Goal: Transaction & Acquisition: Purchase product/service

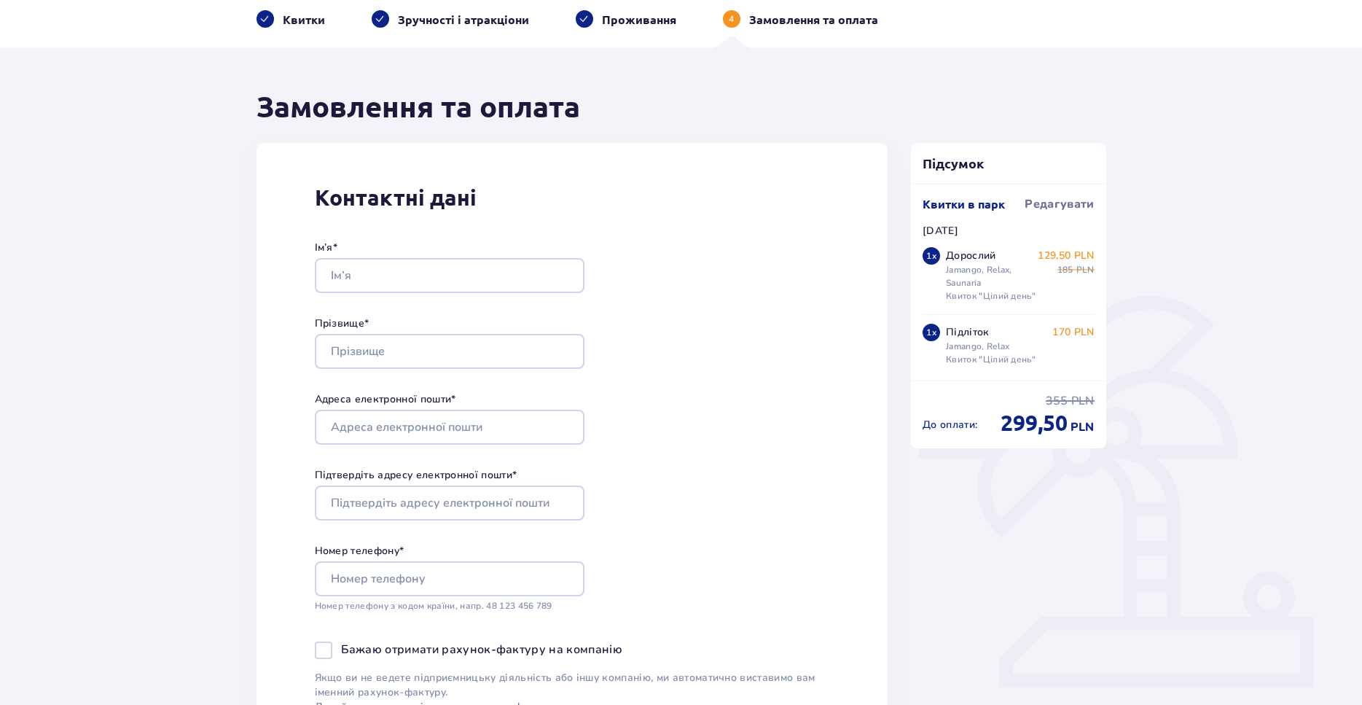
scroll to position [74, 0]
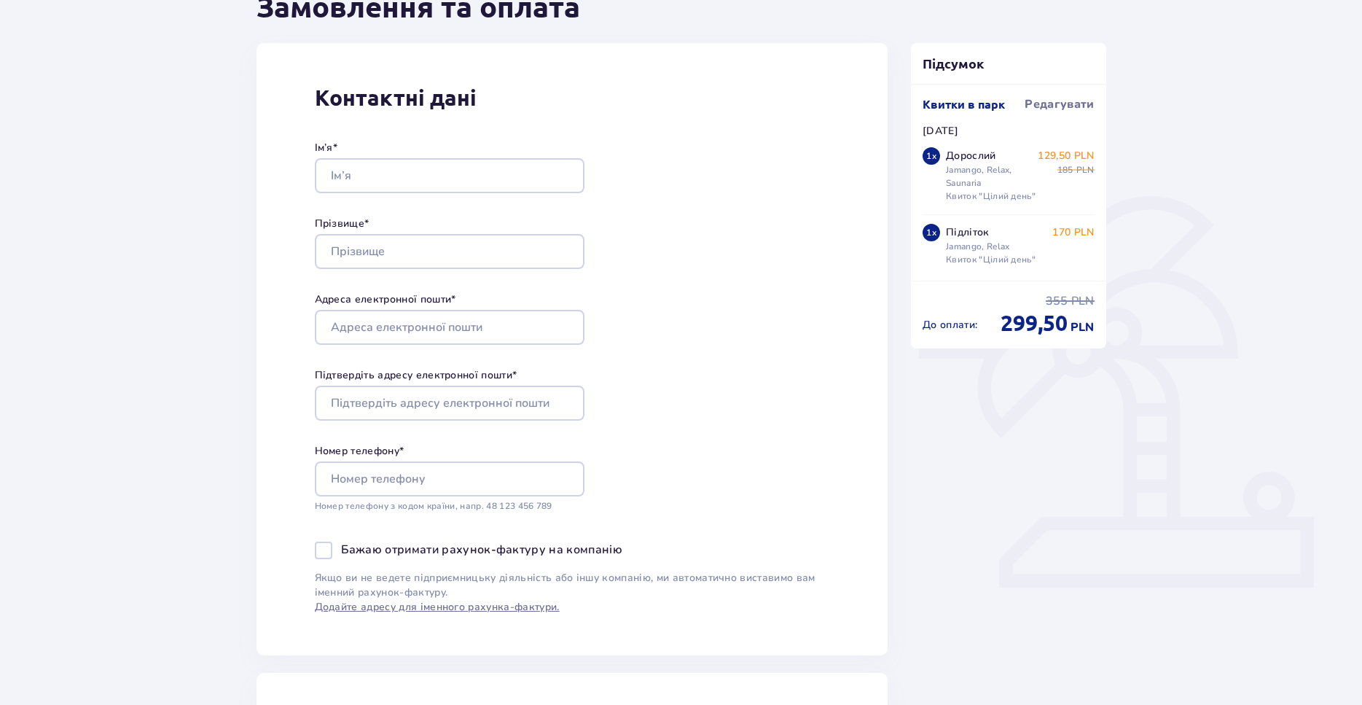
scroll to position [223, 0]
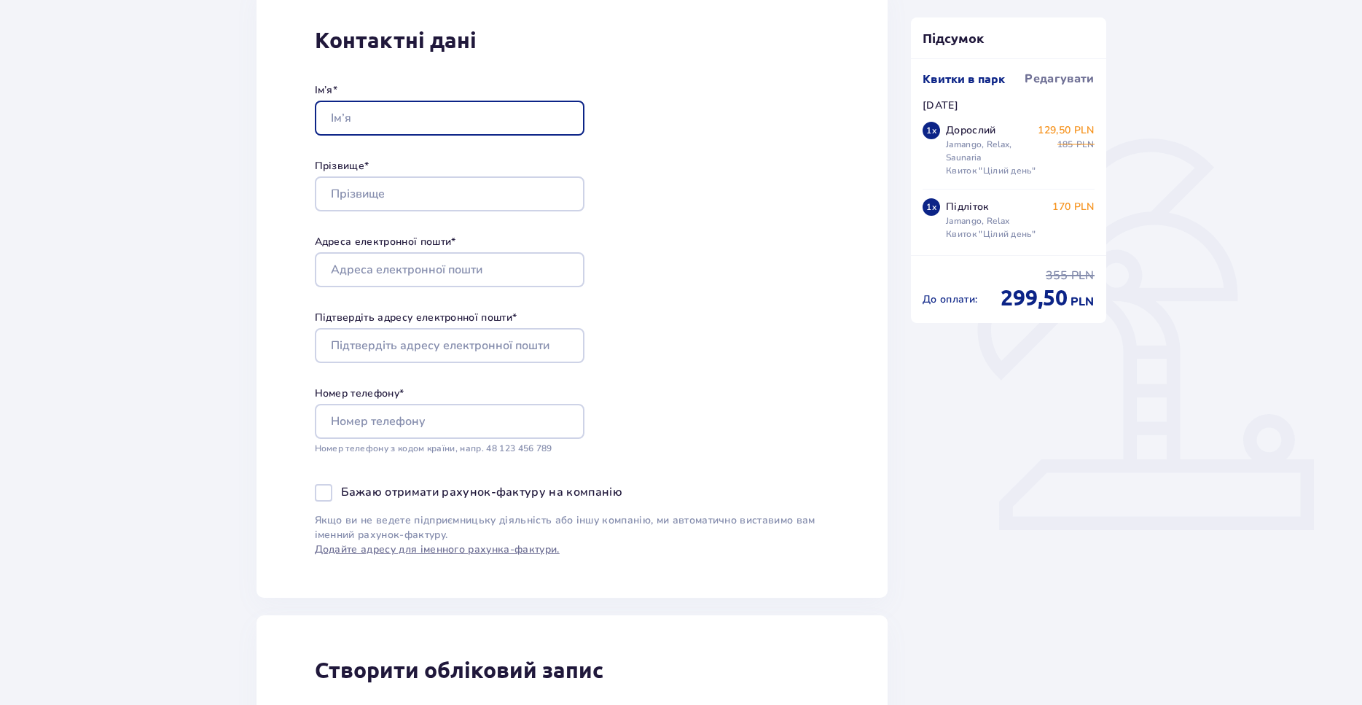
click at [417, 111] on input "Ім’я *" at bounding box center [450, 118] width 270 height 35
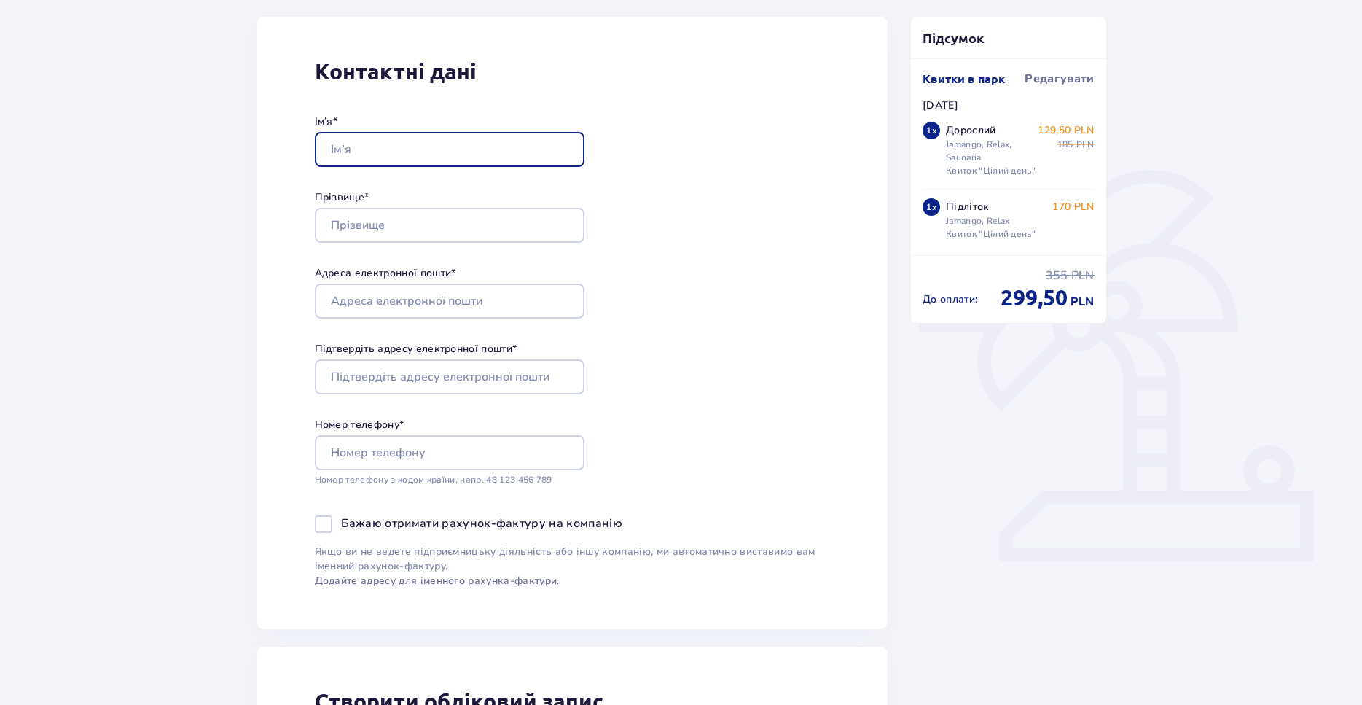
scroll to position [0, 0]
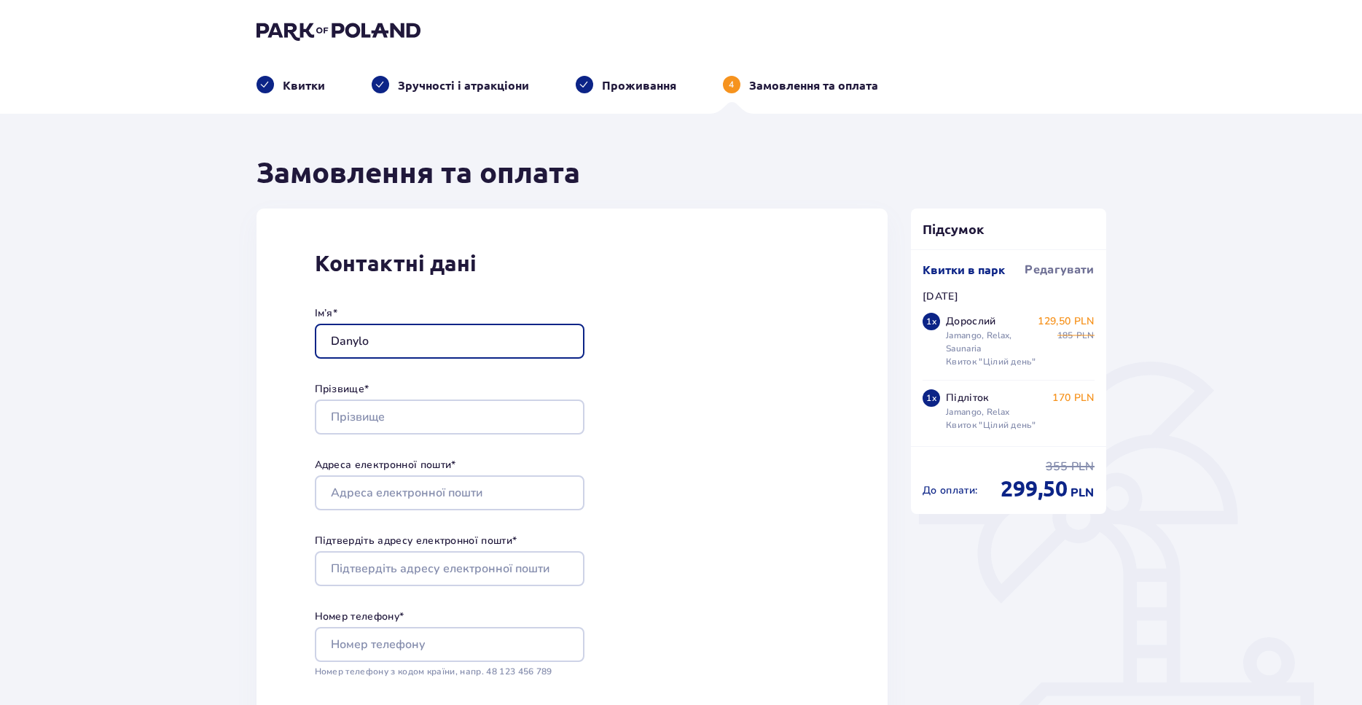
type input "Danylo"
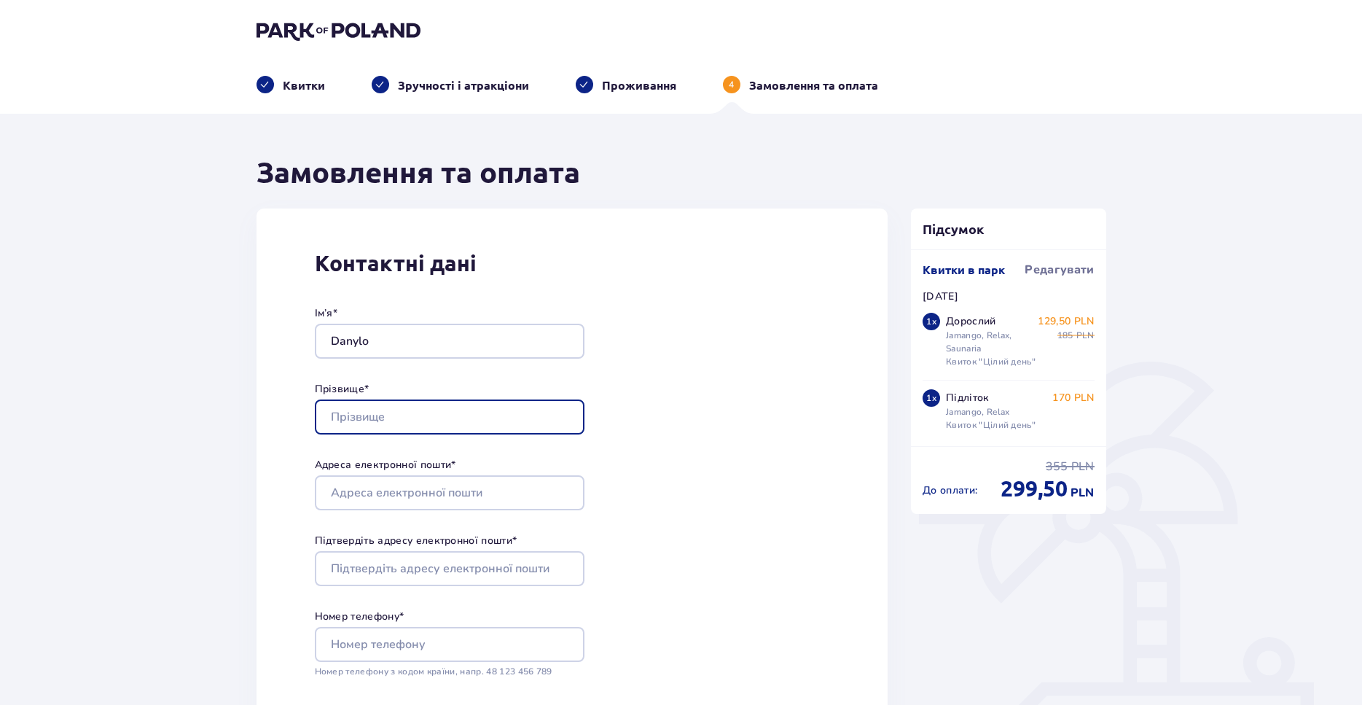
click at [368, 429] on input "Прізвище *" at bounding box center [450, 416] width 270 height 35
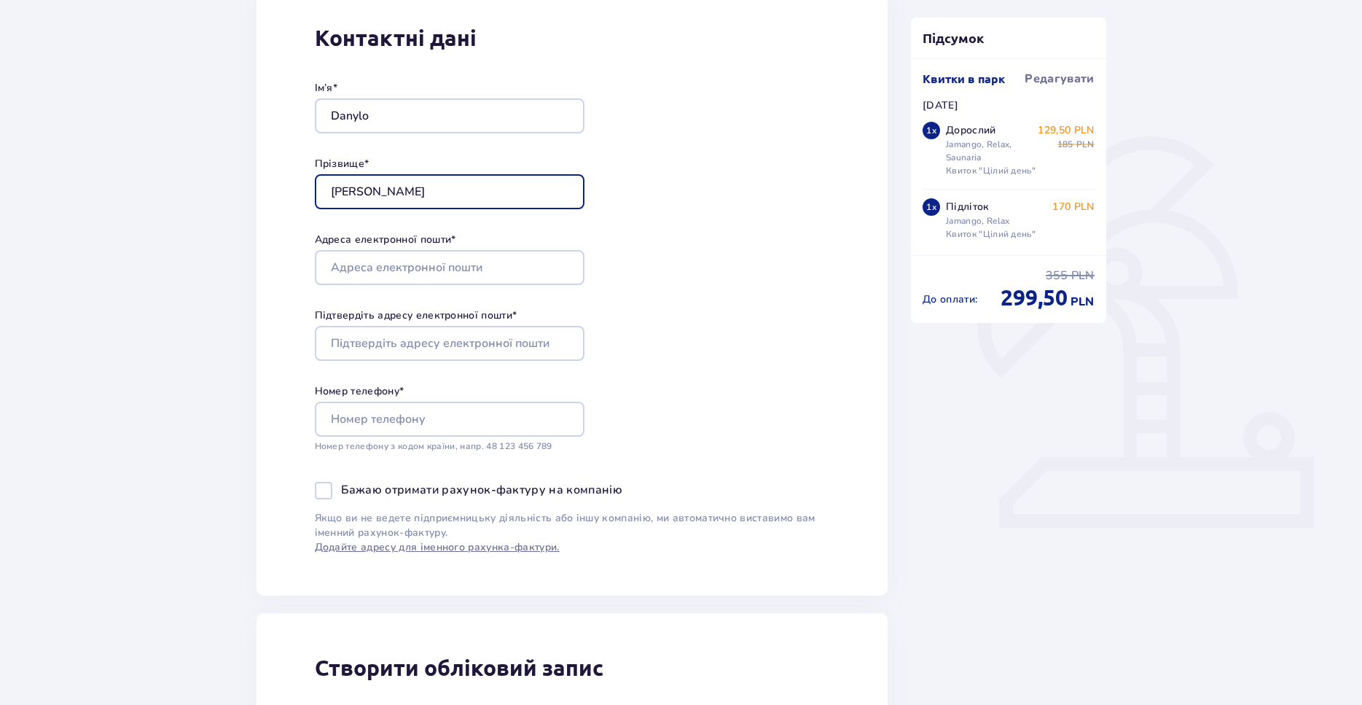
scroll to position [297, 0]
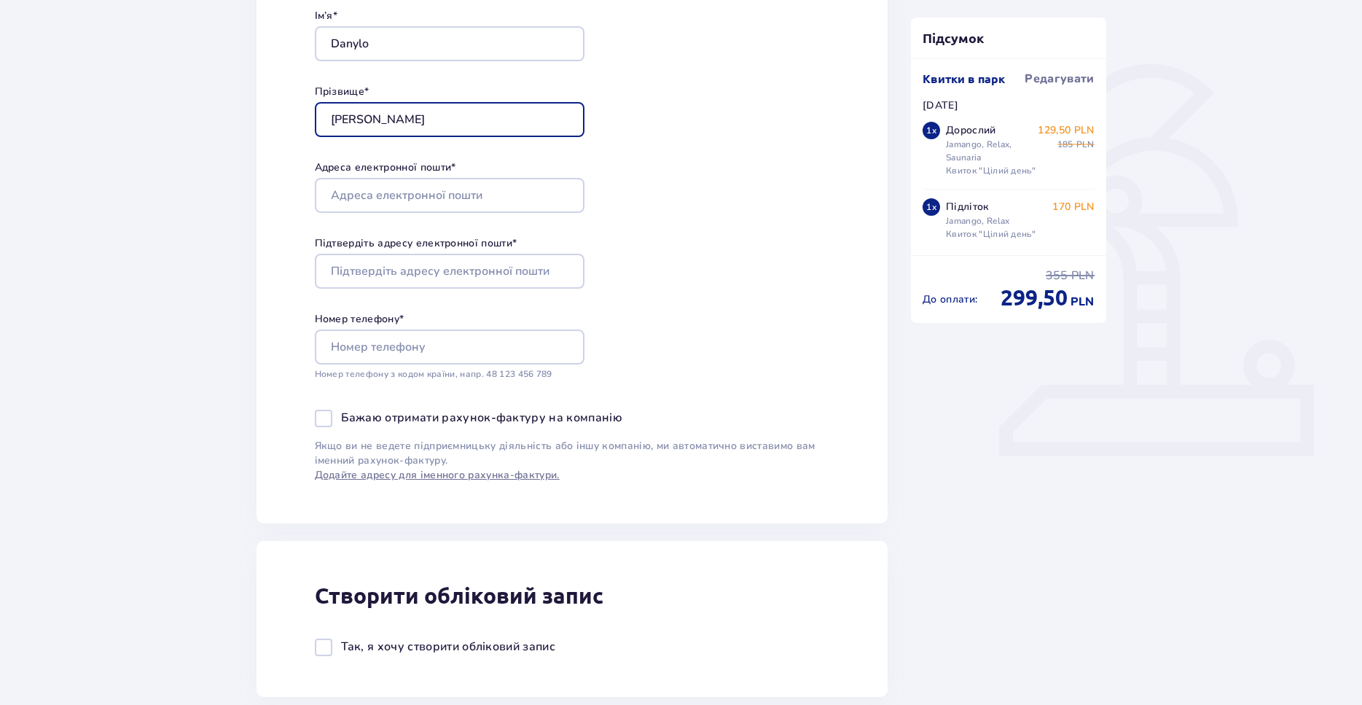
type input "Kiriienko"
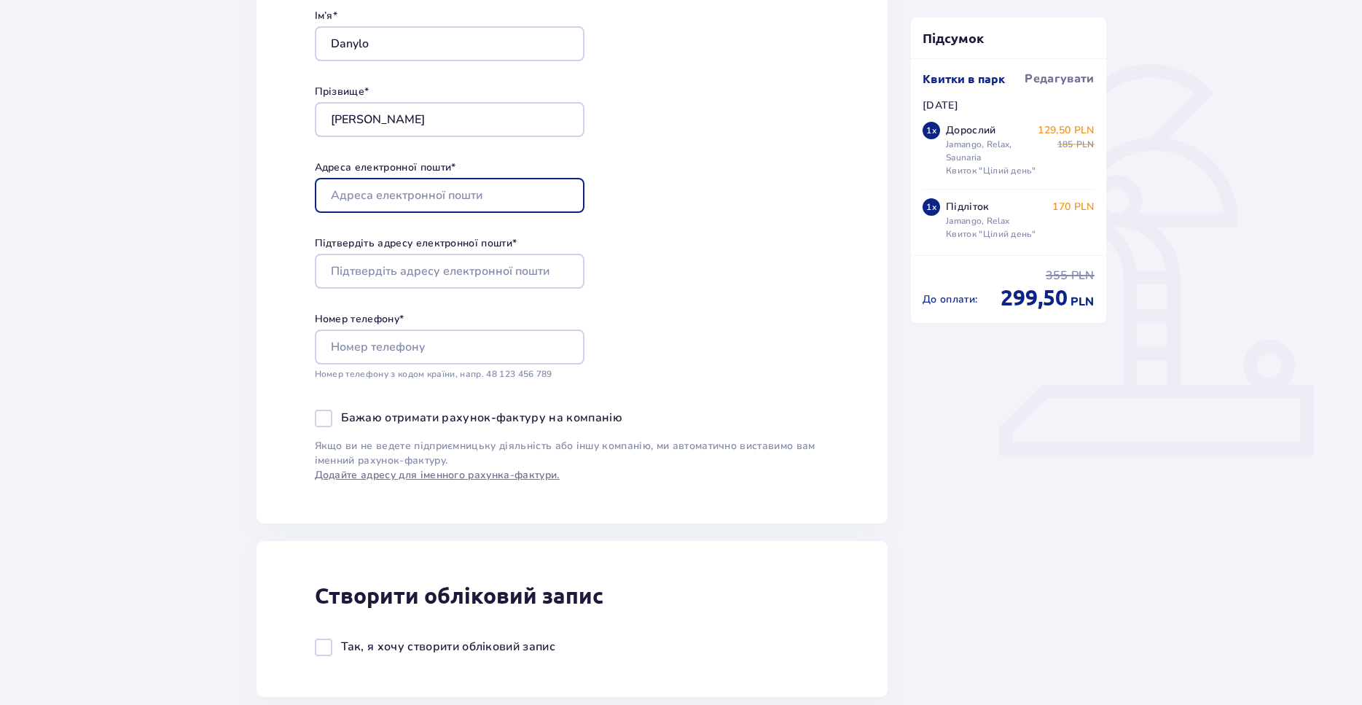
click at [397, 192] on input "Адреса електронної пошти *" at bounding box center [450, 195] width 270 height 35
type input "danylo.kirienko@gmail.com"
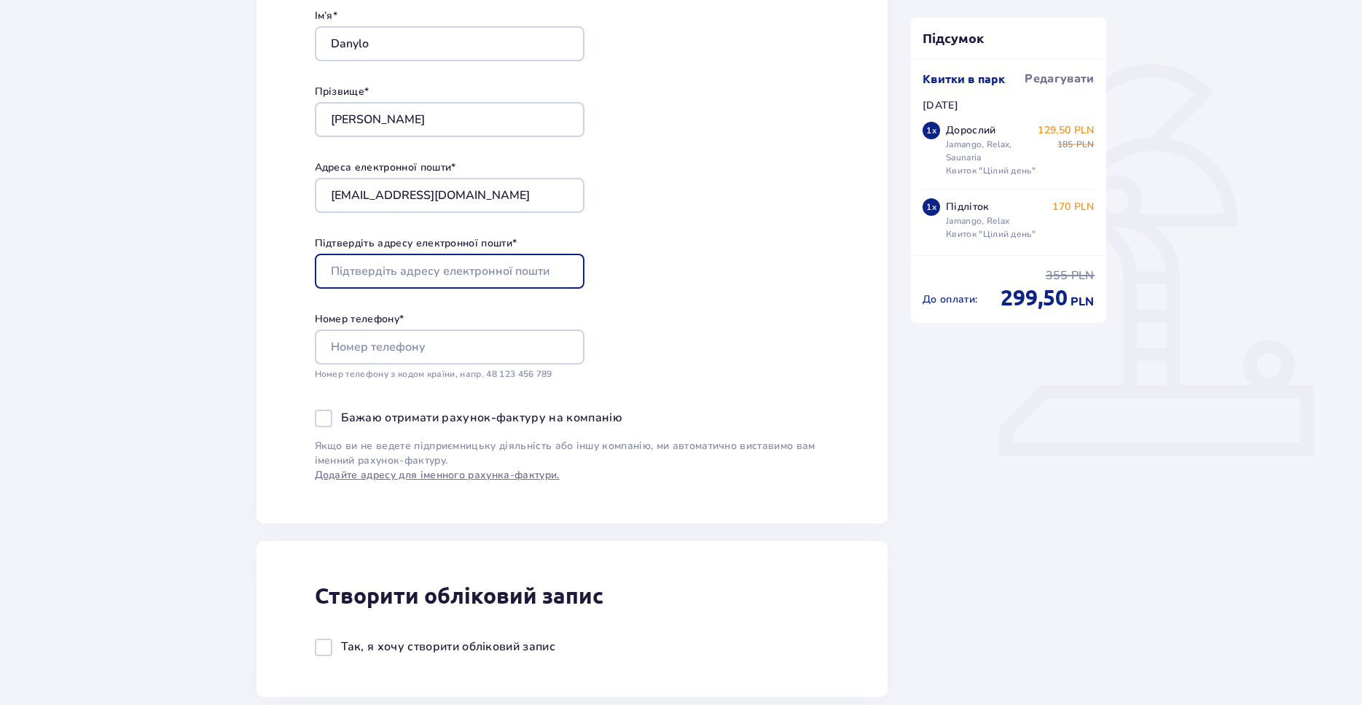
click at [453, 273] on input "Підтвердіть адресу електронної пошти *" at bounding box center [450, 271] width 270 height 35
type input "danylo.kirienko@gmail.com"
click at [720, 210] on div "Контактні дані Ім’я * Danylo Прізвище * Kiriienko Адреса електронної пошти * da…" at bounding box center [573, 217] width 632 height 612
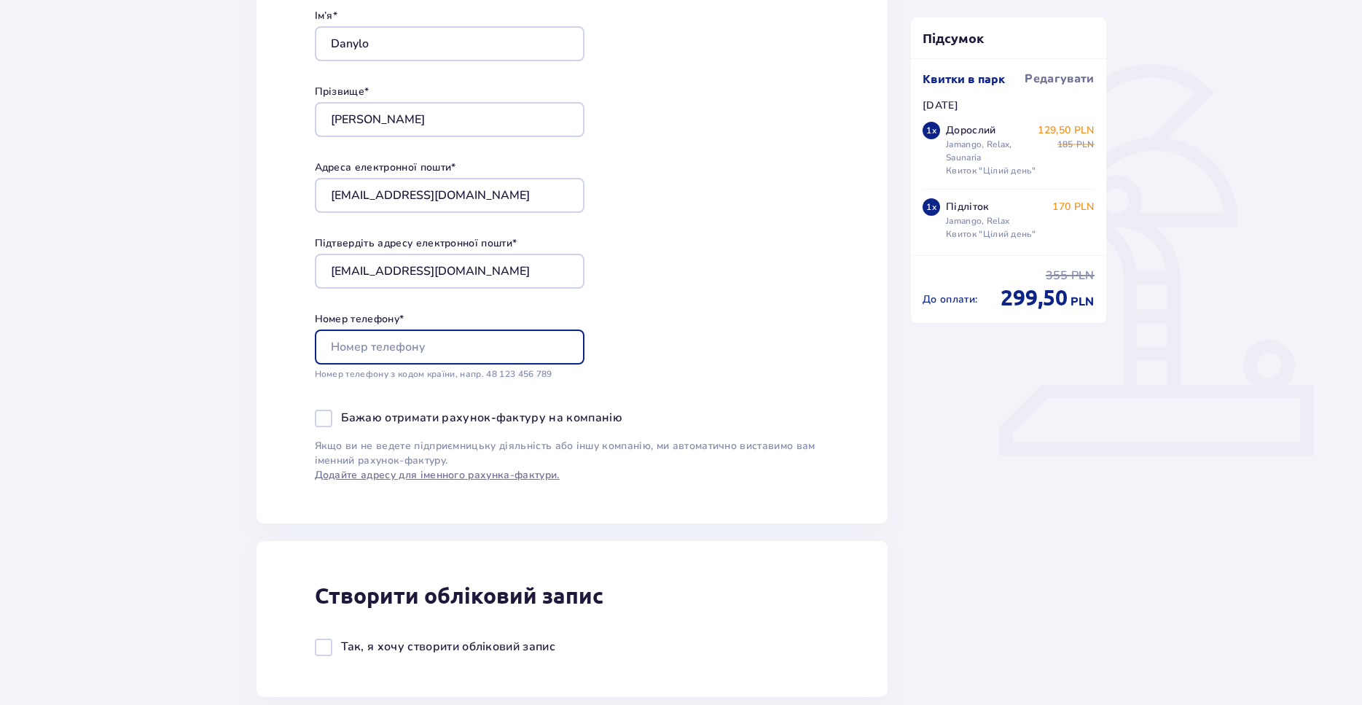
click at [453, 355] on input "Номер телефону *" at bounding box center [450, 346] width 270 height 35
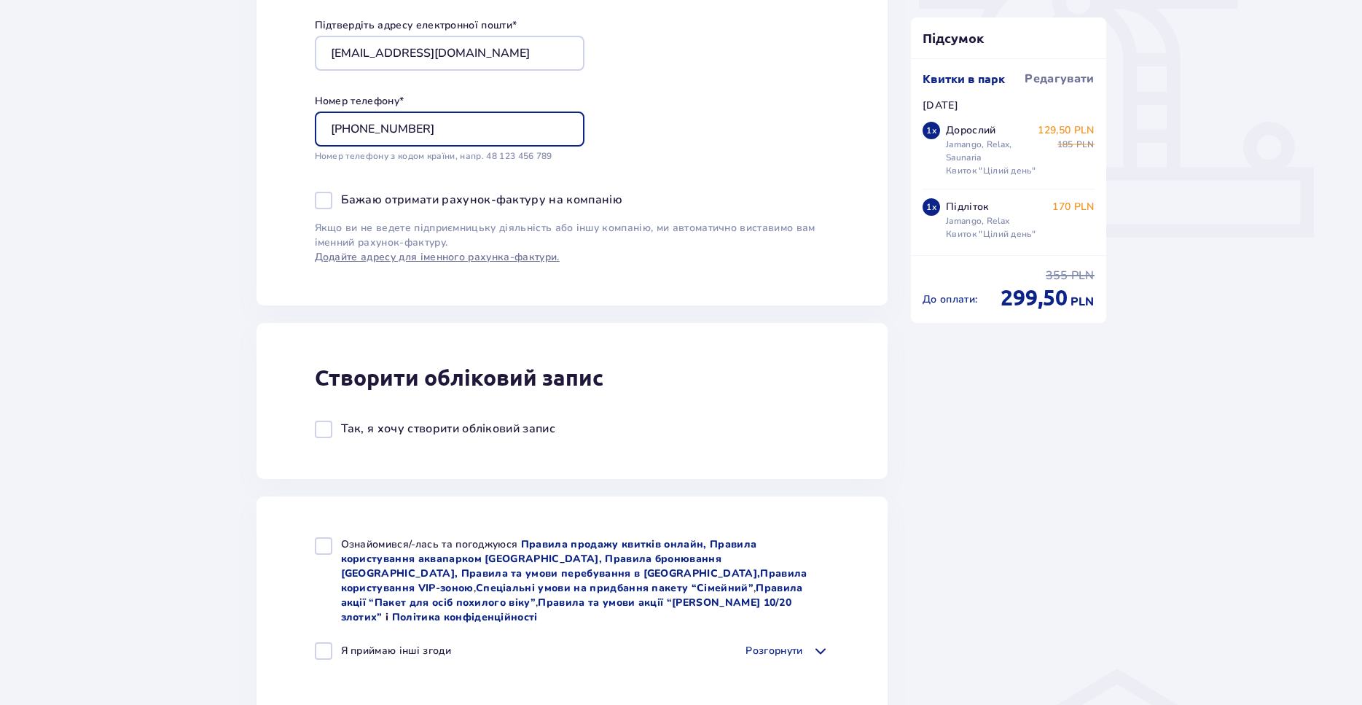
scroll to position [520, 0]
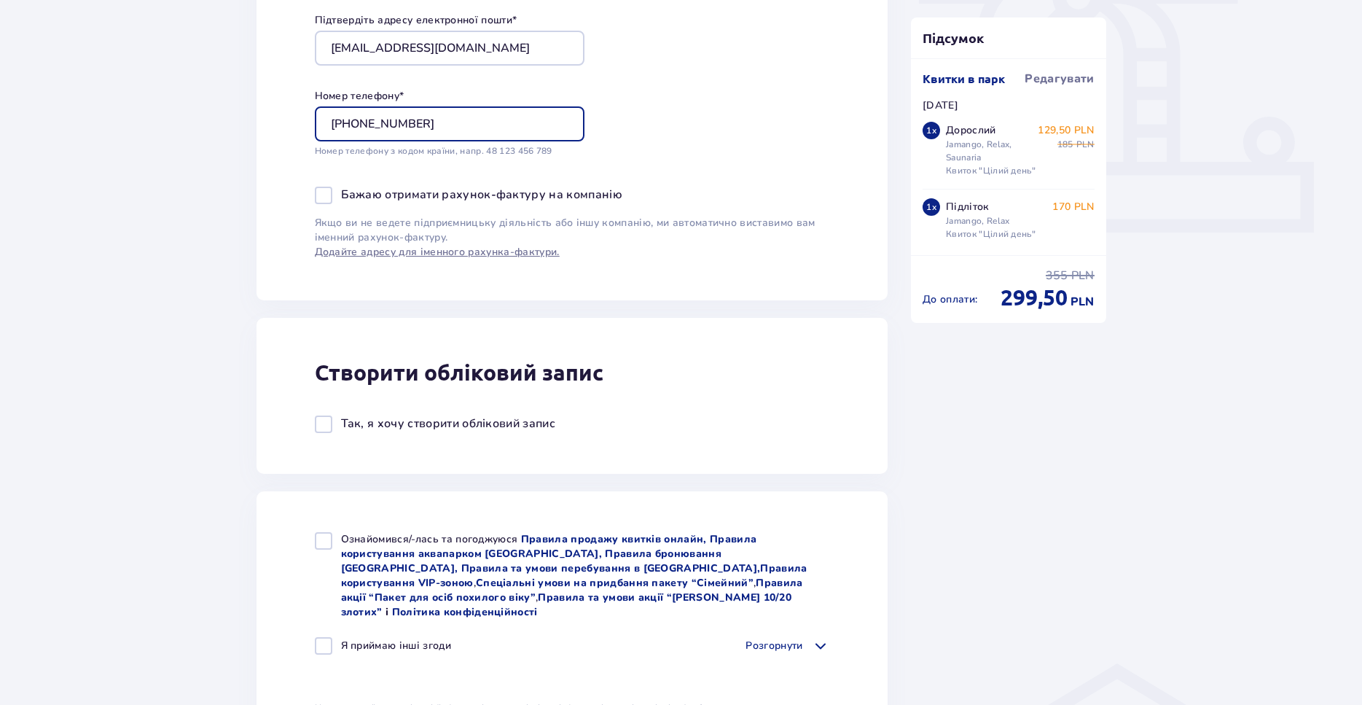
type input "+4746112684"
click at [515, 321] on div "Створити обліковий запис Так, я хочу створити обліковий запис" at bounding box center [573, 396] width 632 height 156
click at [327, 421] on div at bounding box center [323, 423] width 17 height 17
checkbox input "true"
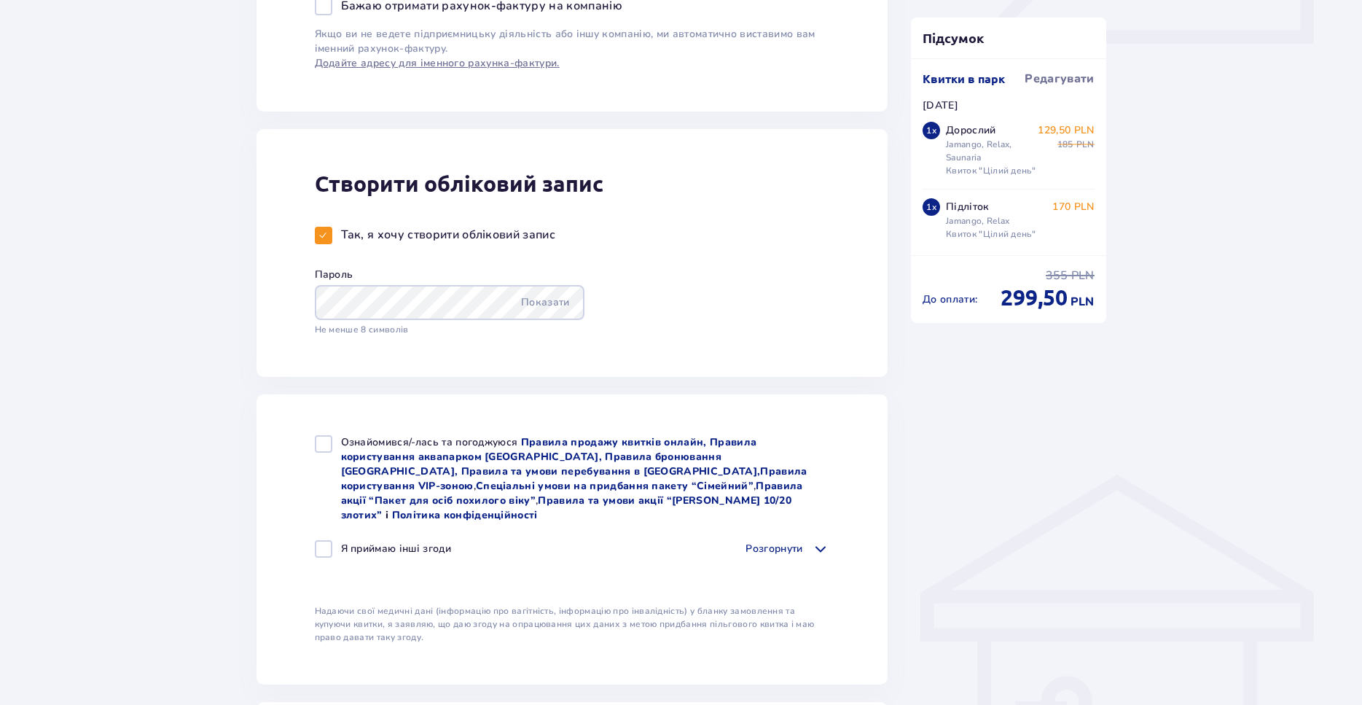
scroll to position [743, 0]
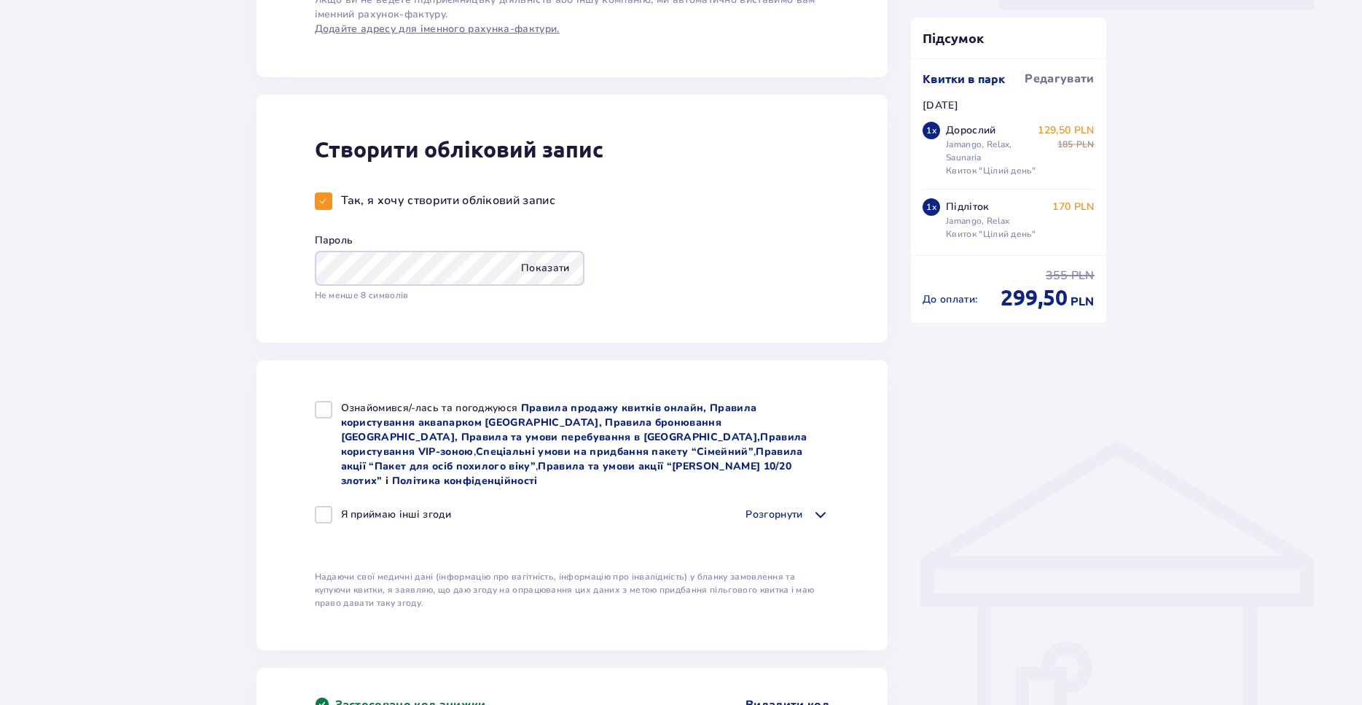
click at [550, 265] on p "Показати" at bounding box center [545, 268] width 49 height 35
click at [550, 265] on p "Приховати" at bounding box center [542, 268] width 55 height 35
click at [741, 279] on div "Створити обліковий запис Так, я хочу створити обліковий запис Пароль Показати Н…" at bounding box center [573, 219] width 632 height 248
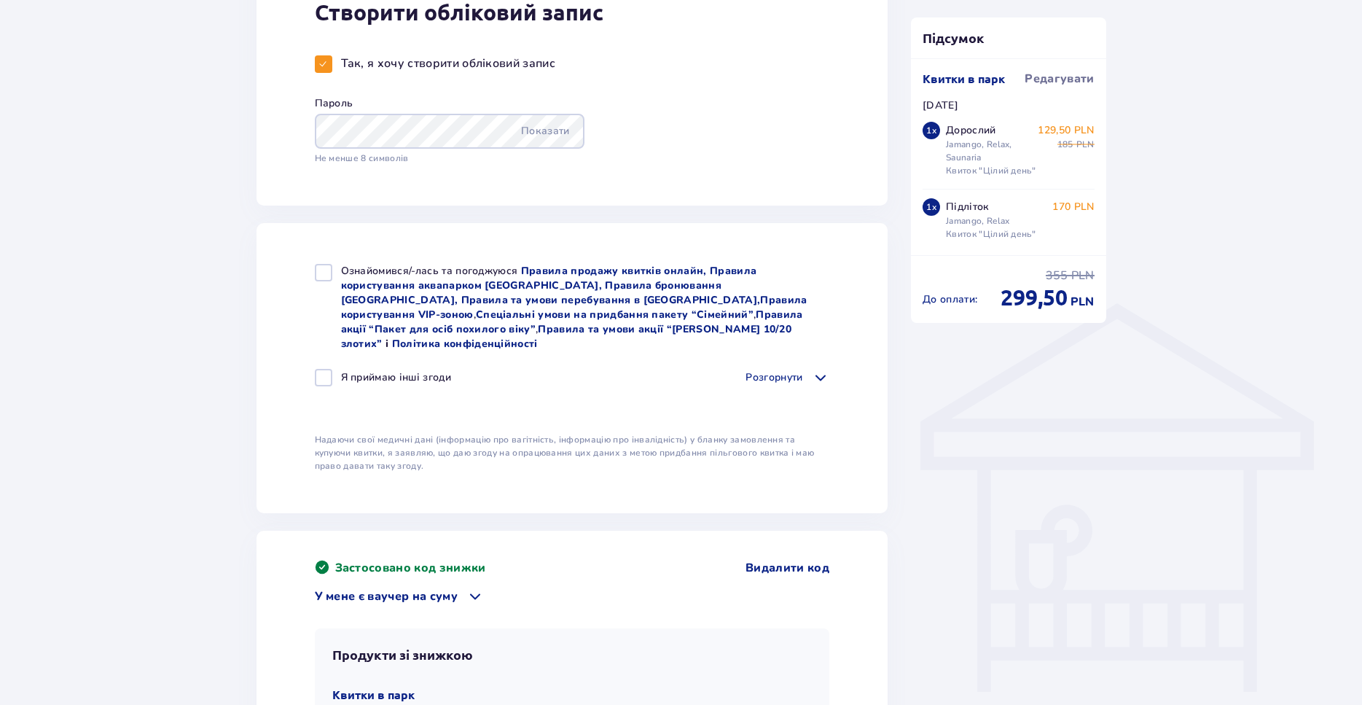
scroll to position [892, 0]
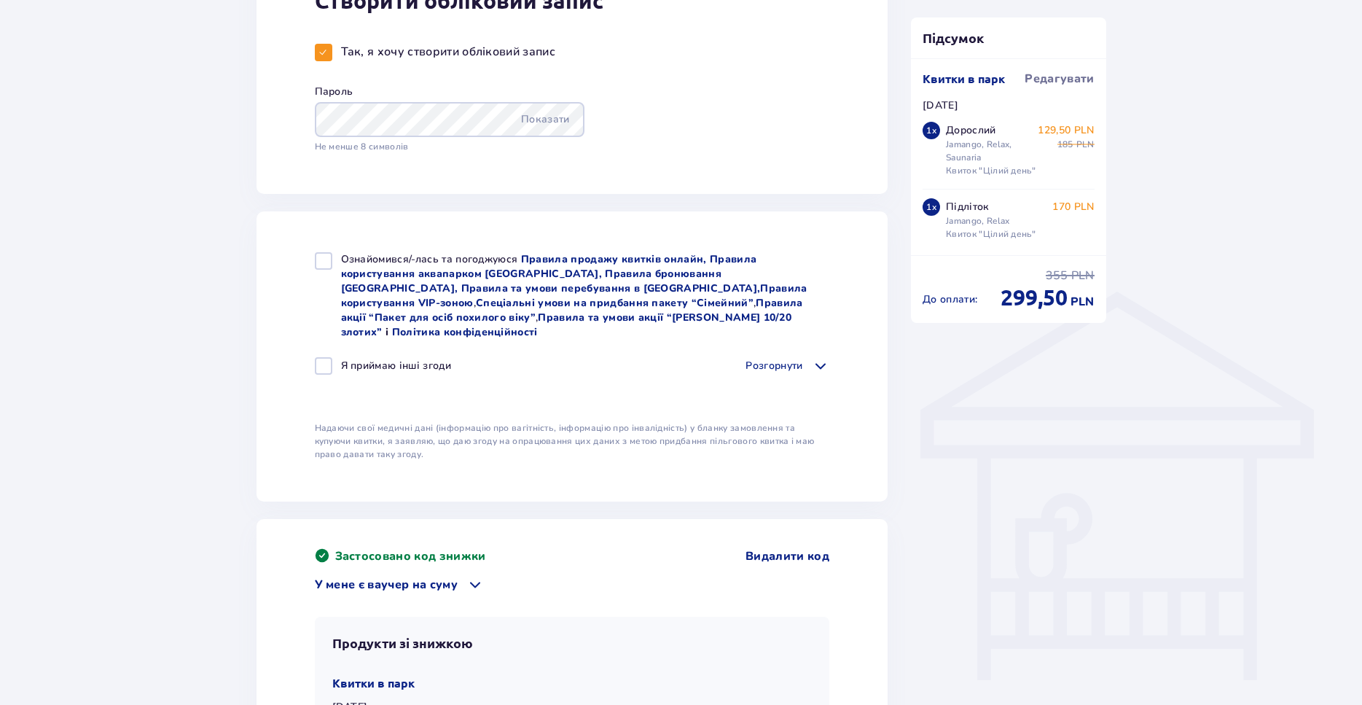
click at [320, 260] on div at bounding box center [323, 260] width 17 height 17
checkbox input "true"
click at [324, 357] on div at bounding box center [323, 365] width 17 height 17
checkbox input "true"
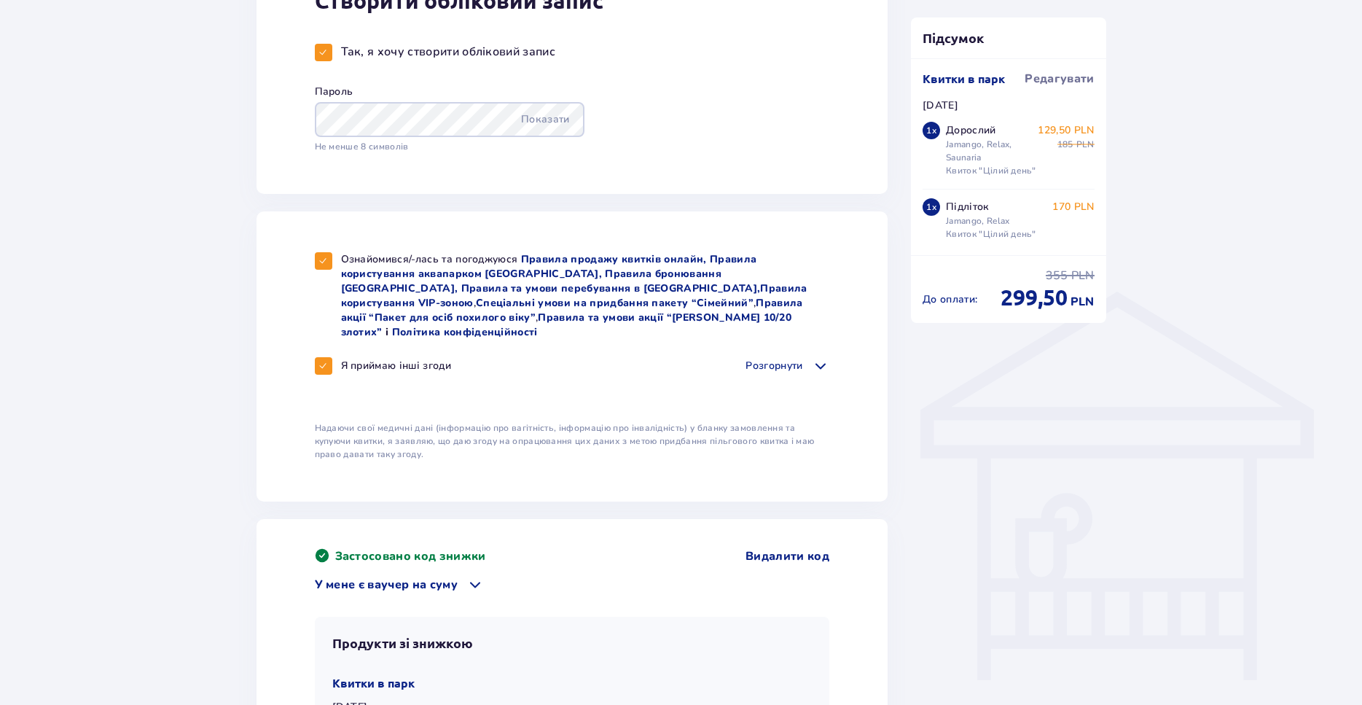
checkbox input "true"
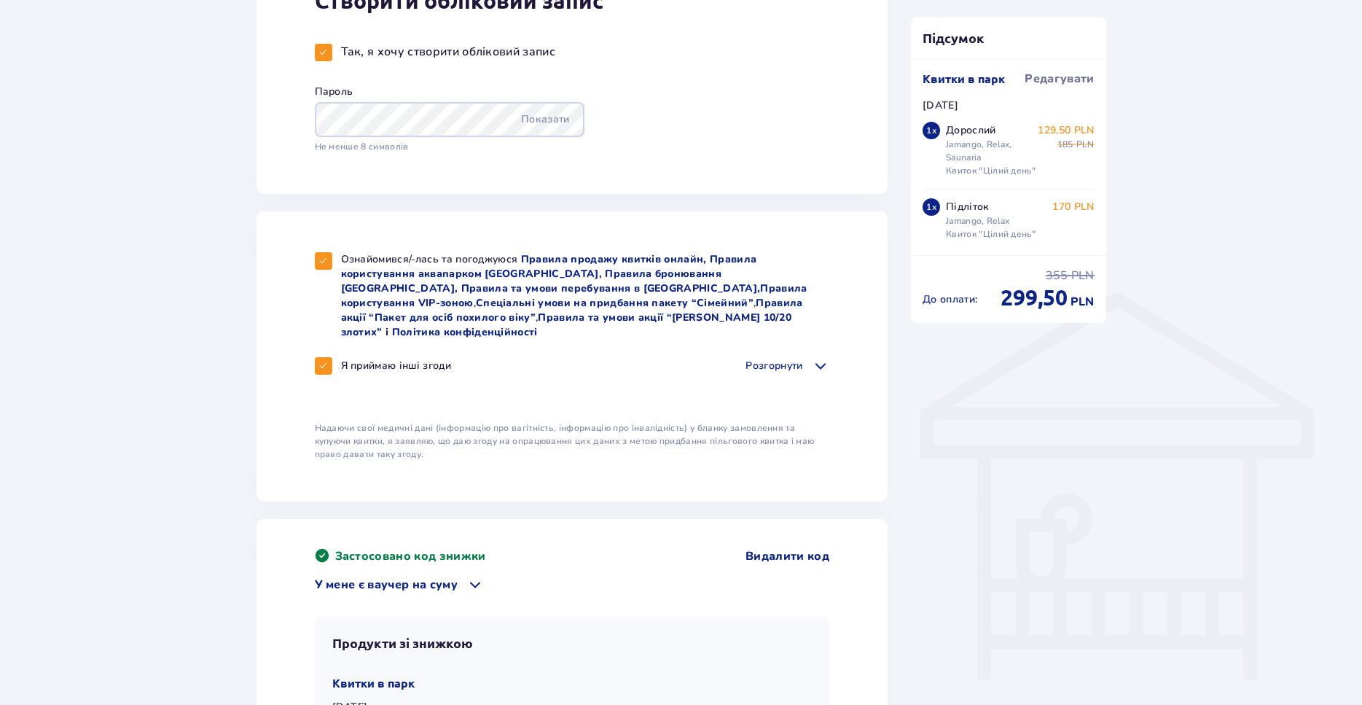
click at [792, 359] on p "Розгорнути" at bounding box center [774, 366] width 57 height 15
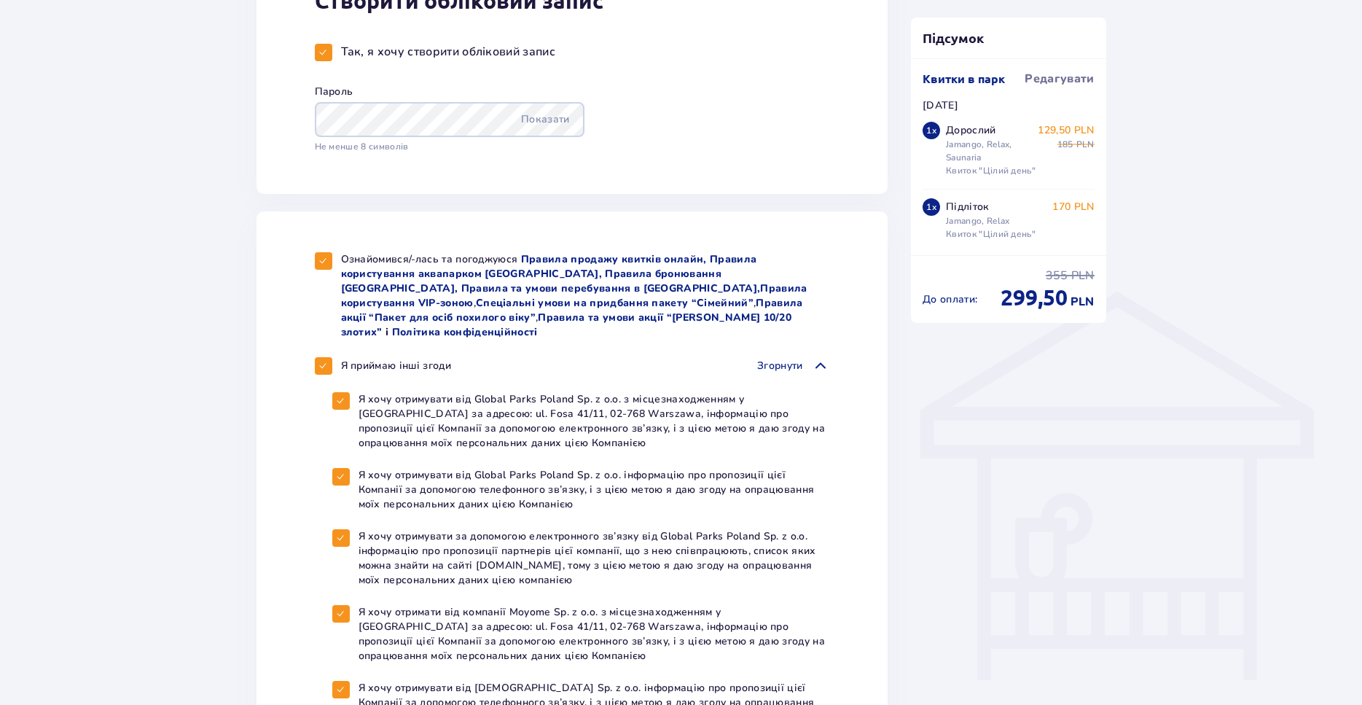
click at [791, 359] on p "Згорнути" at bounding box center [780, 366] width 46 height 15
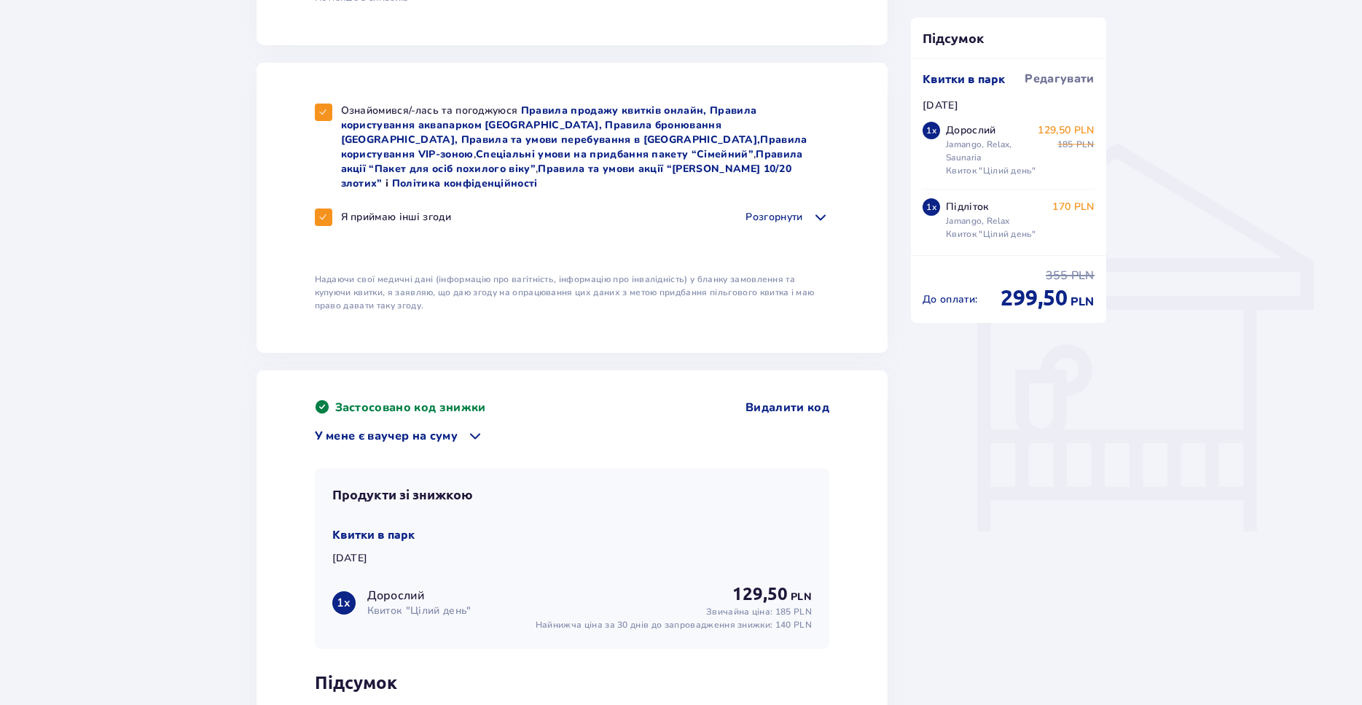
scroll to position [1329, 0]
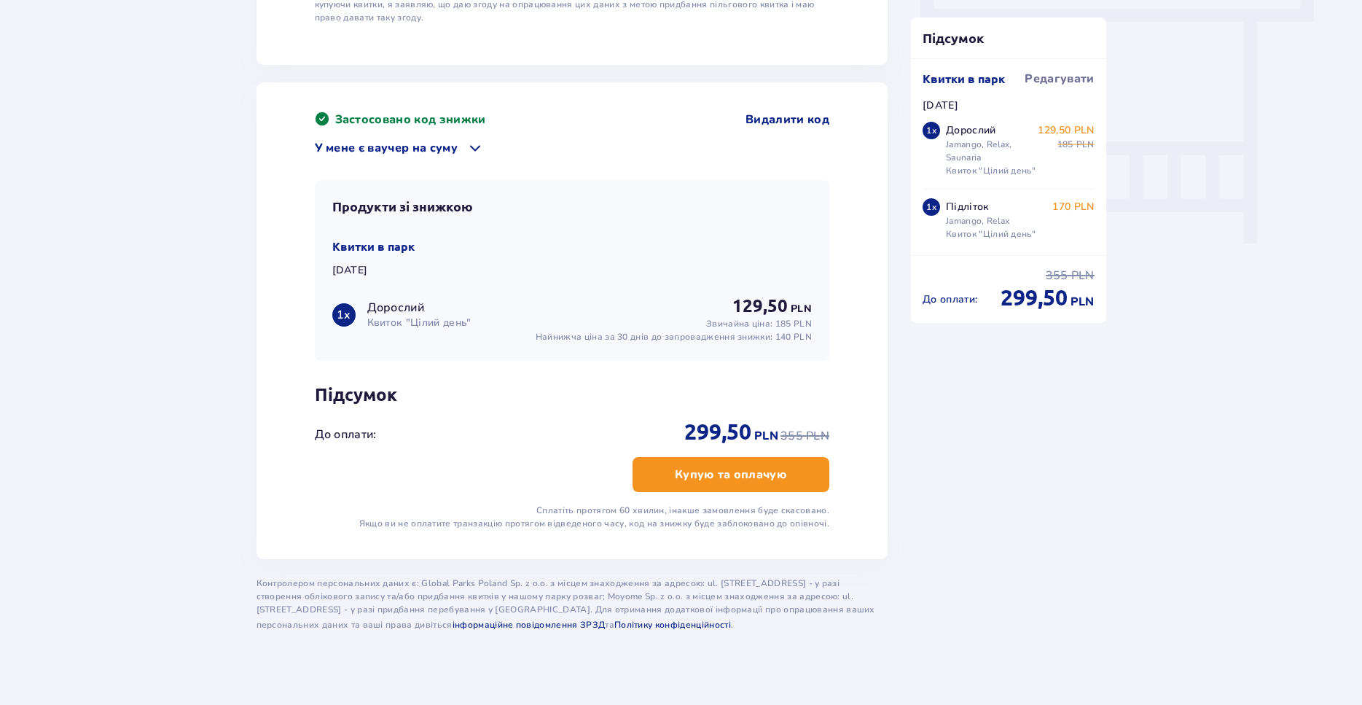
click at [726, 457] on button "Купую та оплачую" at bounding box center [731, 474] width 197 height 35
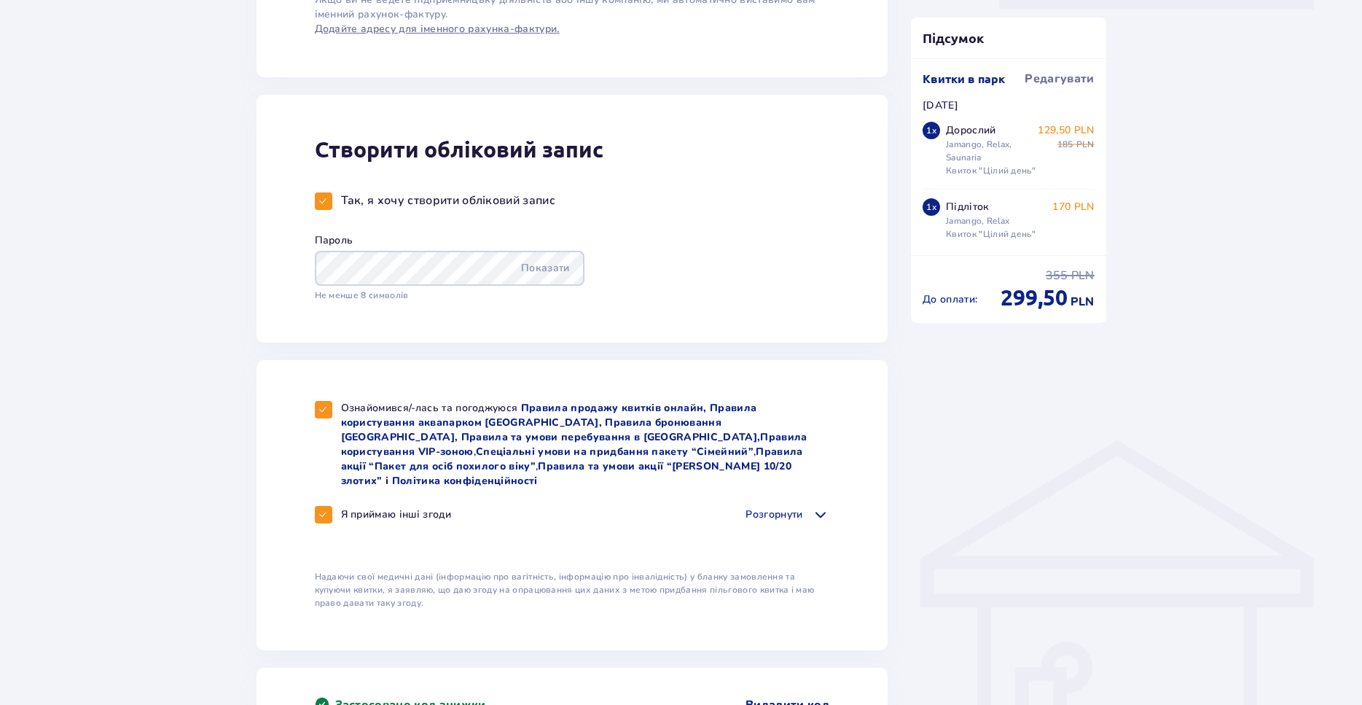
scroll to position [1264, 0]
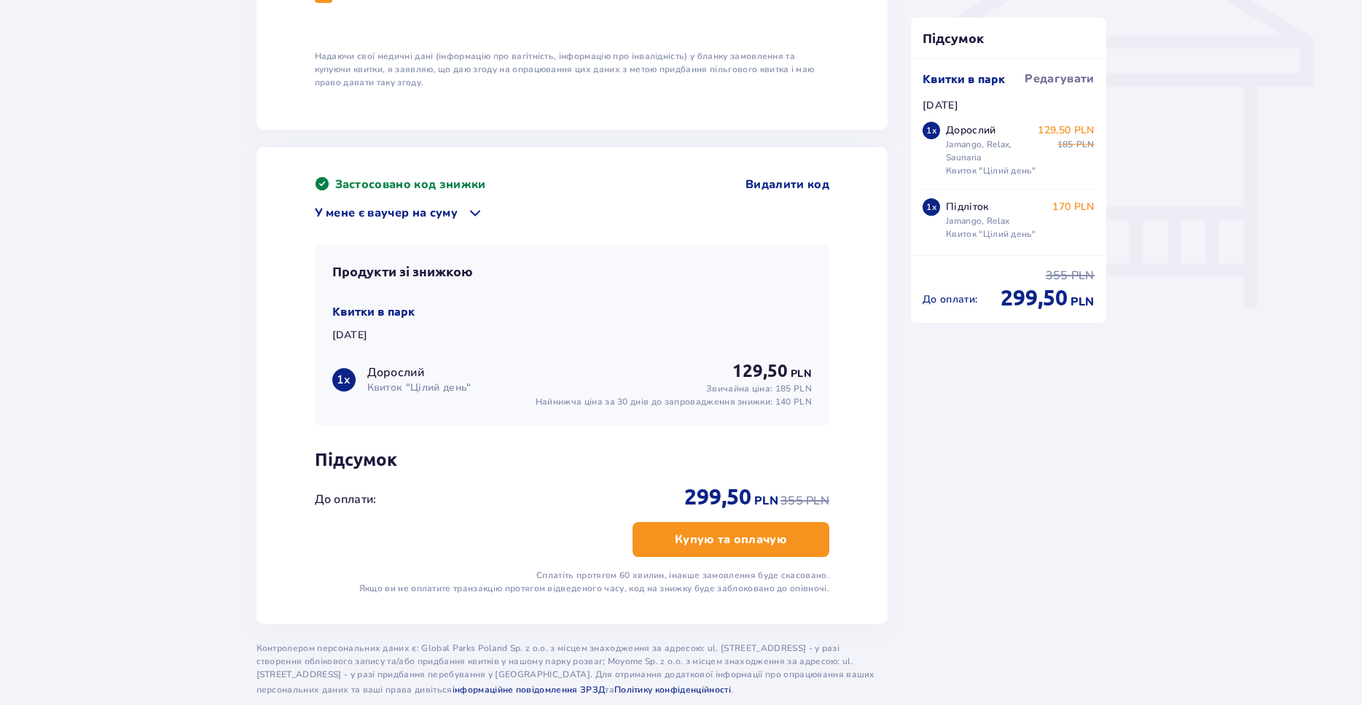
click at [749, 531] on p "Купую та оплачую" at bounding box center [731, 539] width 112 height 16
click at [755, 507] on div "Застосовано код знижки Видалити код У мене є ваучер на суму Застосувати Продукт…" at bounding box center [572, 385] width 515 height 418
click at [757, 531] on p "Купую та оплачую" at bounding box center [731, 539] width 112 height 16
click at [757, 531] on p "Купую та оплачую" at bounding box center [743, 539] width 112 height 16
click at [757, 531] on p "Купую та оплачую" at bounding box center [731, 539] width 112 height 16
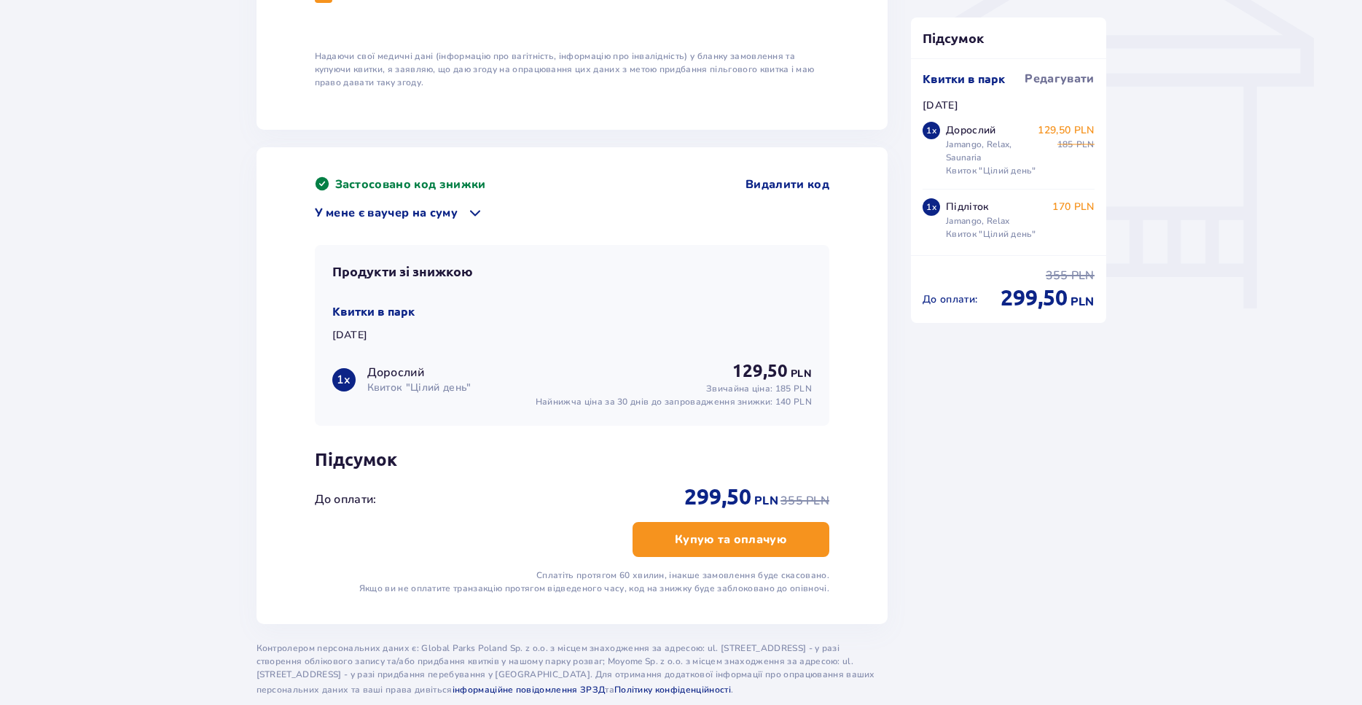
click at [757, 531] on p "Купую та оплачую" at bounding box center [731, 539] width 112 height 16
click at [758, 531] on p "Купую та оплачую" at bounding box center [731, 539] width 112 height 16
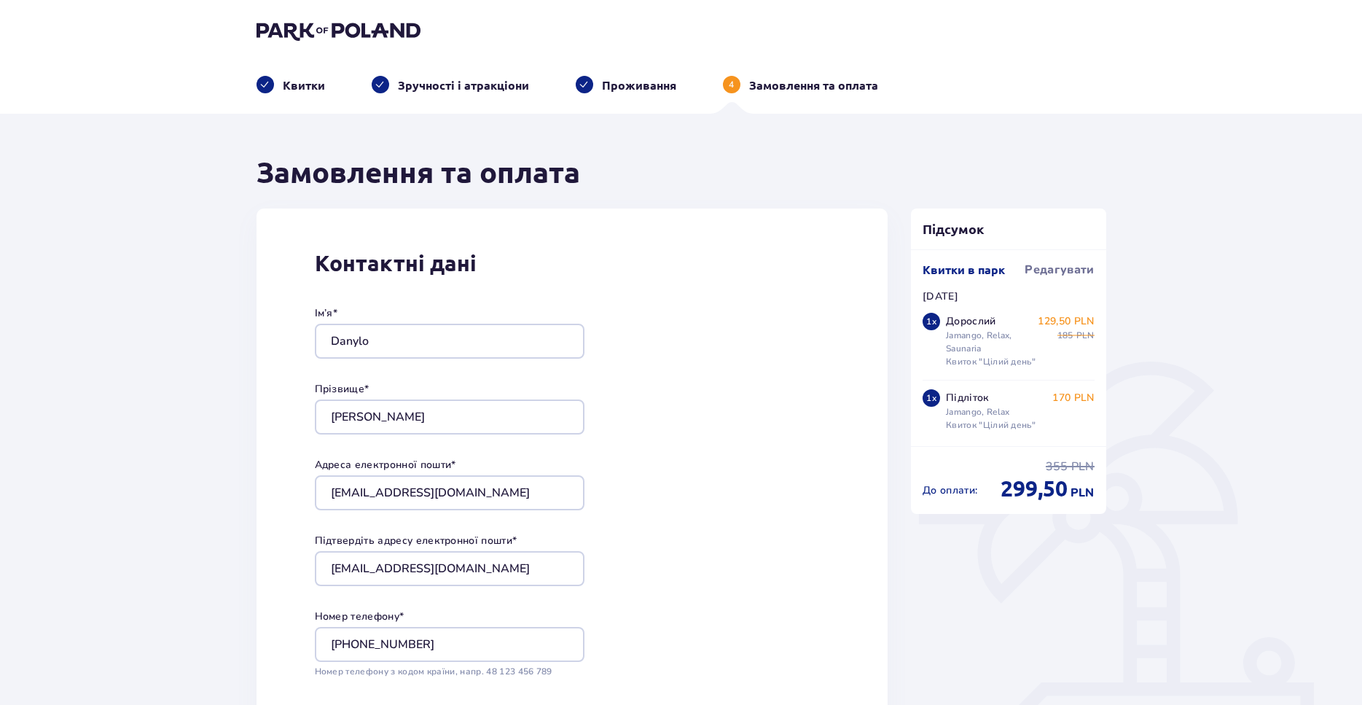
scroll to position [595, 0]
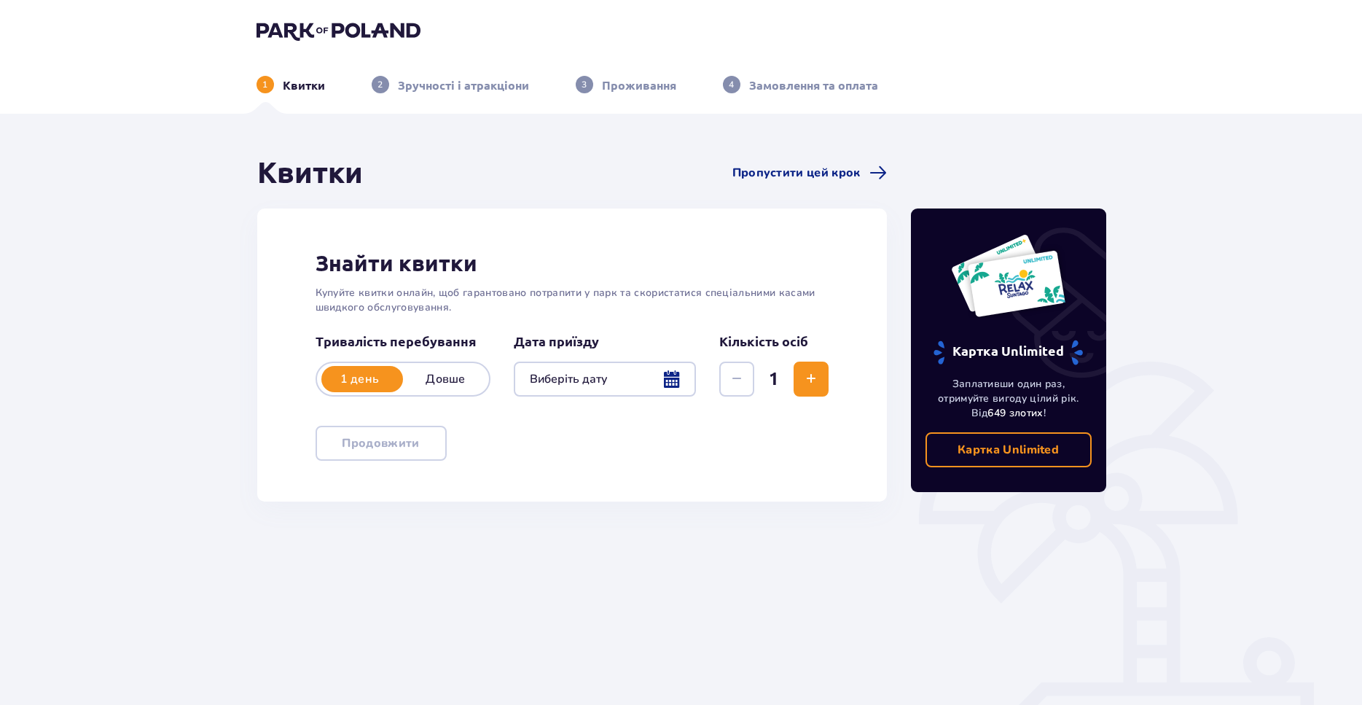
click at [623, 383] on div at bounding box center [605, 379] width 183 height 35
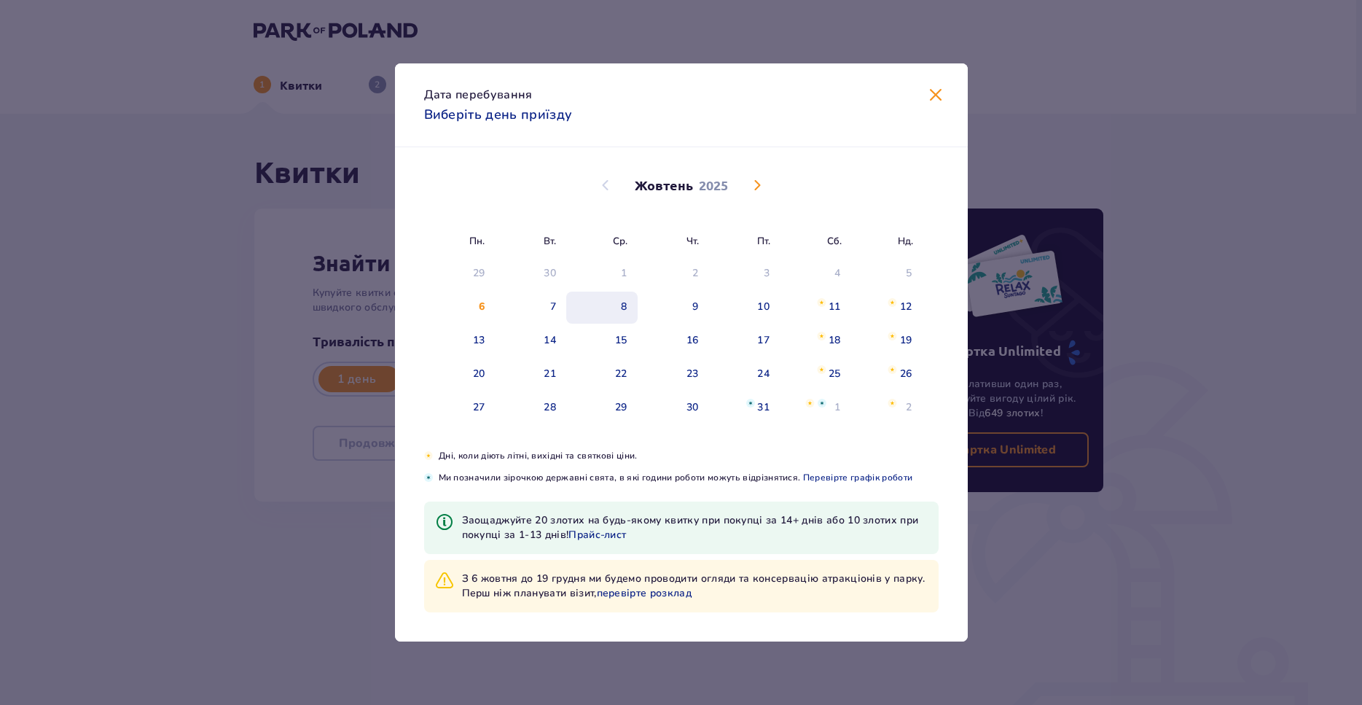
click at [614, 303] on div "8" at bounding box center [601, 308] width 71 height 32
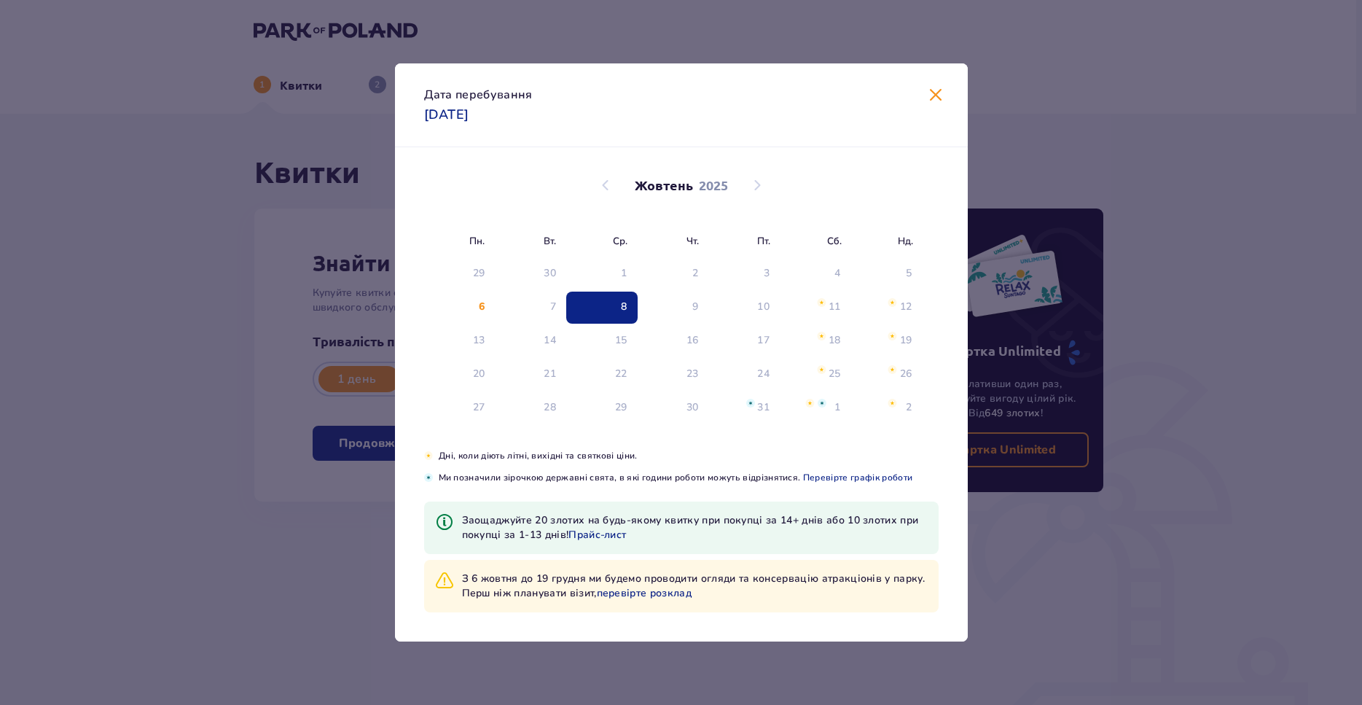
type input "08.10.25"
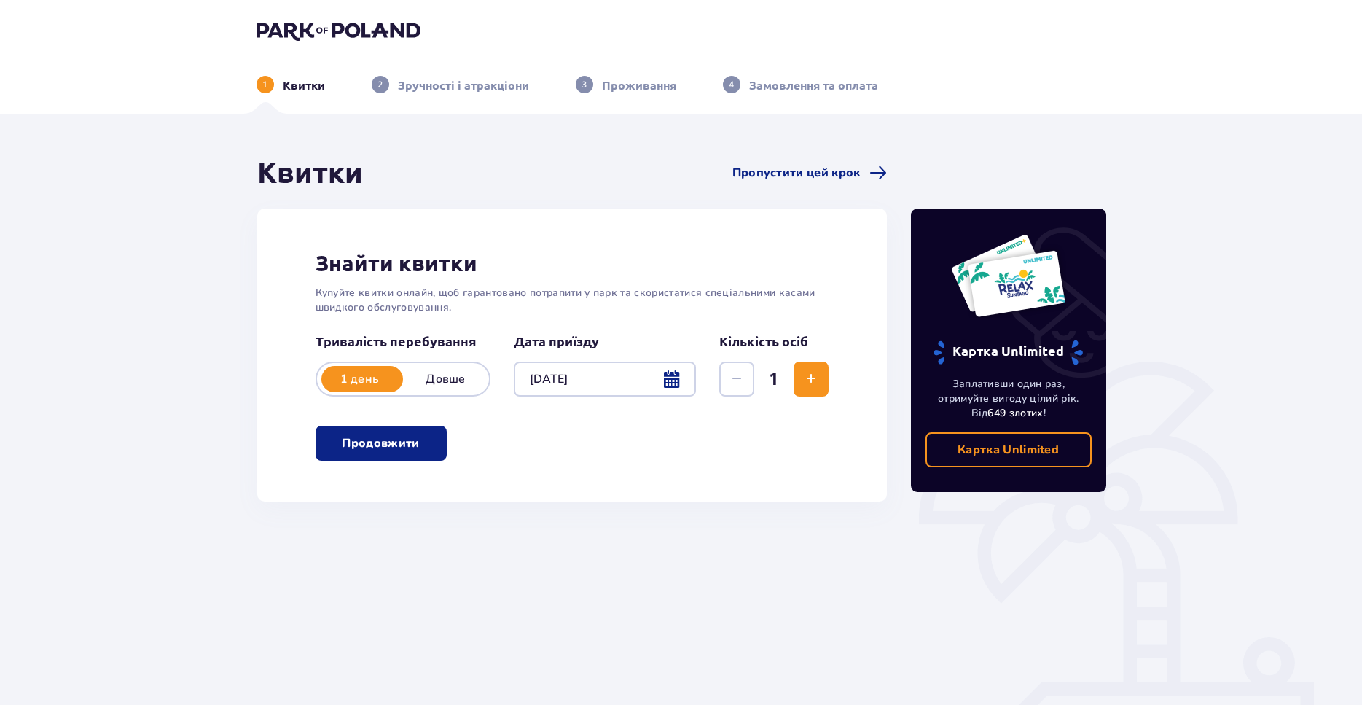
drag, startPoint x: 409, startPoint y: 442, endPoint x: 2, endPoint y: 481, distance: 408.6
click at [405, 444] on button "Продовжити" at bounding box center [381, 443] width 131 height 35
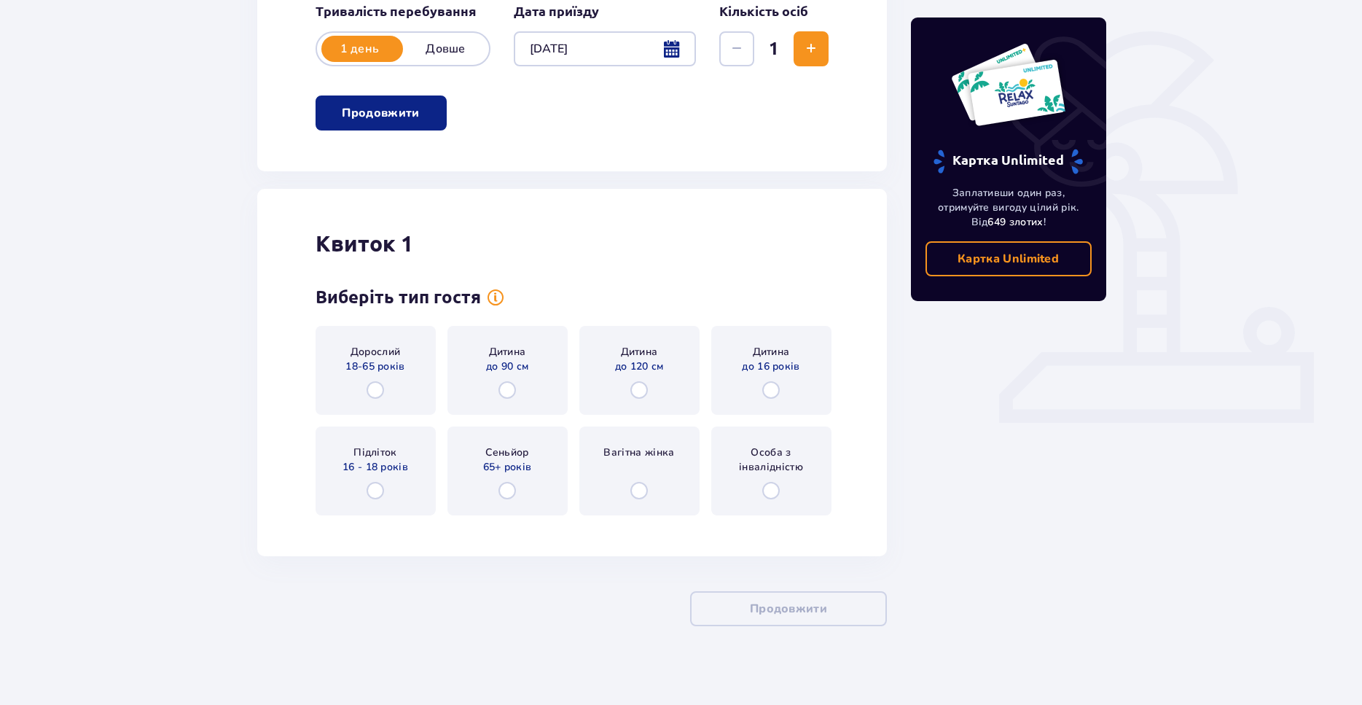
scroll to position [339, 0]
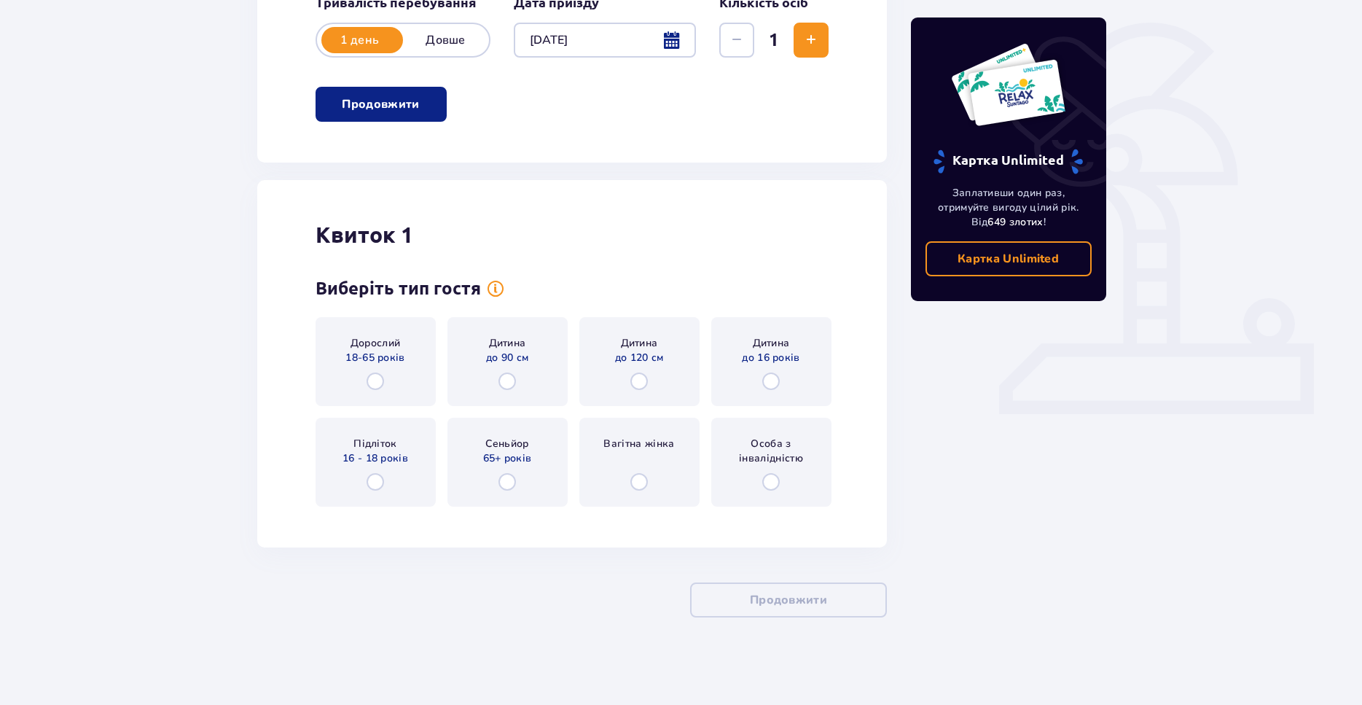
click at [402, 389] on div "Дорослий 18-65 років" at bounding box center [376, 361] width 120 height 89
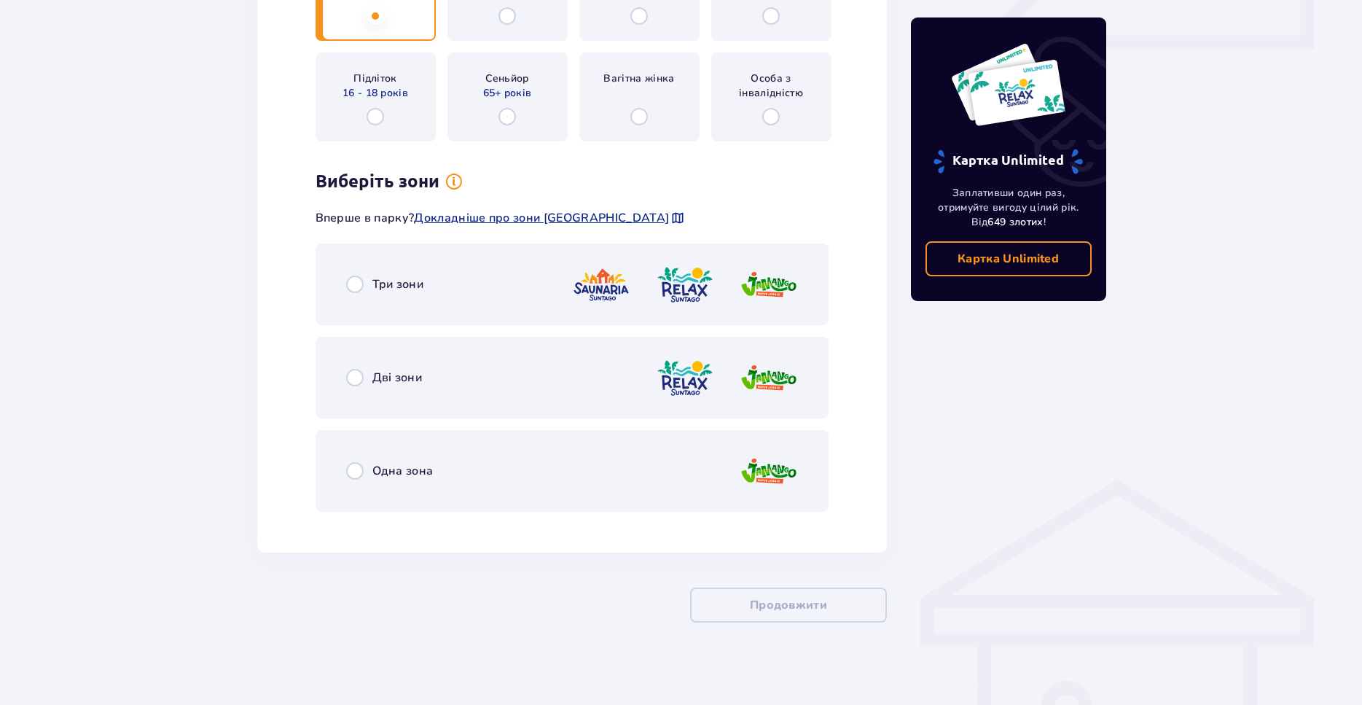
scroll to position [709, 0]
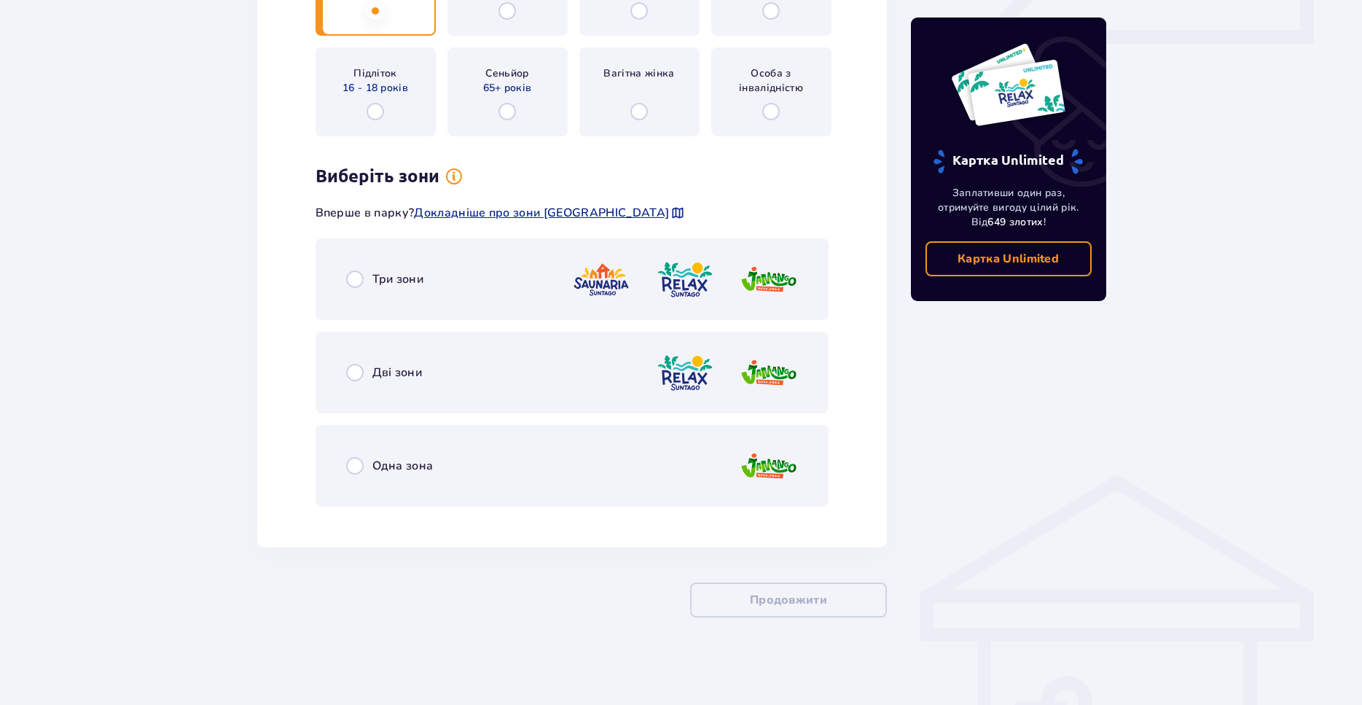
click at [395, 369] on span "Дві зони" at bounding box center [397, 372] width 50 height 16
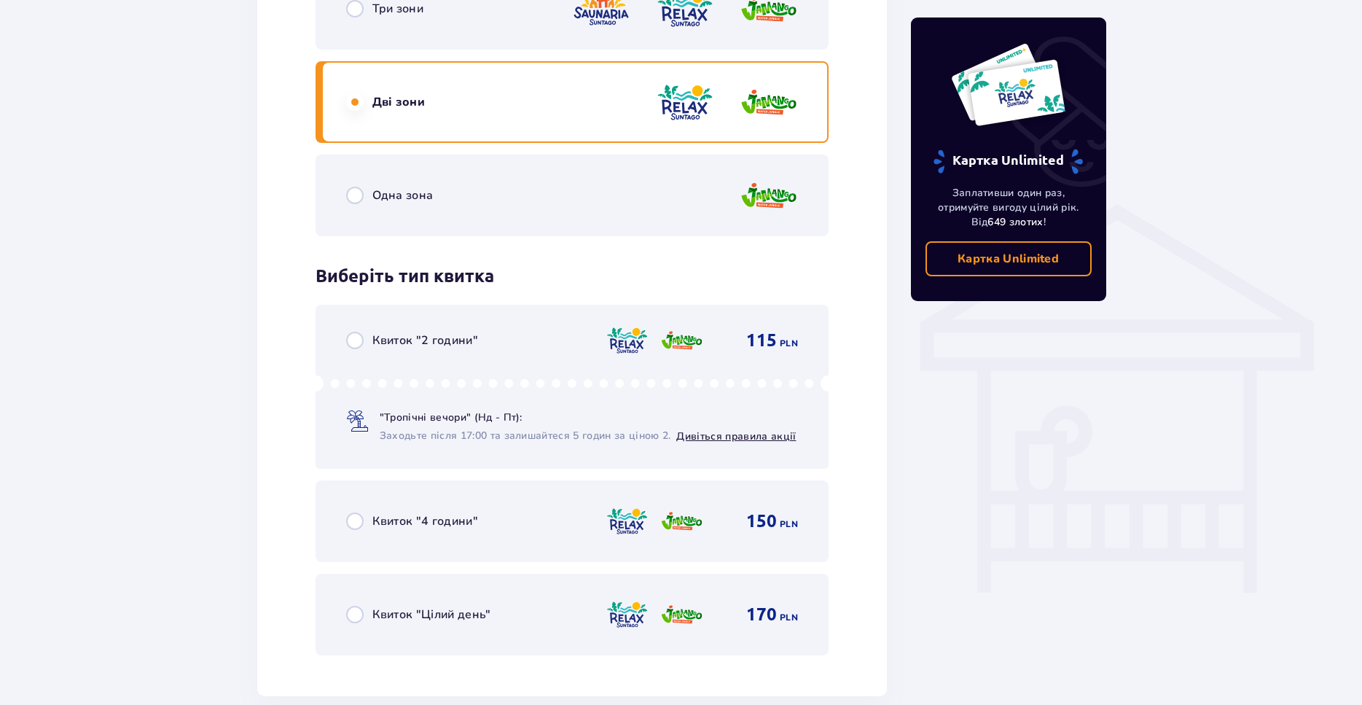
click at [408, 298] on div "Виберіть тип квитка для квитка з номером 1 Квиток "2 години" 115 PLN "Тропічні …" at bounding box center [573, 460] width 514 height 390
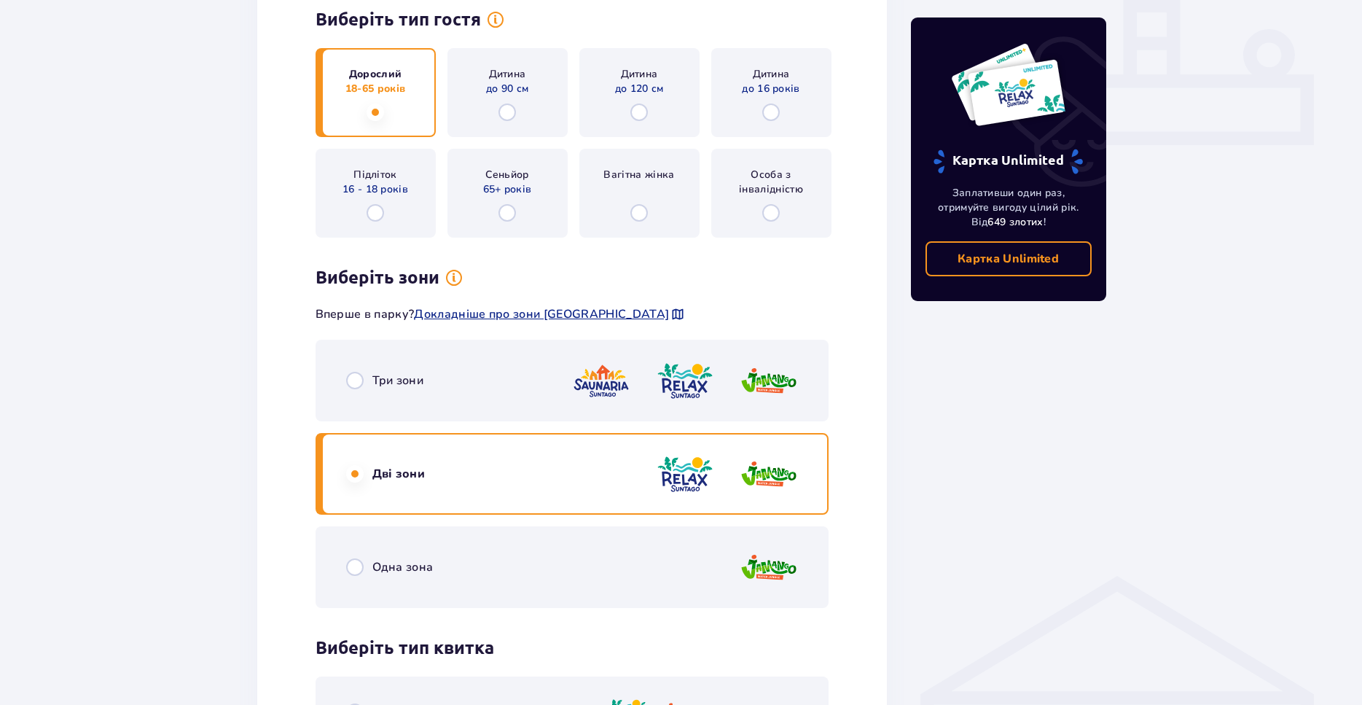
click at [394, 368] on div "Три зони" at bounding box center [573, 381] width 514 height 82
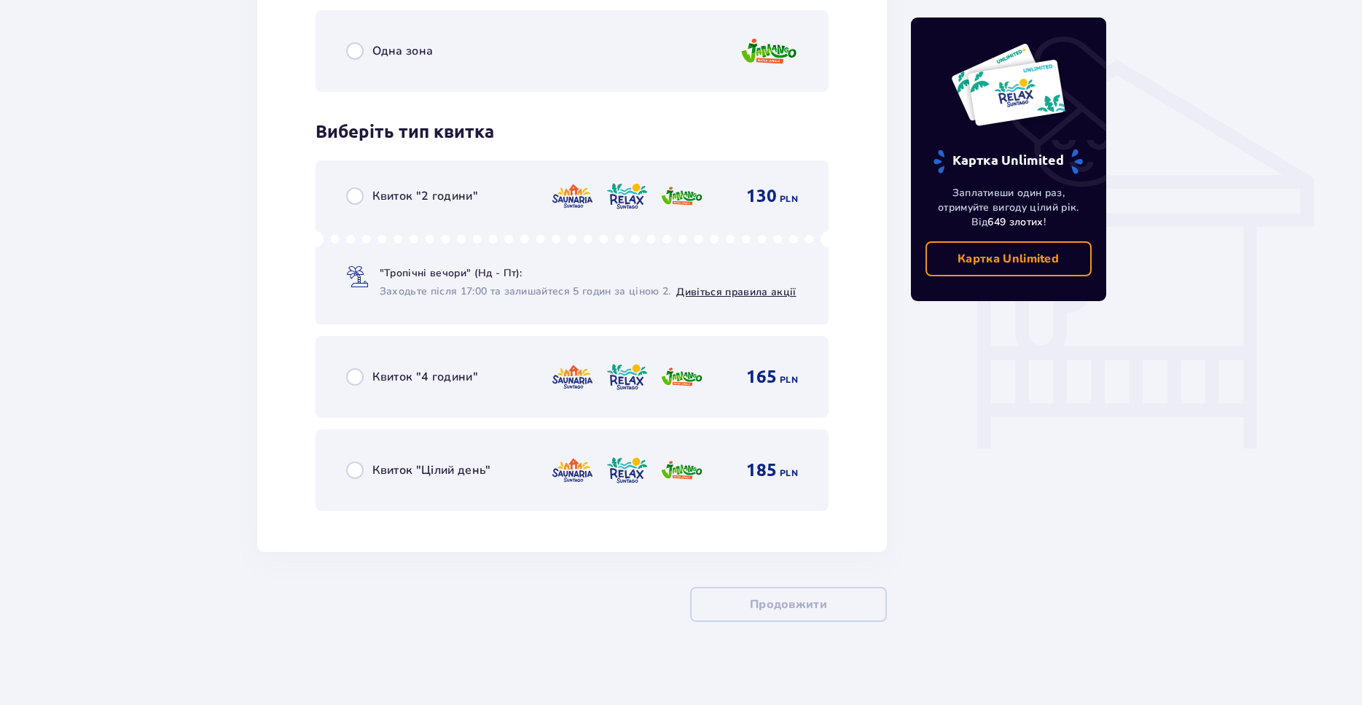
scroll to position [1128, 0]
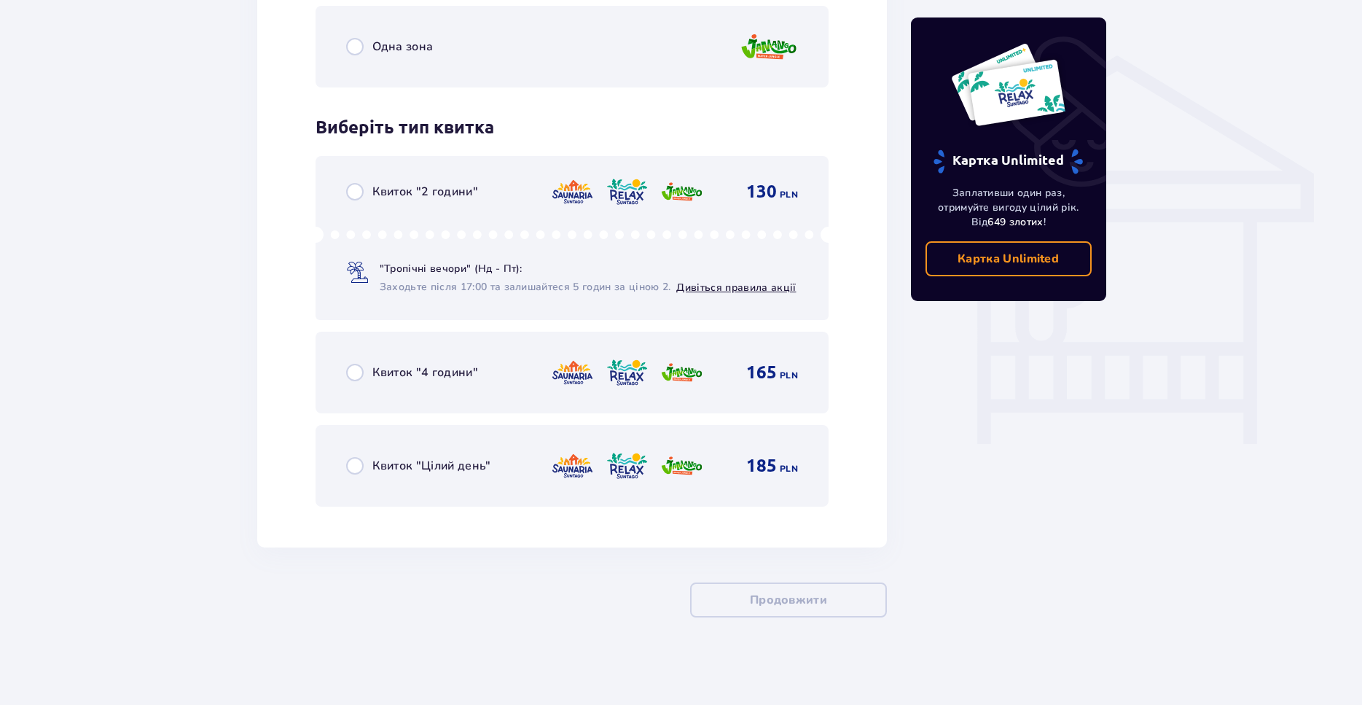
click at [409, 467] on span "Квиток "Цілий день"" at bounding box center [431, 466] width 119 height 16
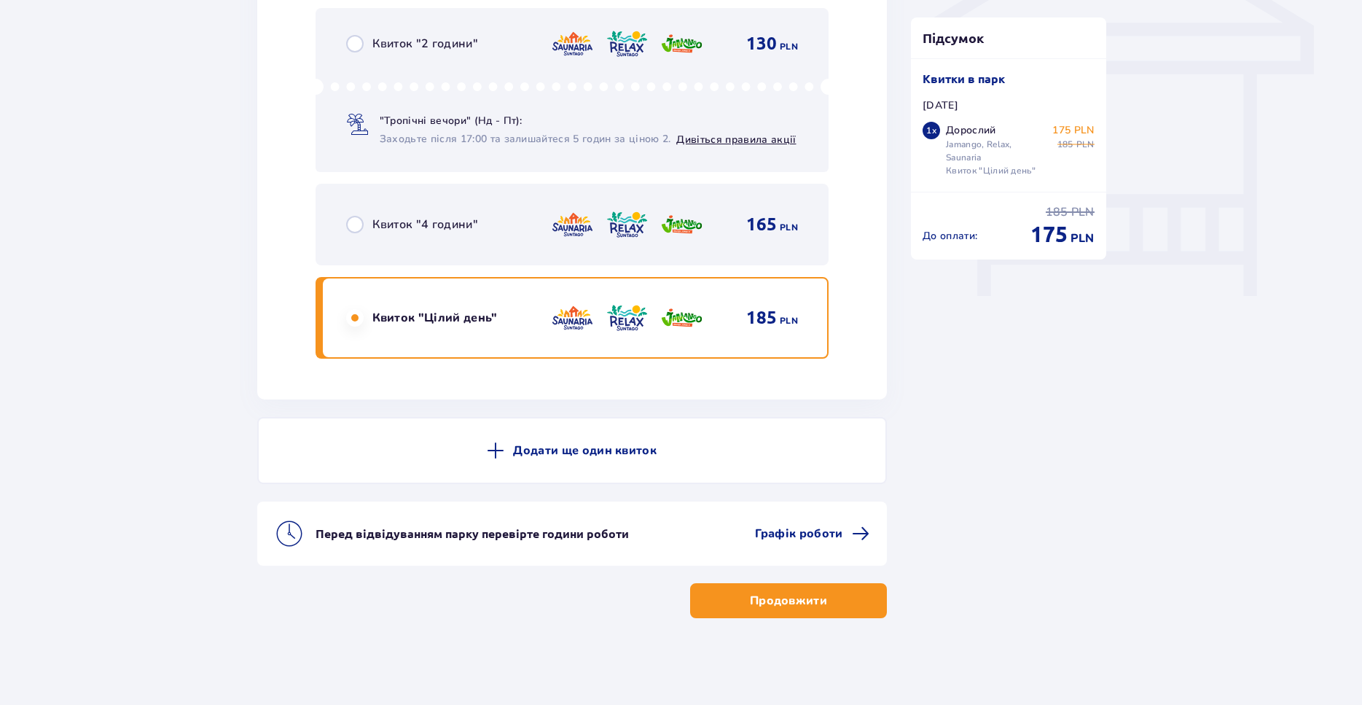
scroll to position [1277, 0]
click at [581, 450] on p "Додати ще один квиток" at bounding box center [585, 450] width 144 height 16
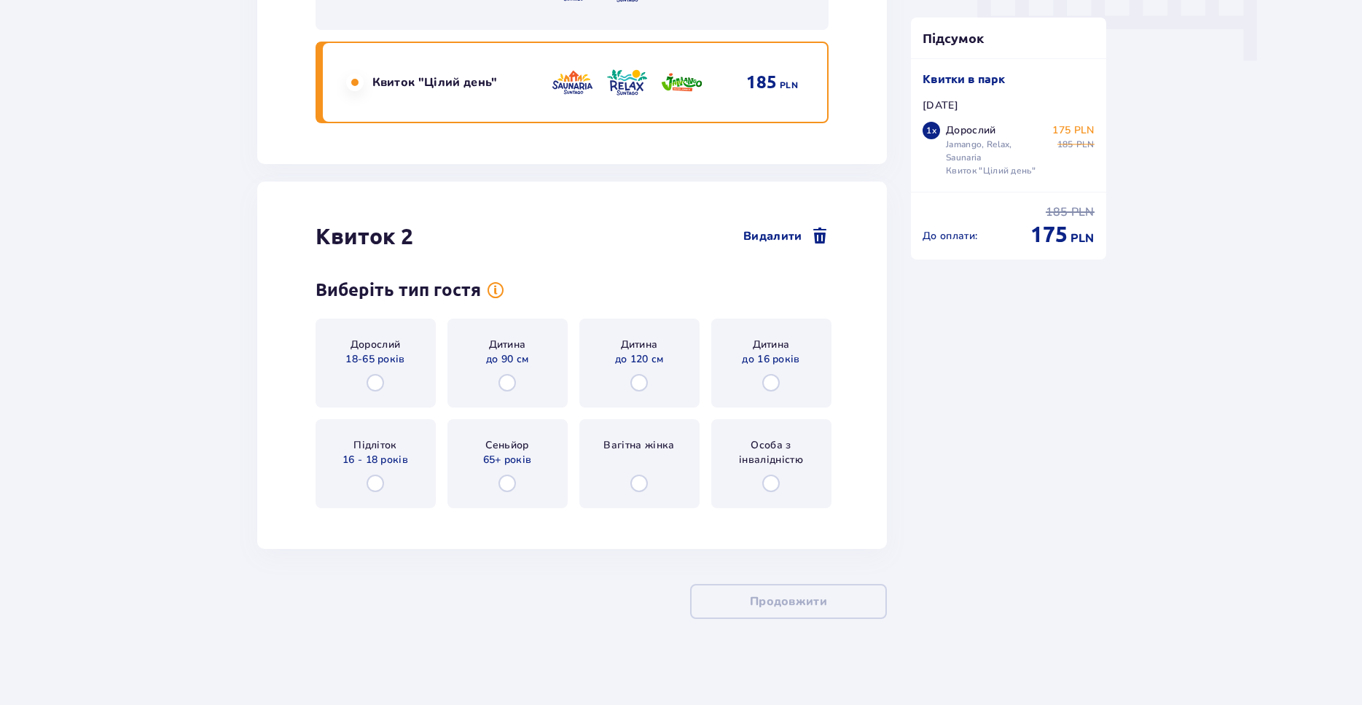
scroll to position [1513, 0]
click at [381, 461] on span "16 - 18 років" at bounding box center [376, 458] width 66 height 15
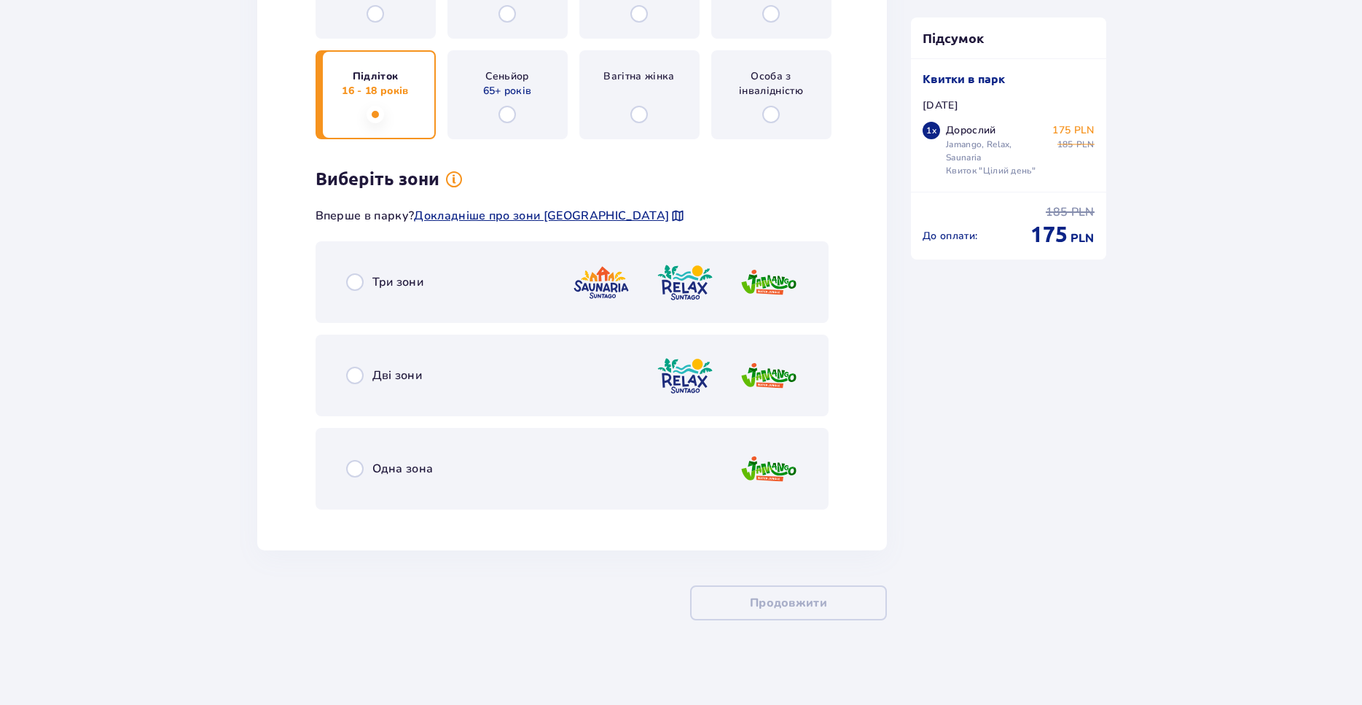
scroll to position [1884, 0]
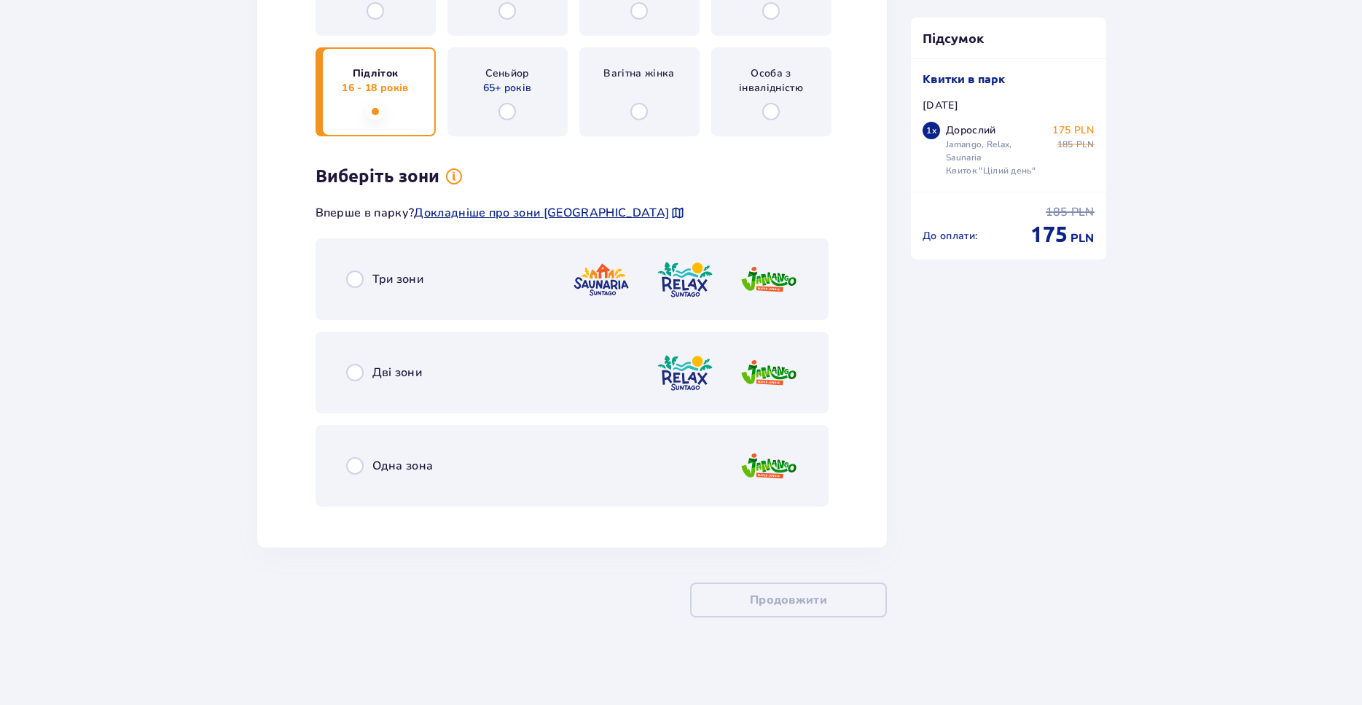
click at [371, 369] on div "Дві зони" at bounding box center [384, 372] width 77 height 17
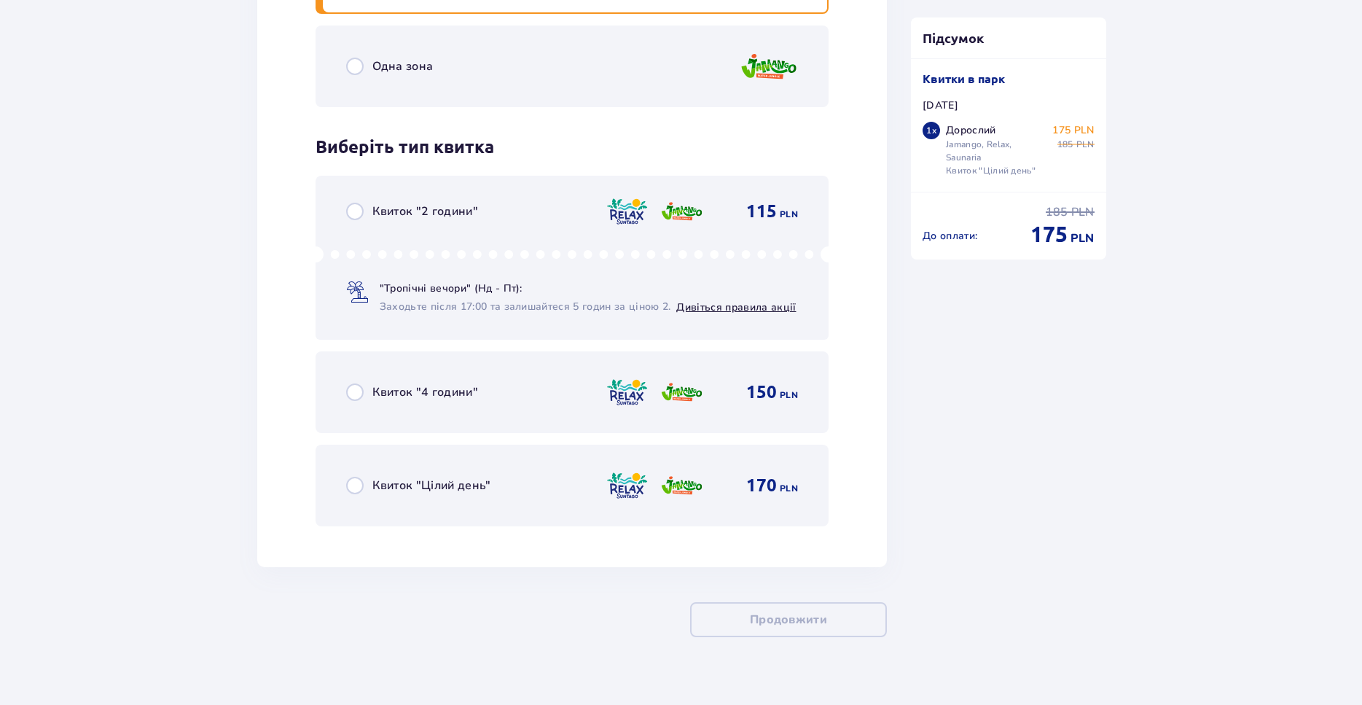
scroll to position [2303, 0]
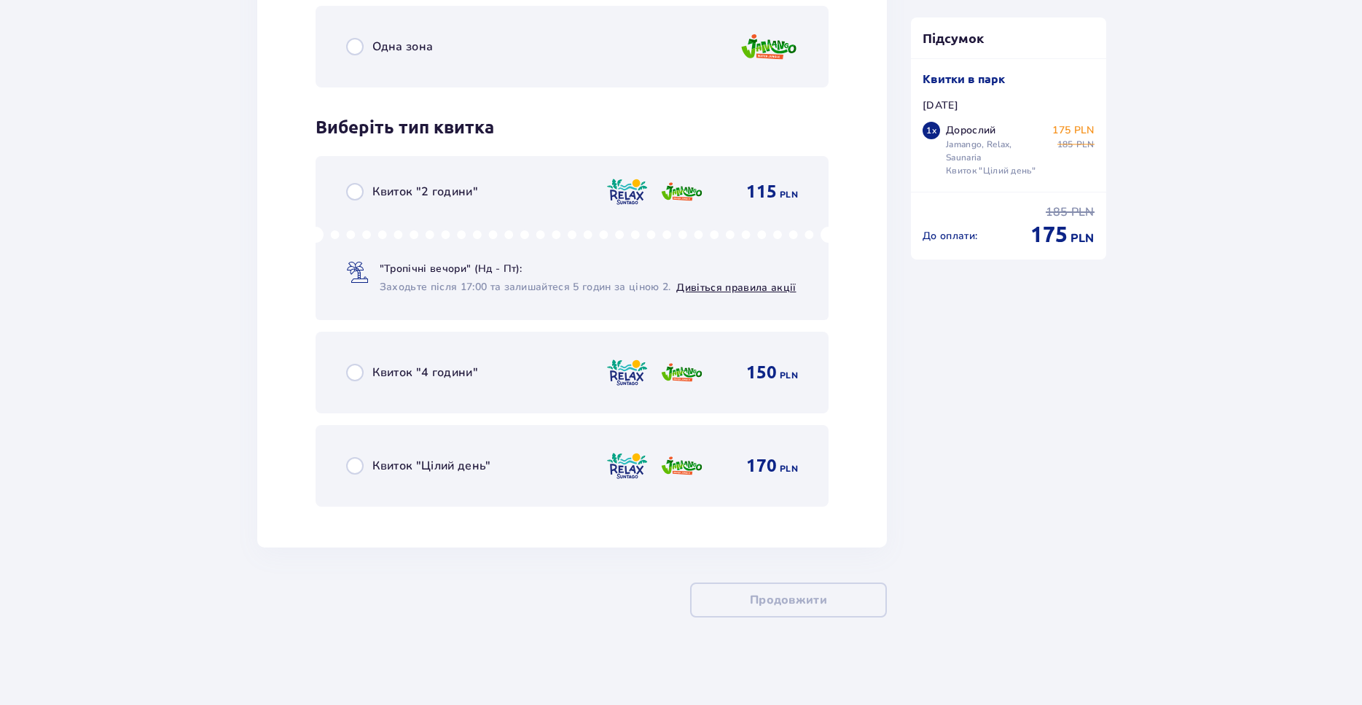
click at [400, 477] on div "Квиток "Цілий день" 170 PLN" at bounding box center [572, 465] width 453 height 31
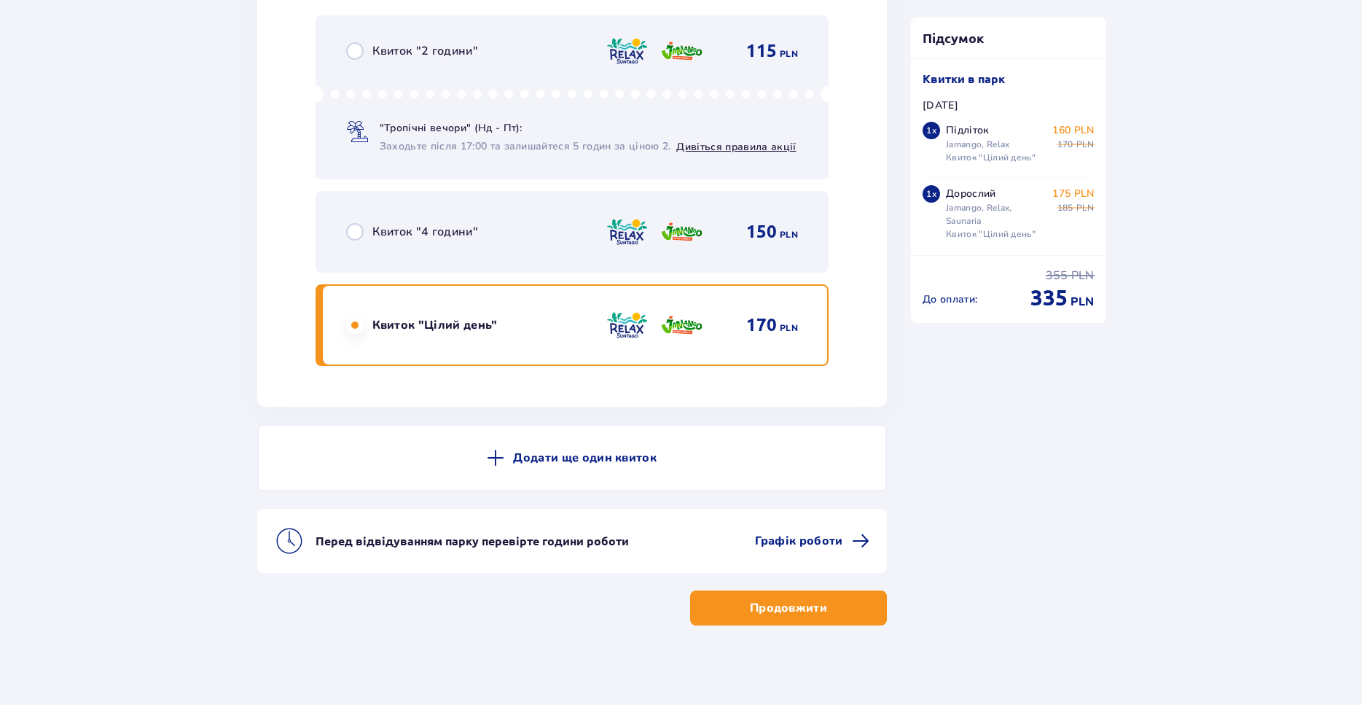
scroll to position [2451, 0]
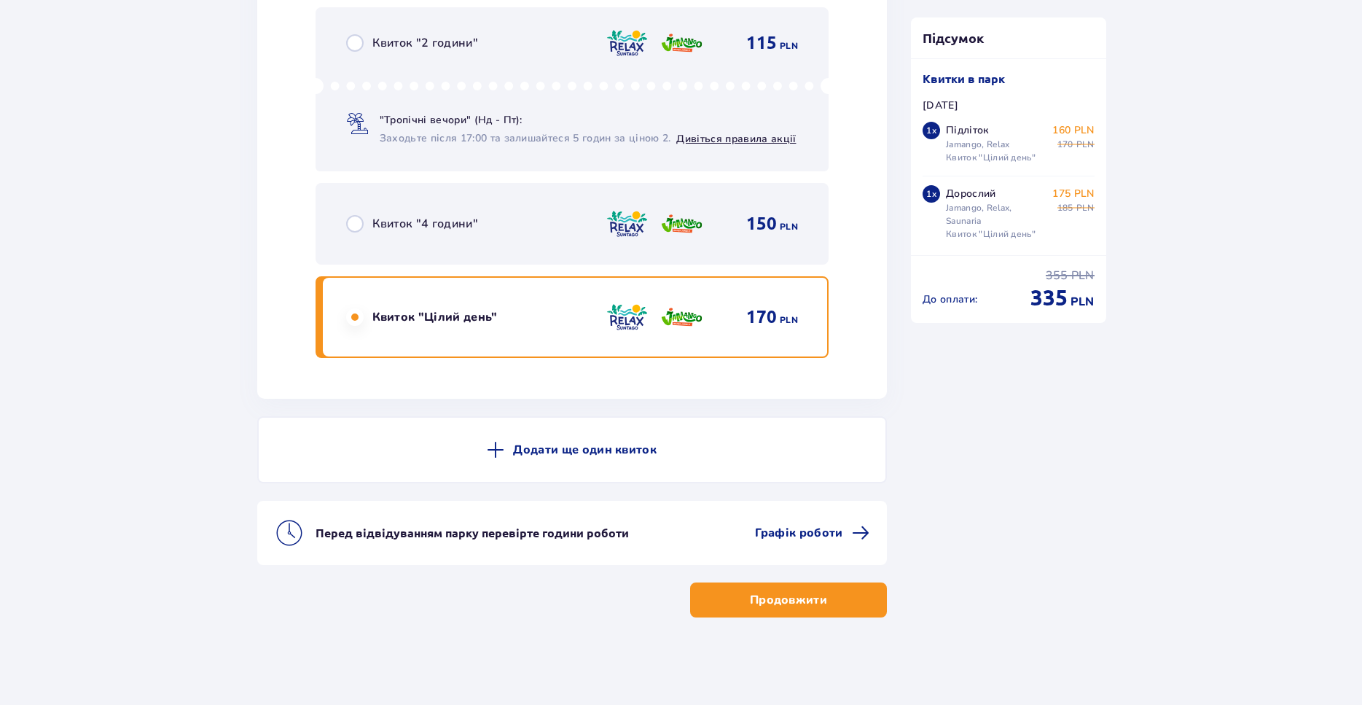
click at [806, 602] on p "Продовжити" at bounding box center [788, 600] width 77 height 16
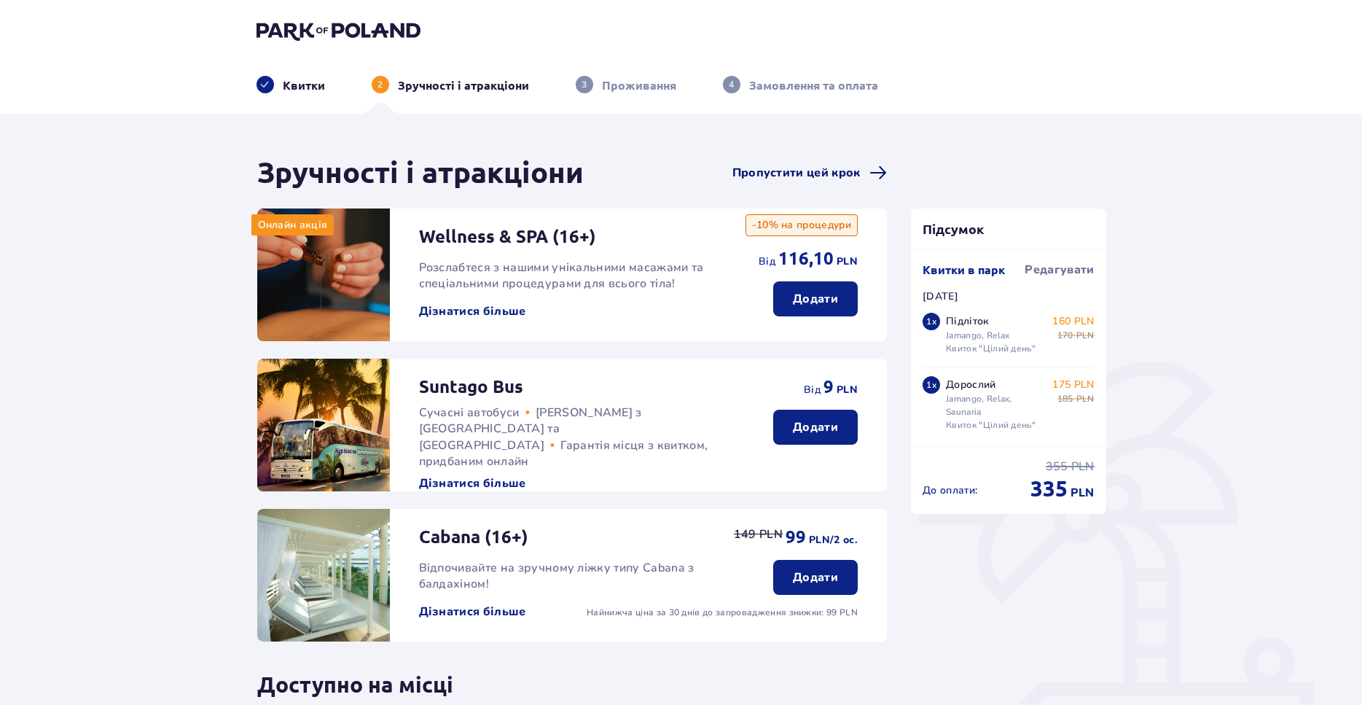
click at [858, 166] on span "Пропустити цей крок" at bounding box center [797, 173] width 128 height 16
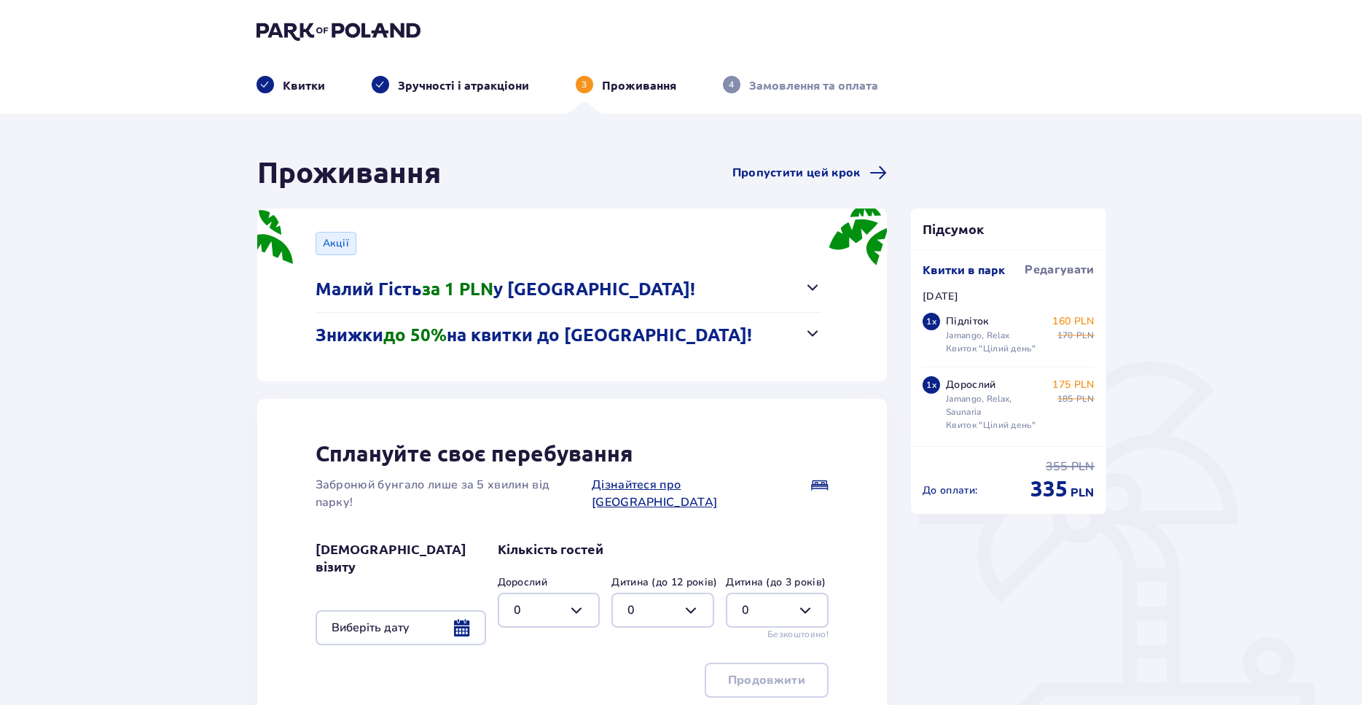
click at [858, 165] on span "Пропустити цей крок" at bounding box center [797, 173] width 128 height 16
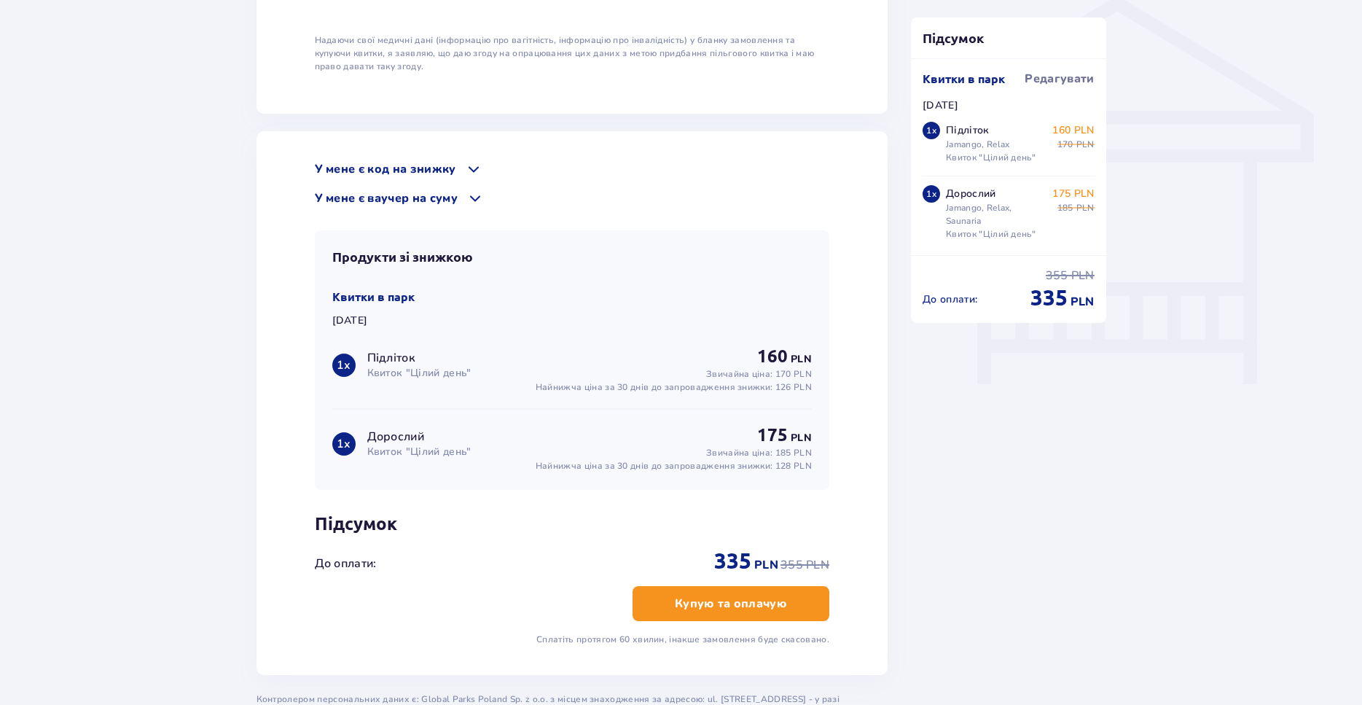
scroll to position [1190, 0]
click at [454, 160] on p "У мене є код на знижку" at bounding box center [385, 168] width 141 height 16
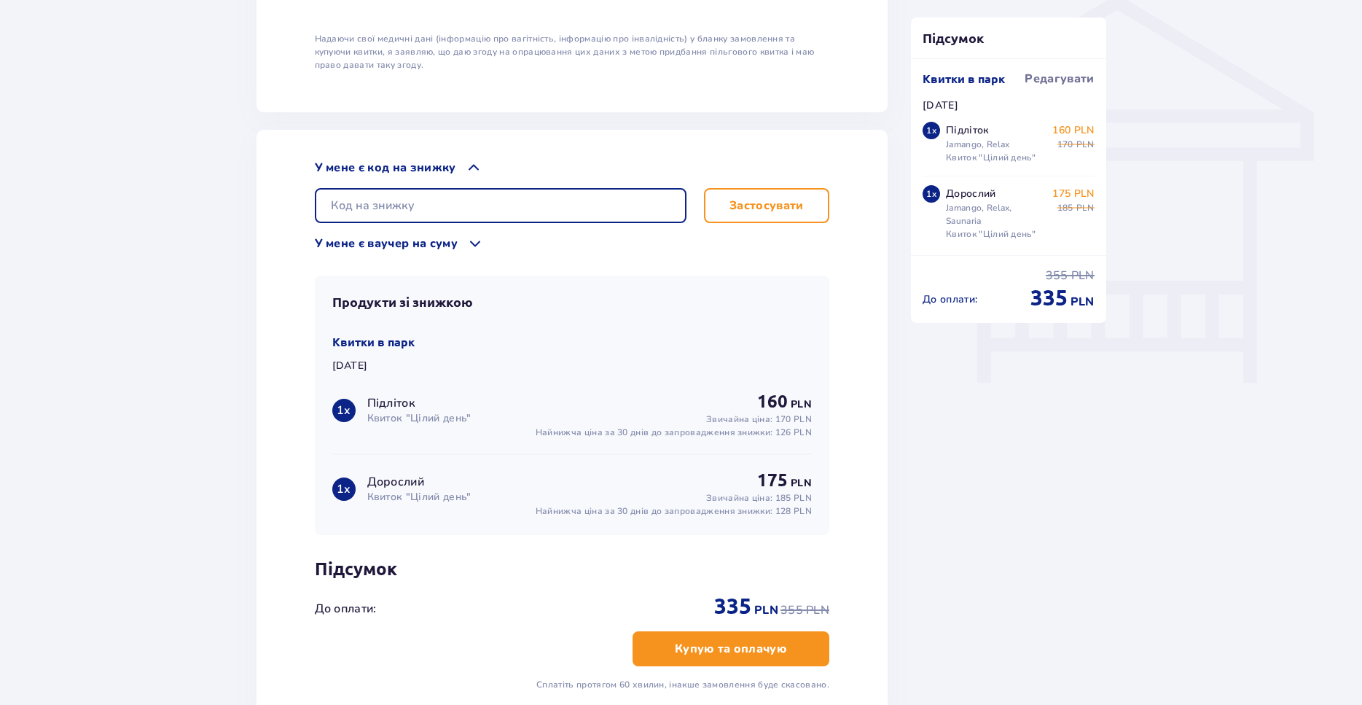
drag, startPoint x: 424, startPoint y: 204, endPoint x: 424, endPoint y: 195, distance: 9.5
click at [424, 199] on input "text" at bounding box center [501, 205] width 372 height 35
click at [424, 188] on input "text" at bounding box center [501, 205] width 372 height 35
paste input "student30"
type input "student30"
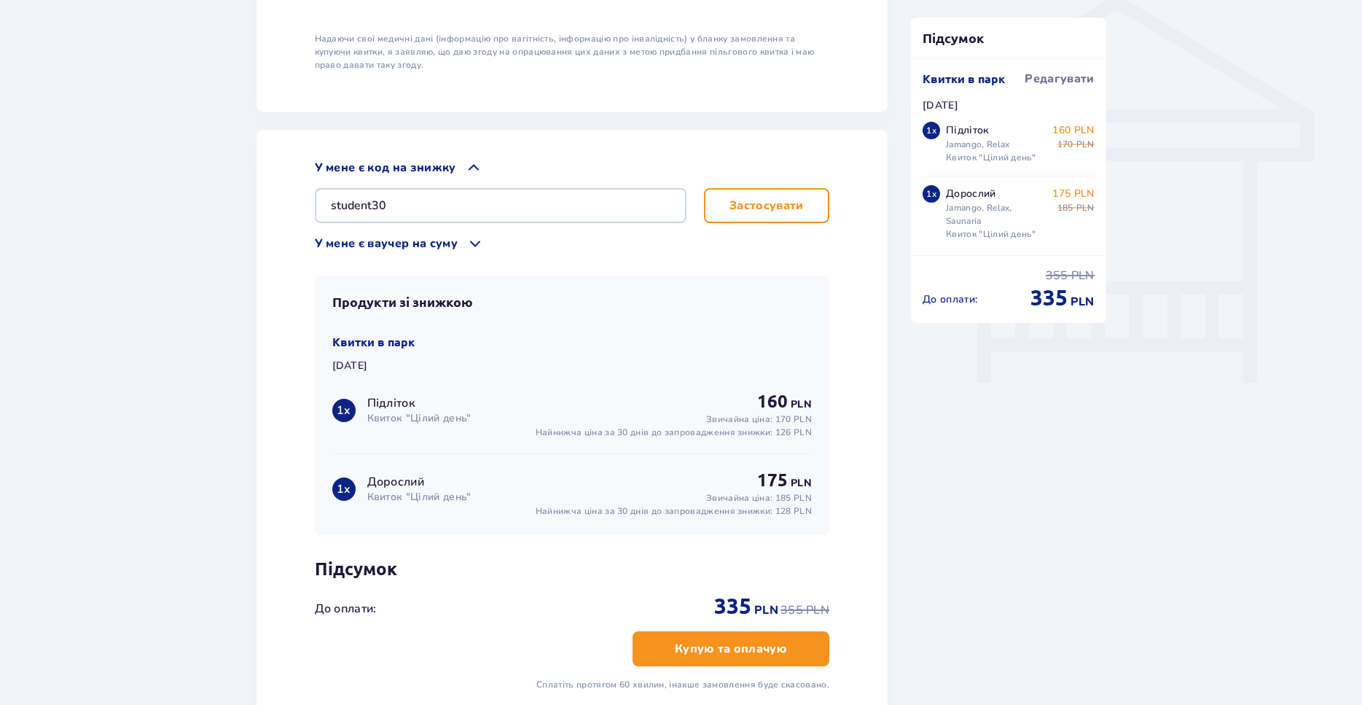
click at [799, 198] on p "Застосувати" at bounding box center [767, 206] width 74 height 16
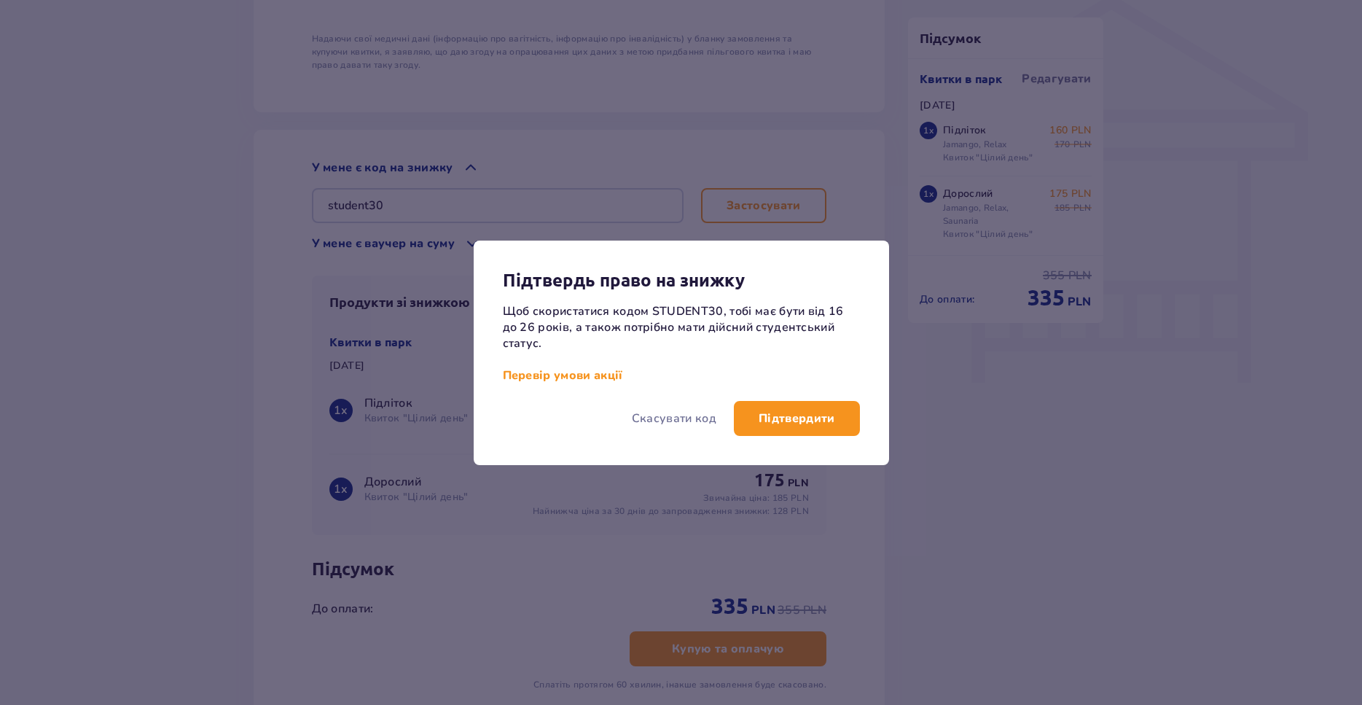
click at [782, 421] on p "Підтвердити" at bounding box center [797, 418] width 77 height 16
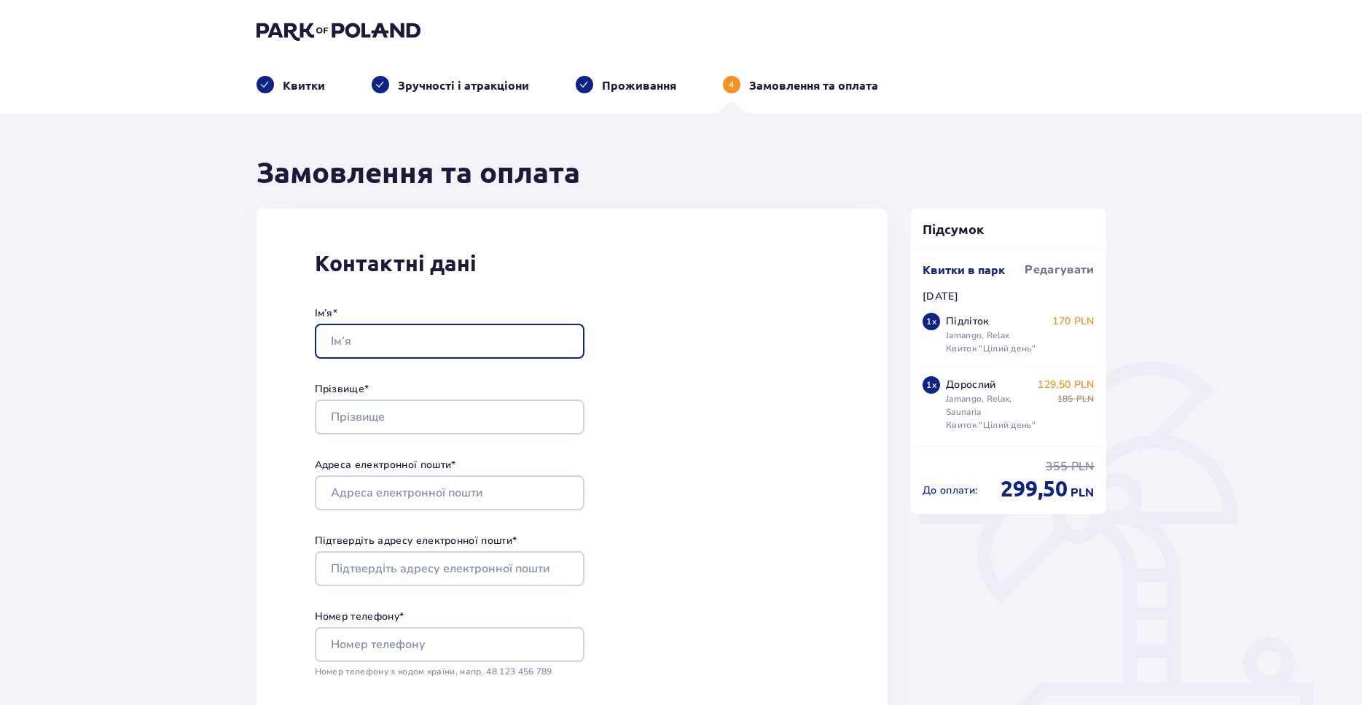
click at [453, 341] on input "Ім’я *" at bounding box center [450, 341] width 270 height 35
type input "Danylo"
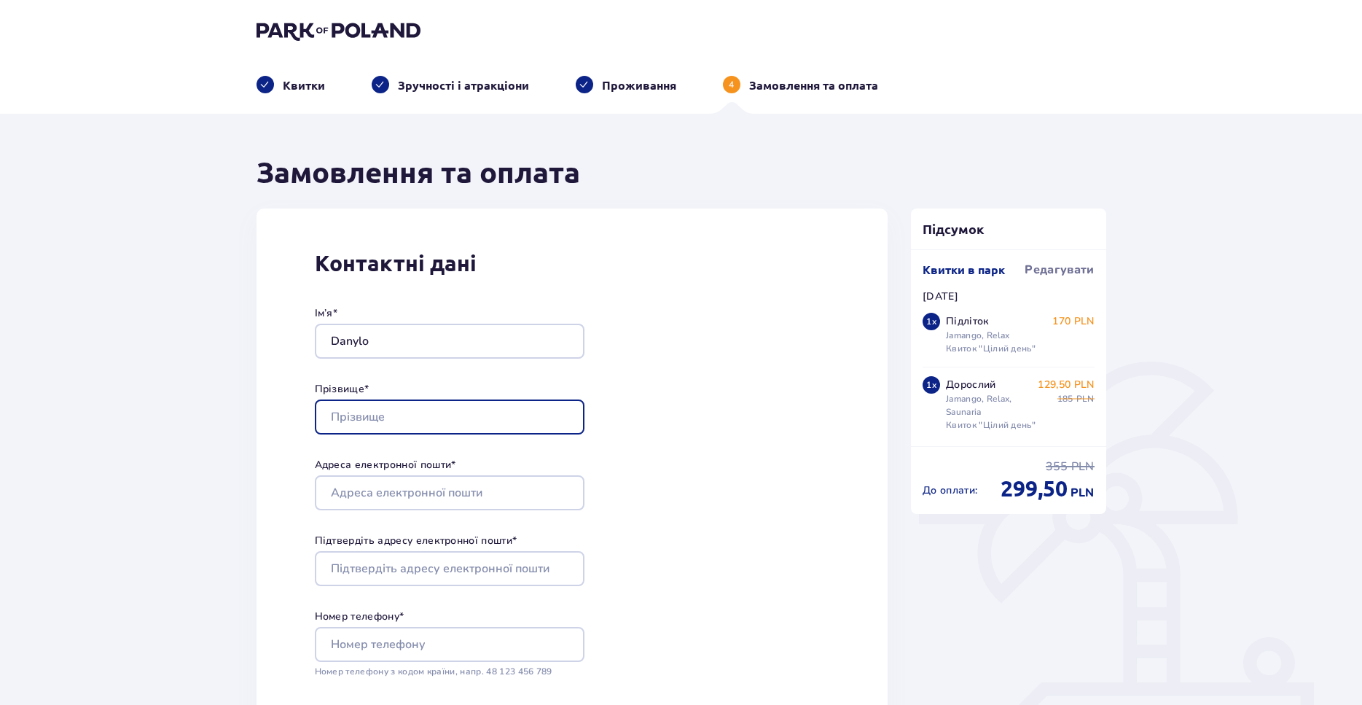
click at [397, 404] on input "Прізвище *" at bounding box center [450, 416] width 270 height 35
type input "I"
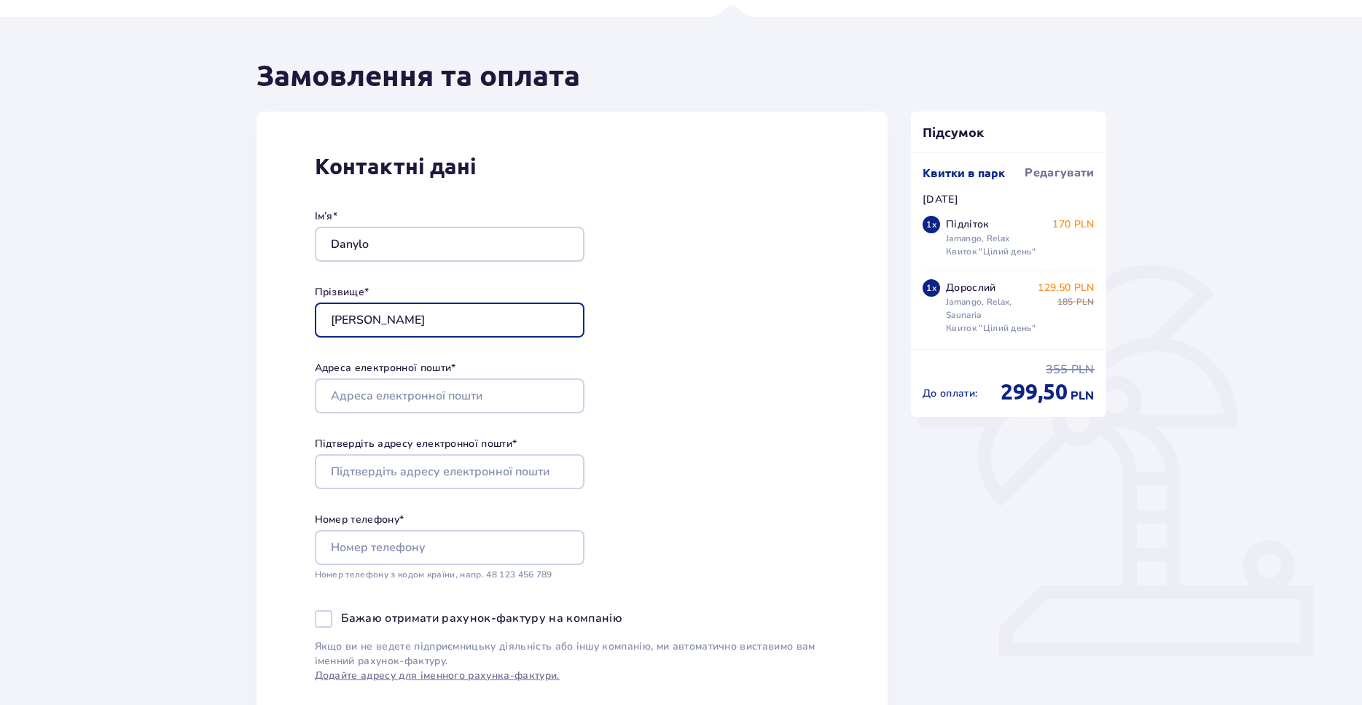
scroll to position [149, 0]
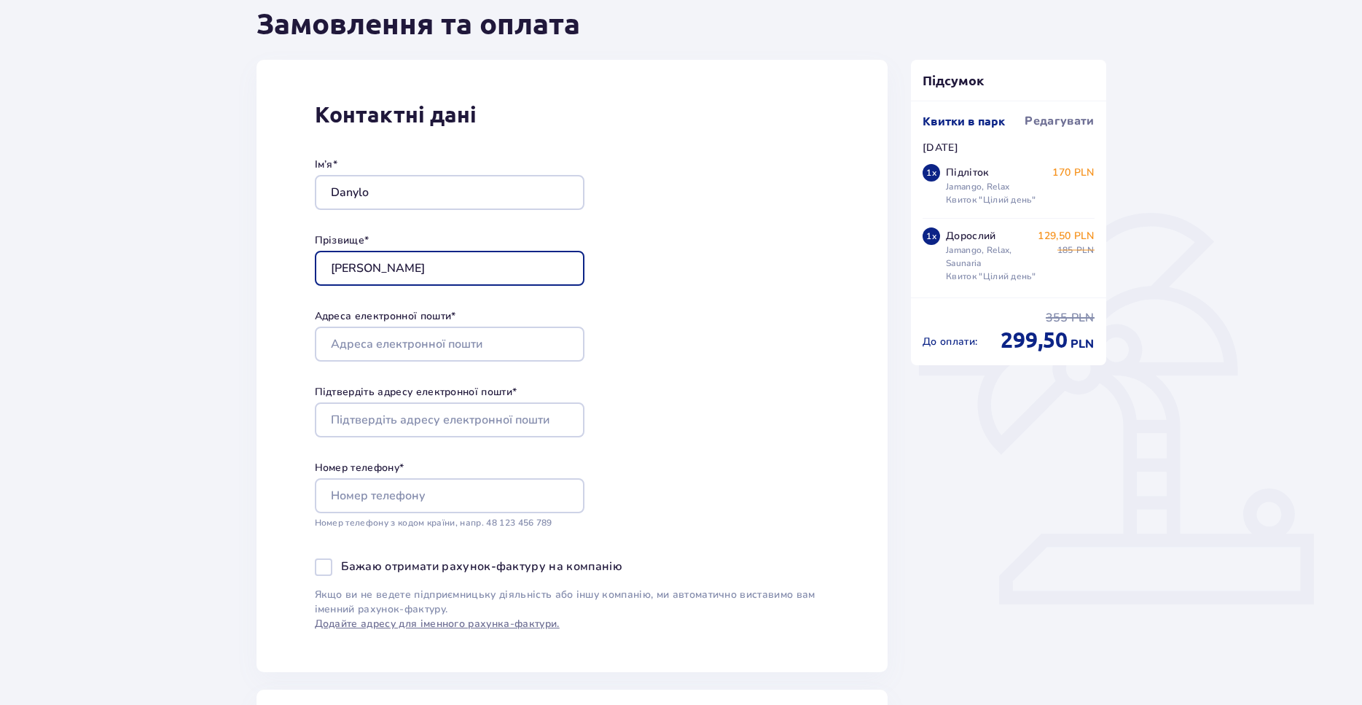
type input "Kiriienko"
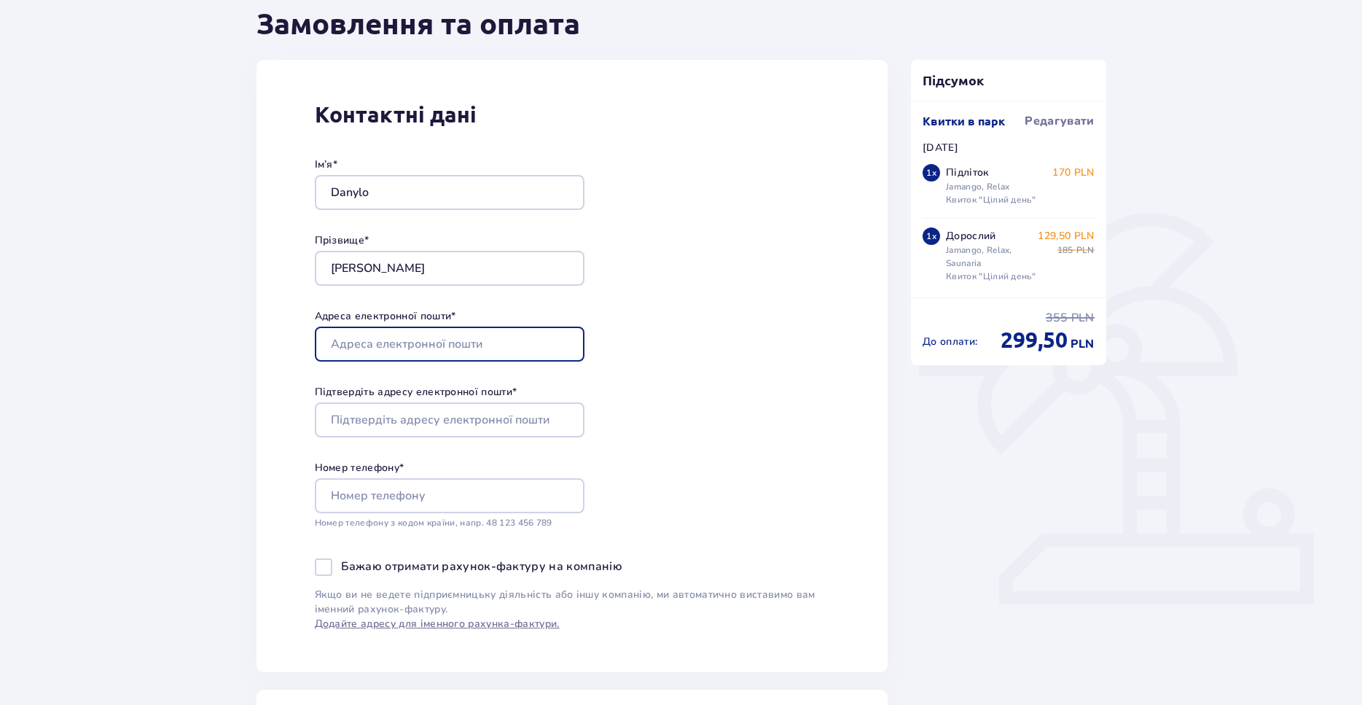
click at [442, 332] on input "Адреса електронної пошти *" at bounding box center [450, 344] width 270 height 35
type input "danylo.kirienko@gmail.com"
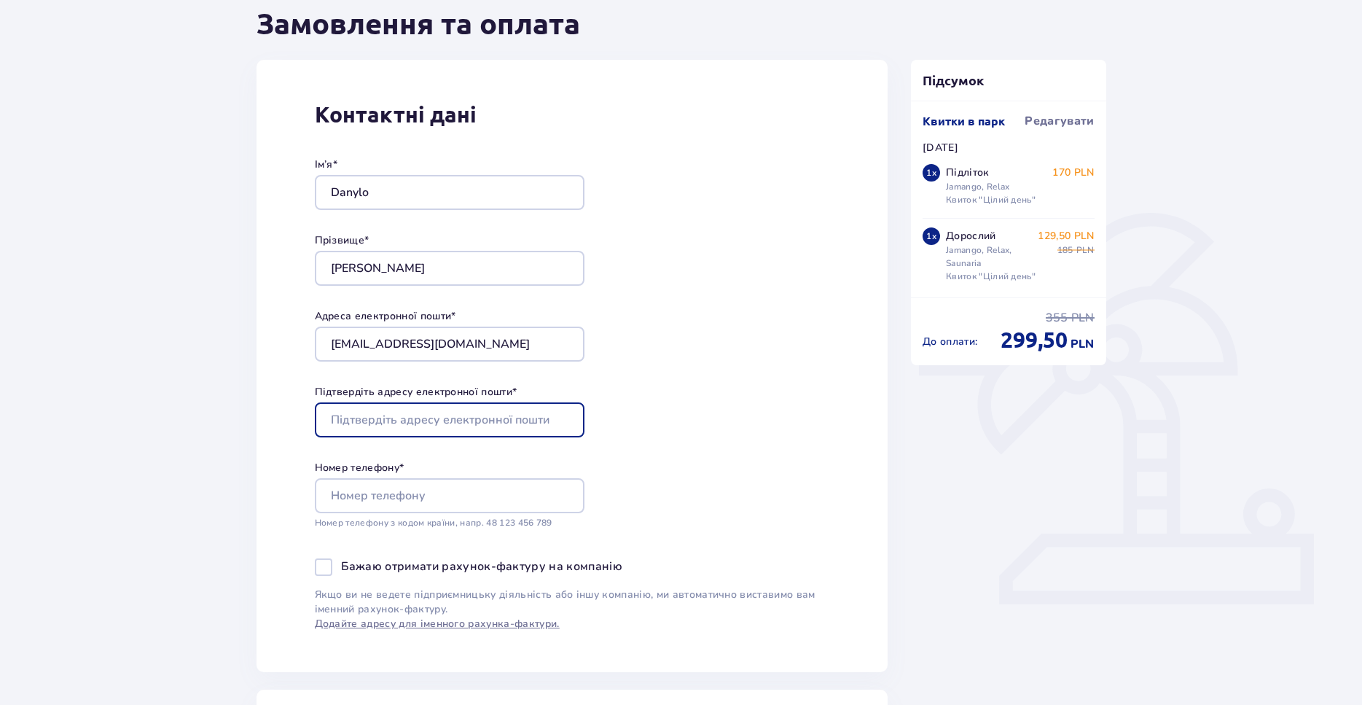
click at [394, 411] on input "Підтвердіть адресу електронної пошти *" at bounding box center [450, 419] width 270 height 35
click at [420, 424] on input "Підтвердіть адресу електронної пошти *" at bounding box center [450, 419] width 270 height 35
type input "danylo.kirienko@gmail.com"
click at [746, 354] on div "Контактні дані Ім’я * Danylo Прізвище * Kiriienko Адреса електронної пошти * da…" at bounding box center [573, 366] width 632 height 612
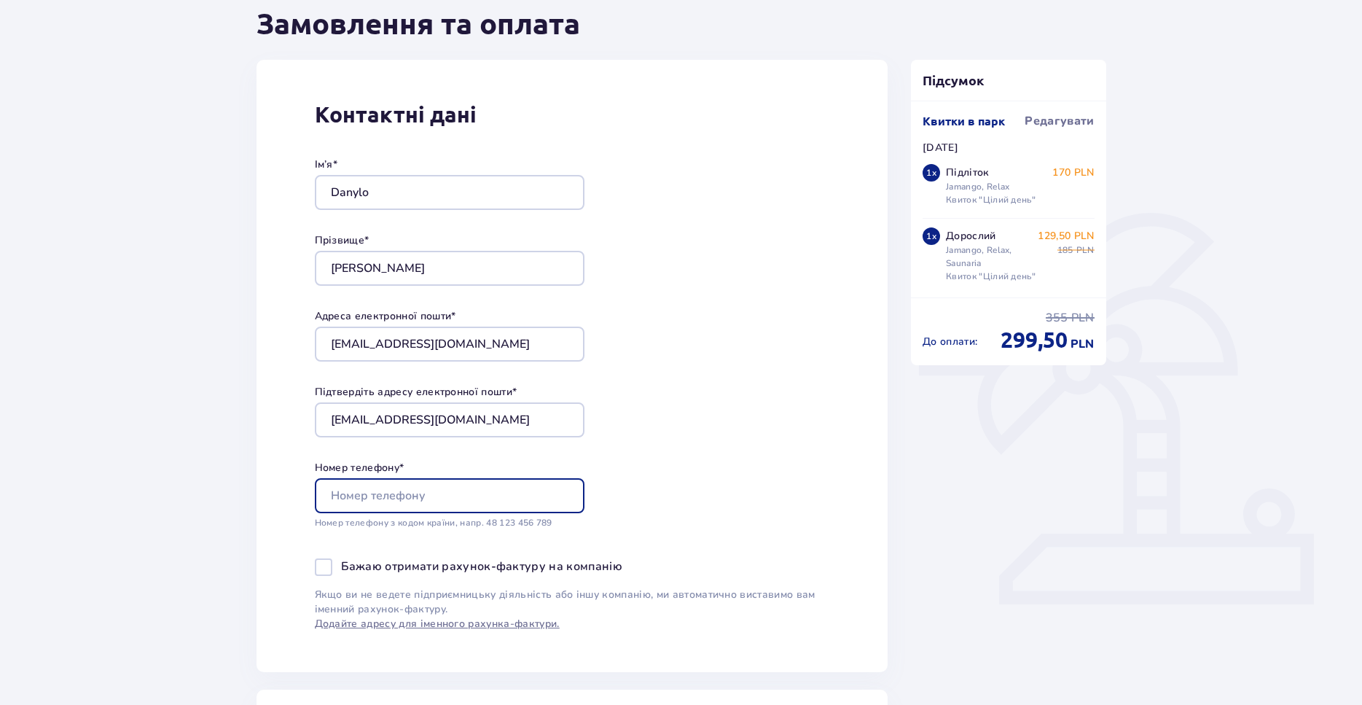
click at [501, 488] on input "Номер телефону *" at bounding box center [450, 495] width 270 height 35
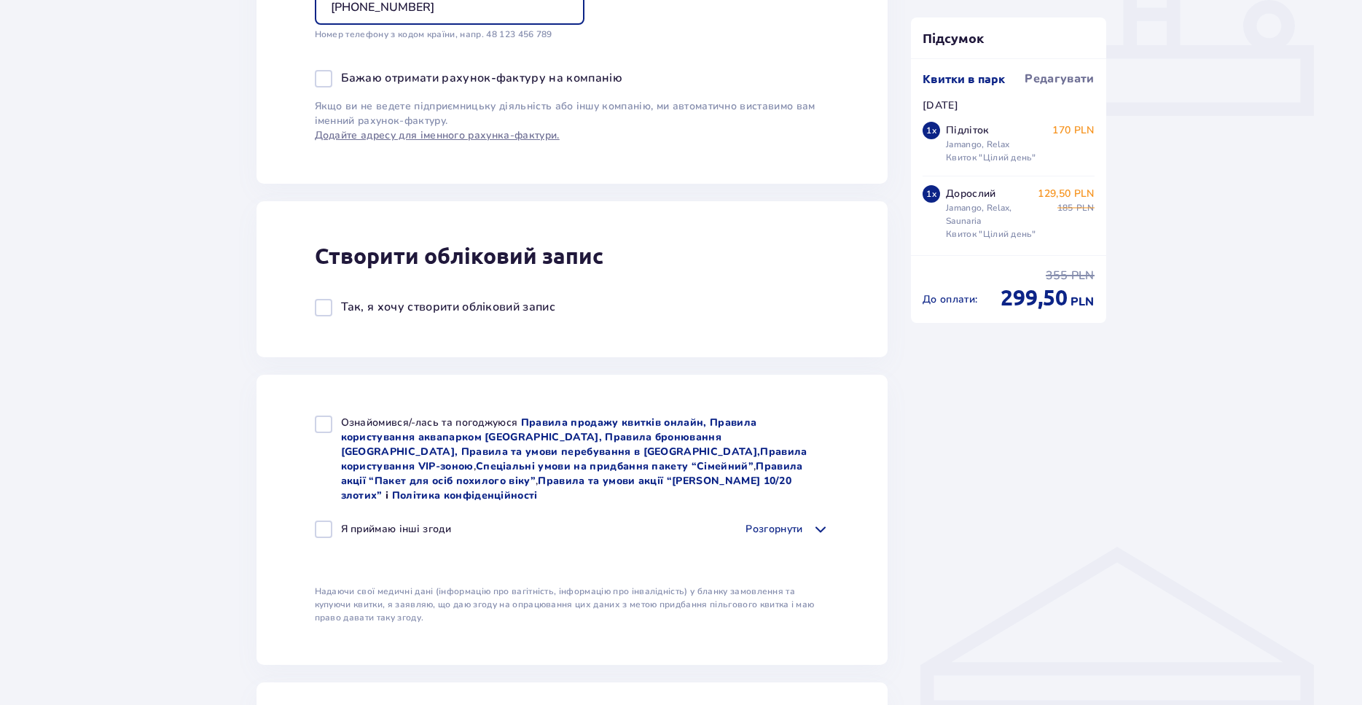
scroll to position [669, 0]
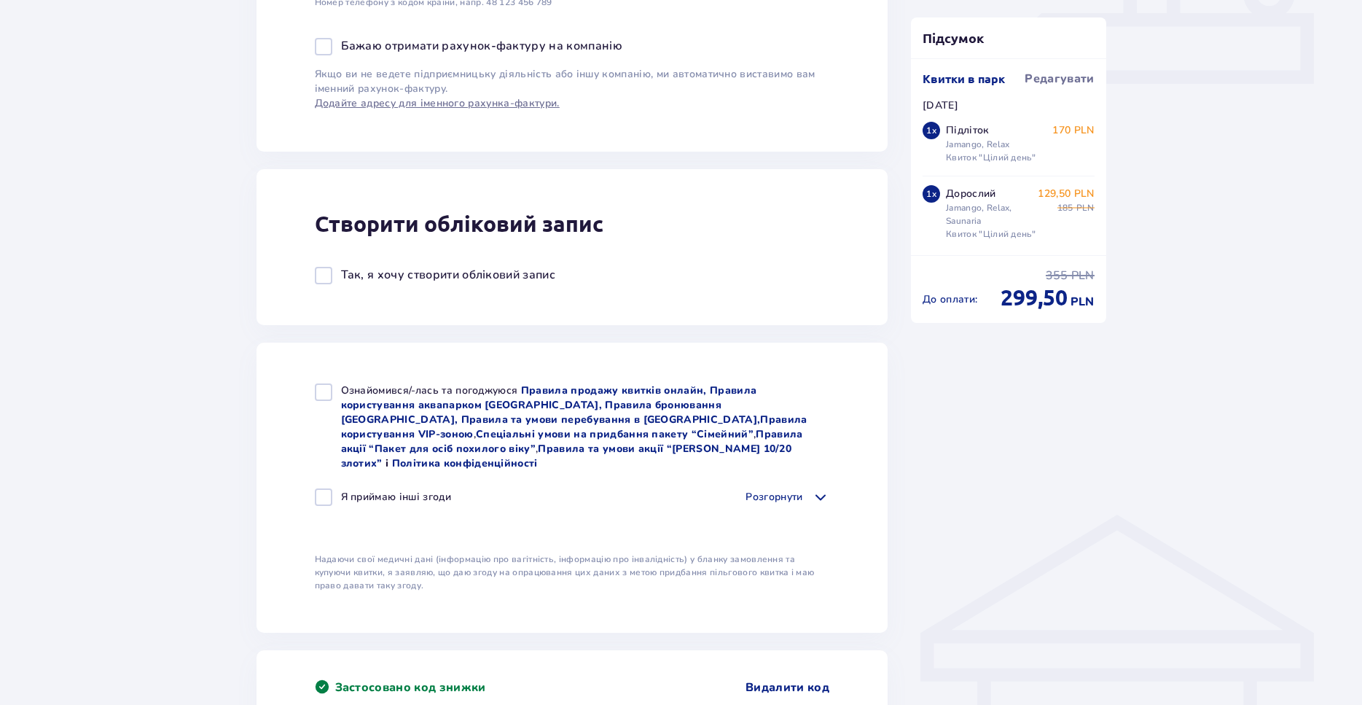
type input "+4746112684"
drag, startPoint x: 327, startPoint y: 281, endPoint x: 342, endPoint y: 297, distance: 21.1
click at [327, 281] on div at bounding box center [323, 275] width 17 height 17
checkbox input "true"
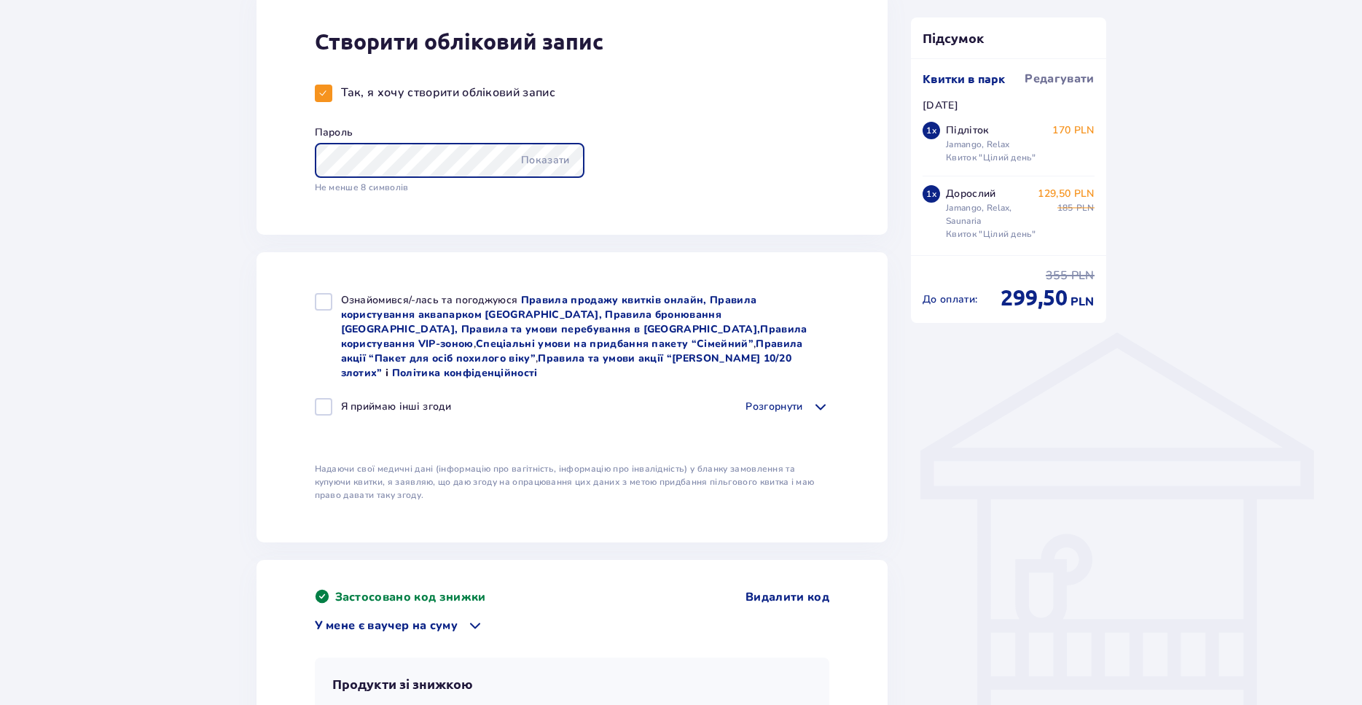
scroll to position [892, 0]
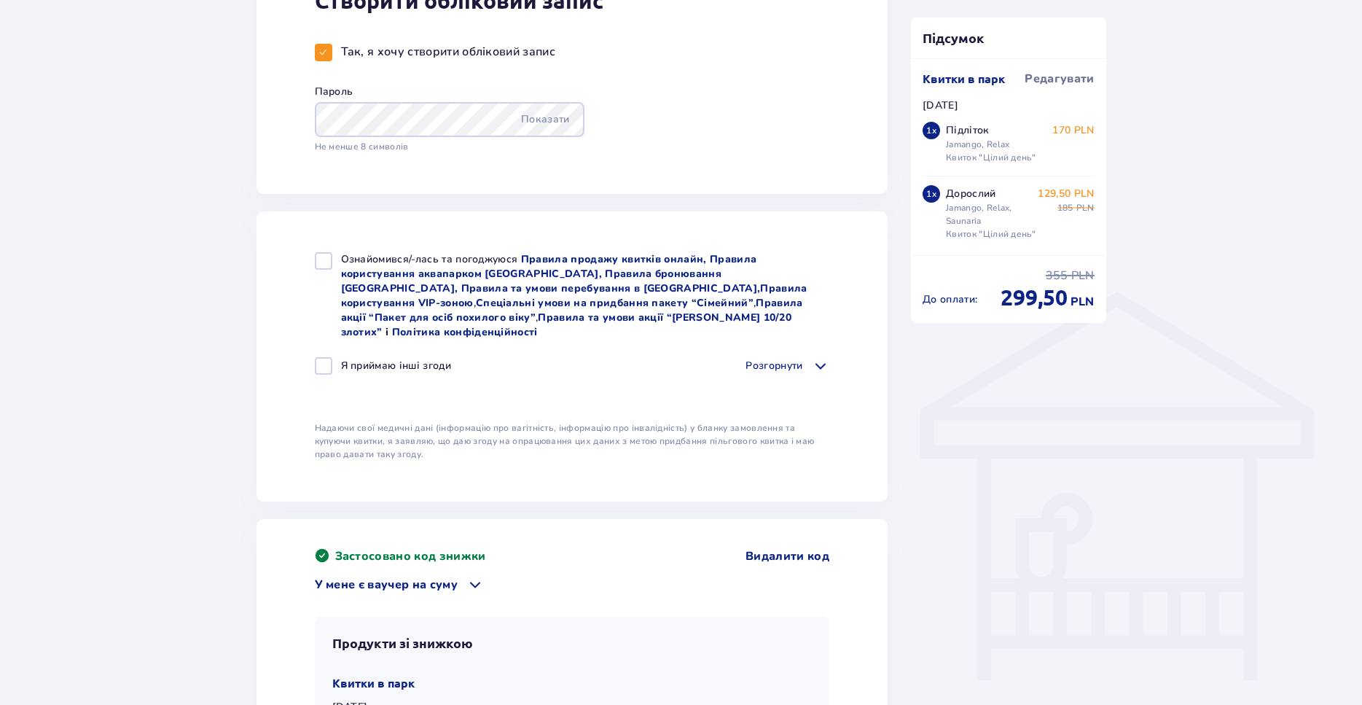
click at [326, 357] on div at bounding box center [323, 365] width 17 height 17
checkbox input "true"
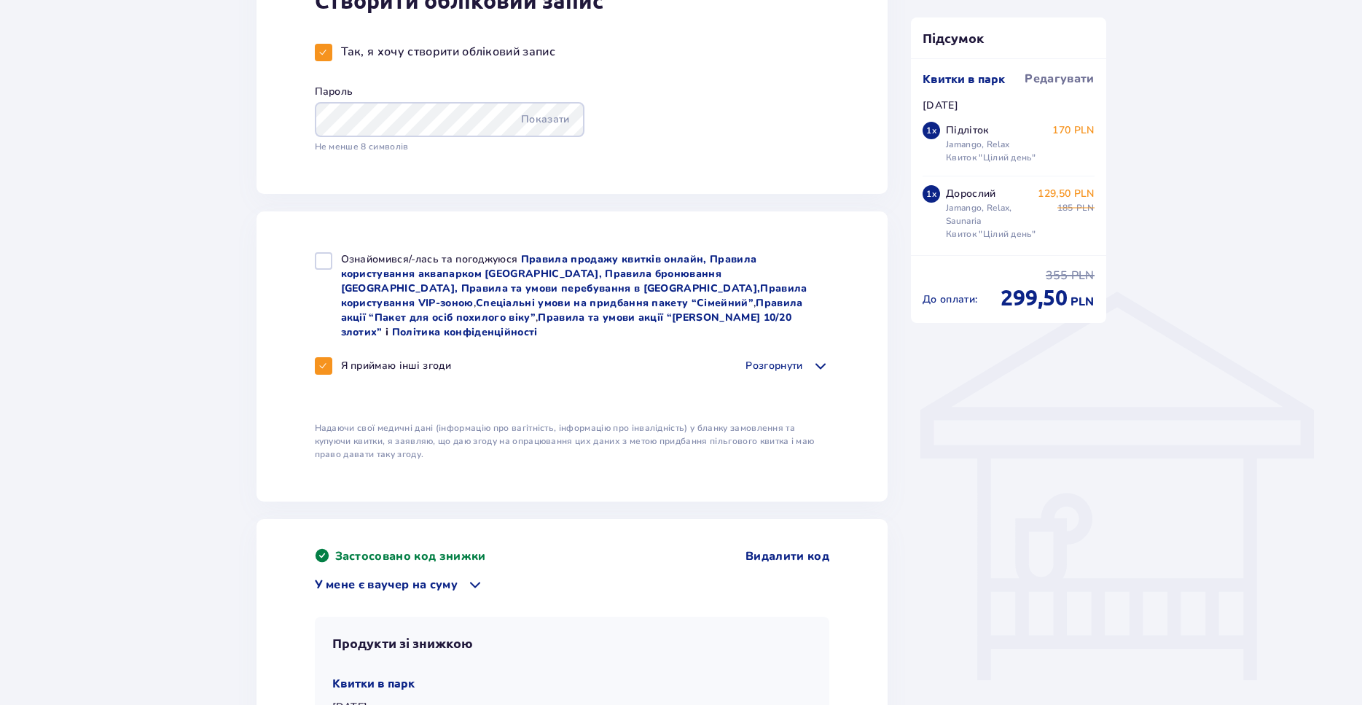
checkbox input "true"
click at [327, 253] on div "Ознайомився/-лась та погоджуюся Правила продажу квитків онлайн, Правила користу…" at bounding box center [573, 356] width 632 height 290
click at [326, 255] on div at bounding box center [323, 260] width 17 height 17
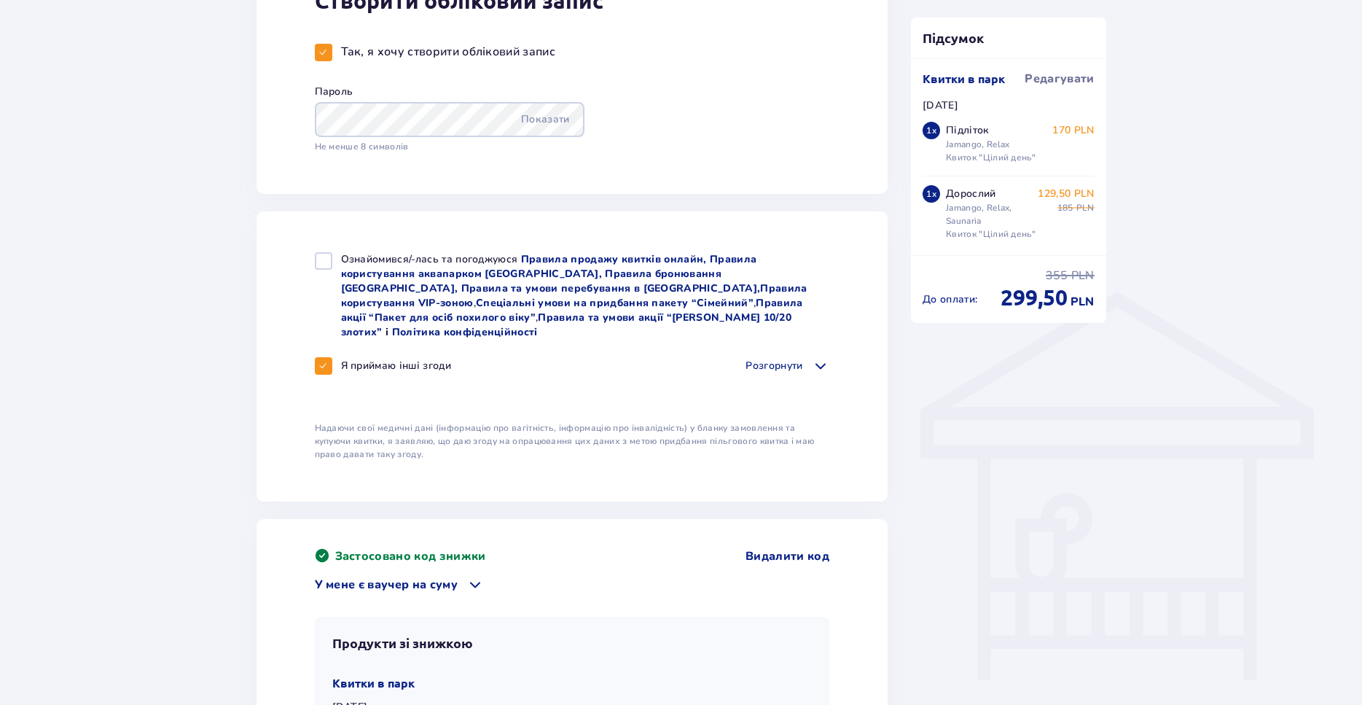
checkbox input "true"
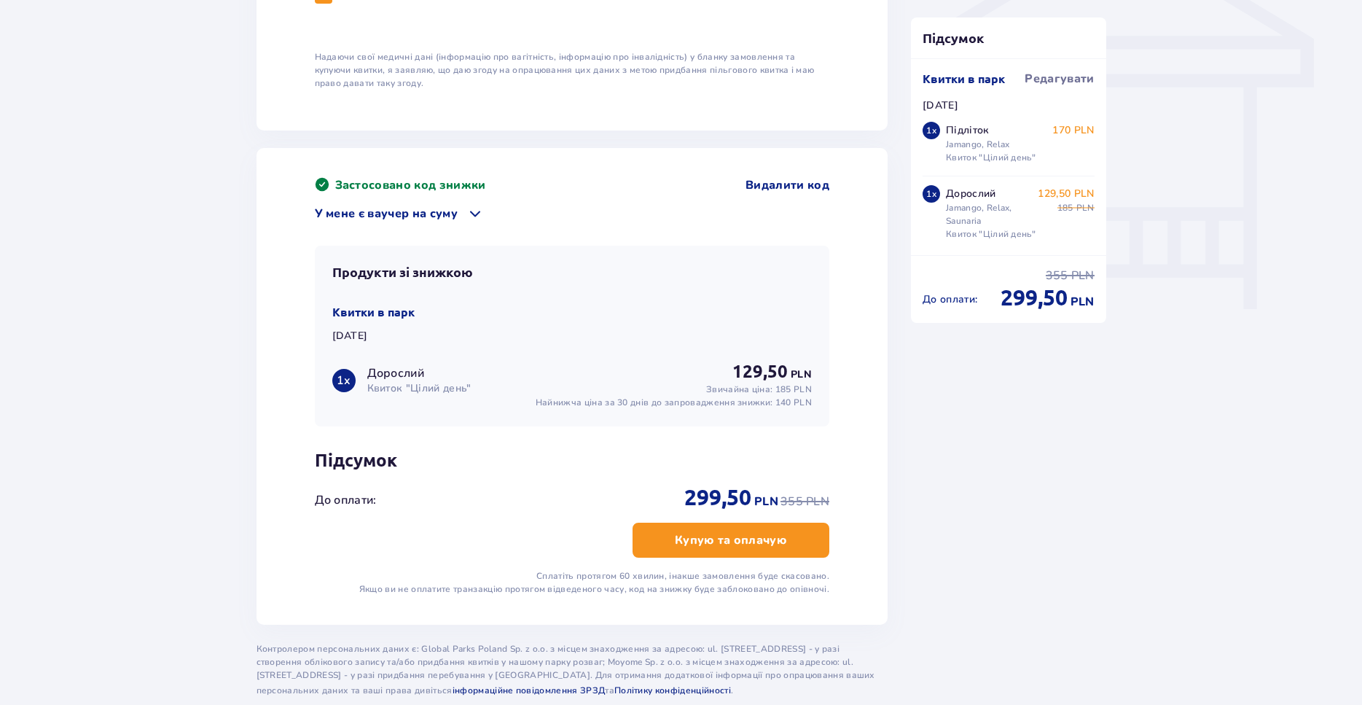
scroll to position [1264, 0]
click at [780, 526] on button "Купую та оплачую" at bounding box center [731, 539] width 197 height 35
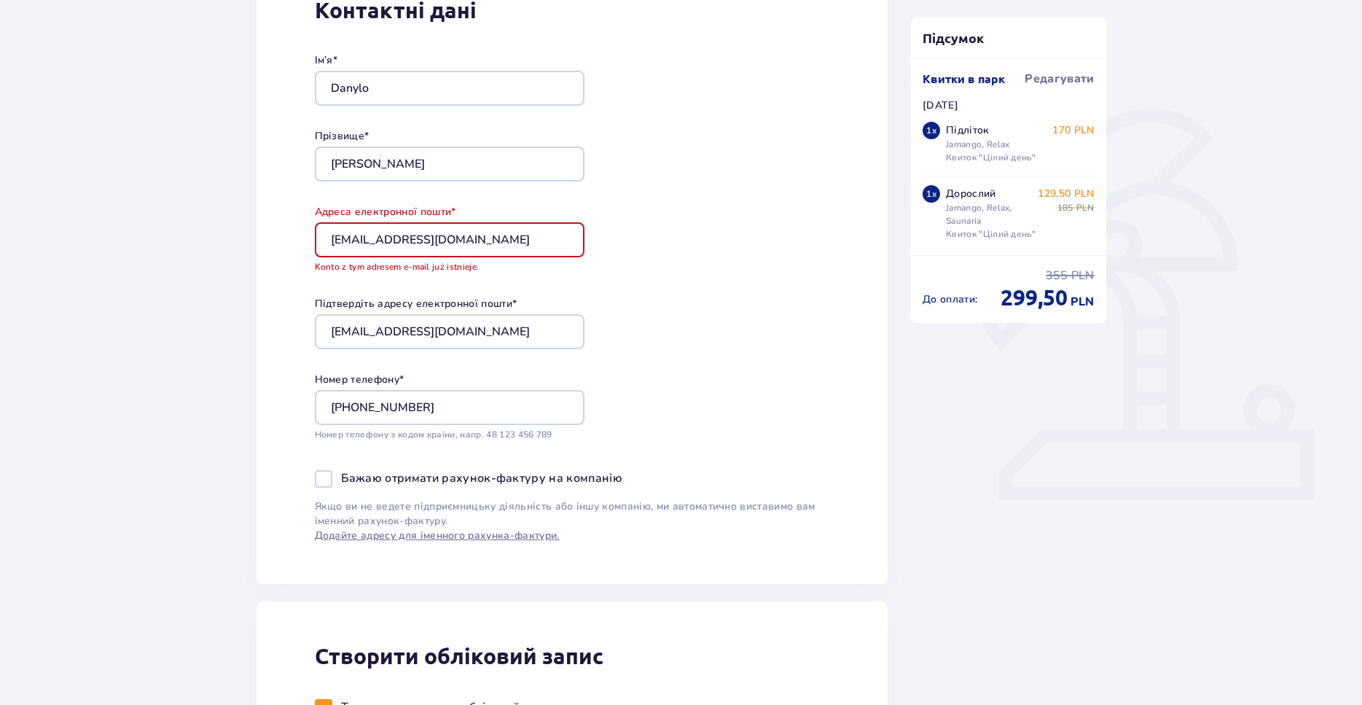
scroll to position [31, 0]
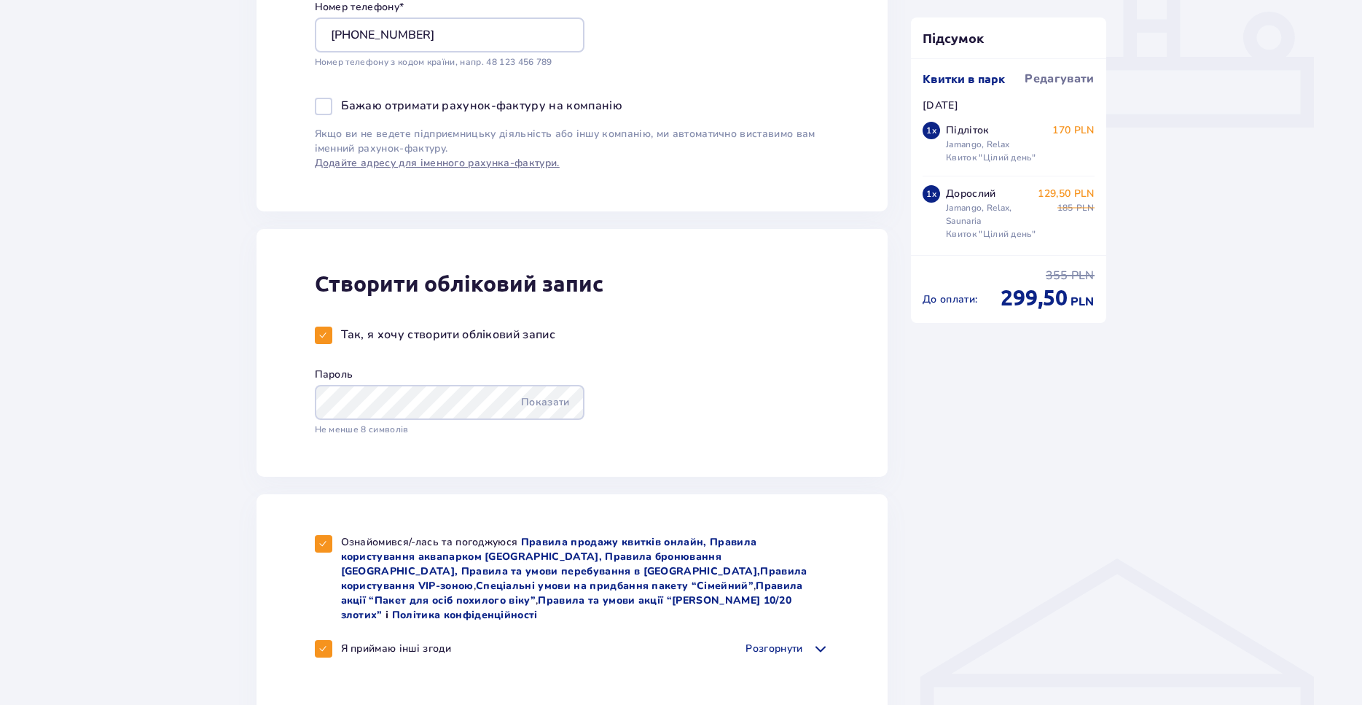
click at [323, 332] on span at bounding box center [323, 335] width 9 height 9
checkbox input "false"
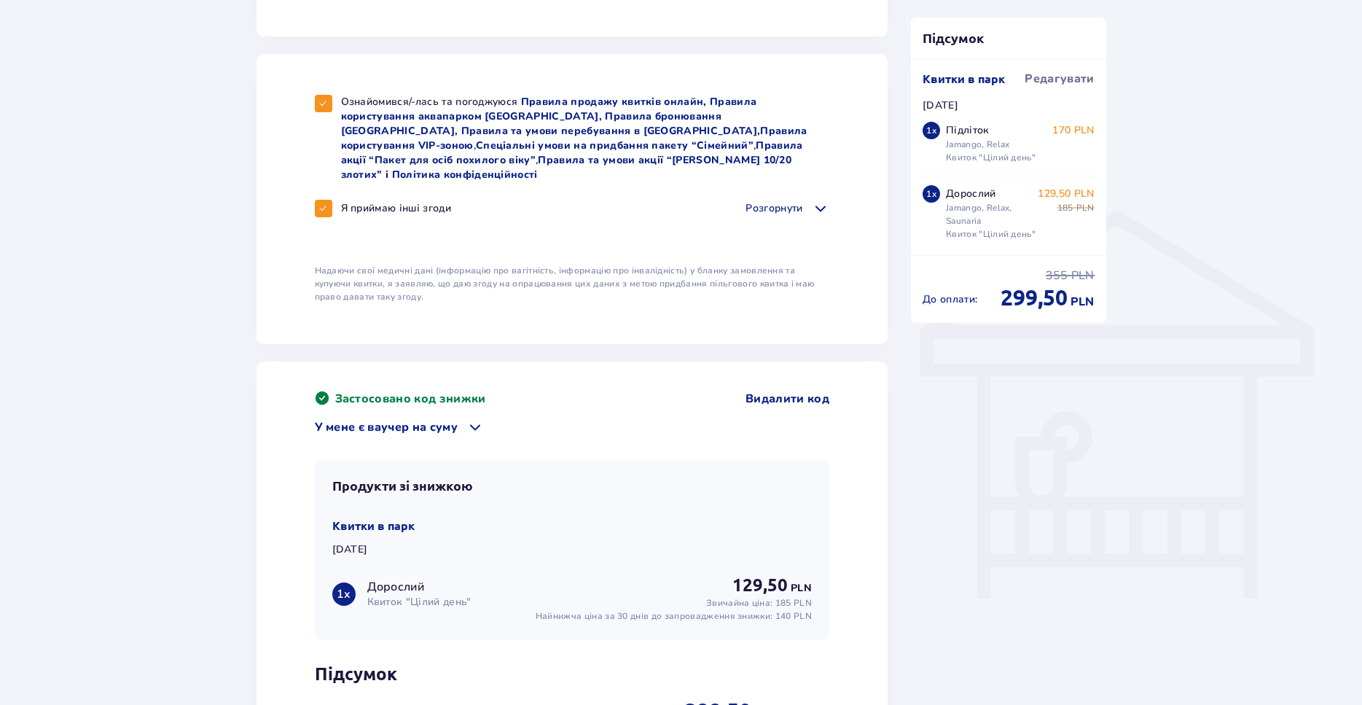
scroll to position [1220, 0]
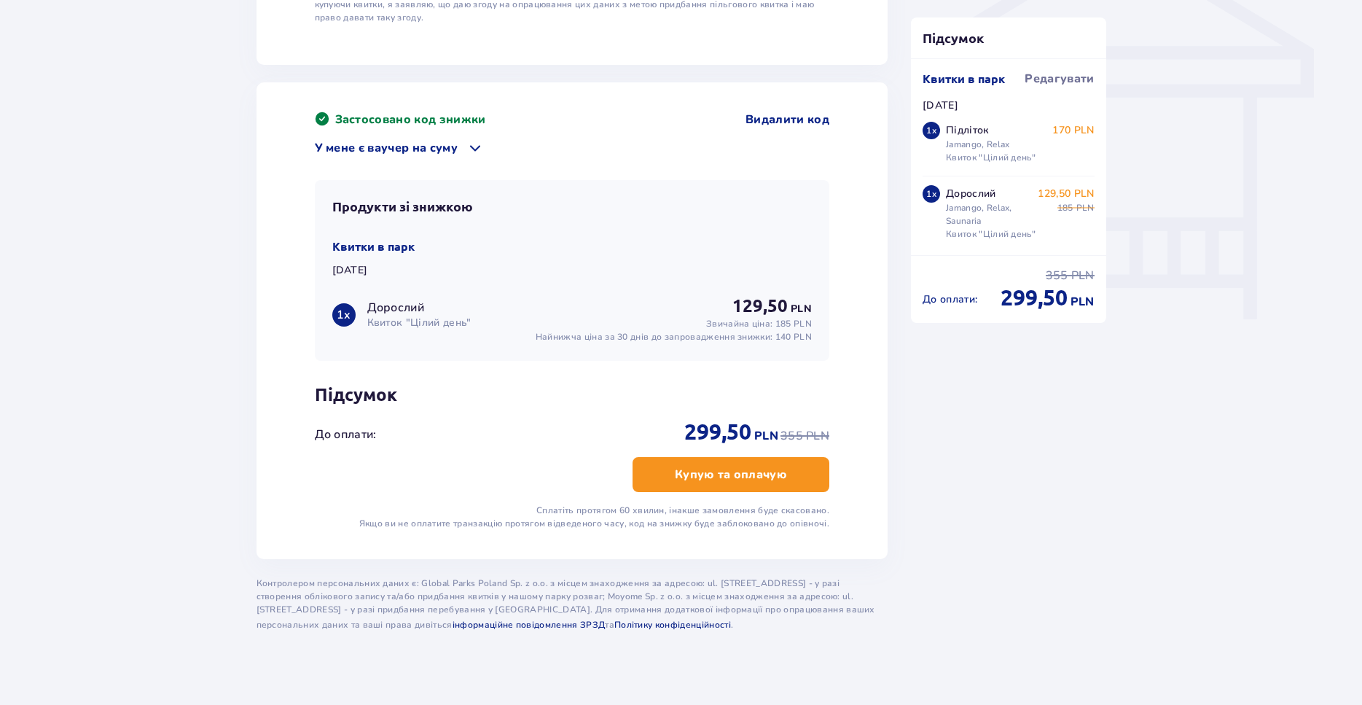
click at [722, 467] on p "Купую та оплачую" at bounding box center [731, 475] width 112 height 16
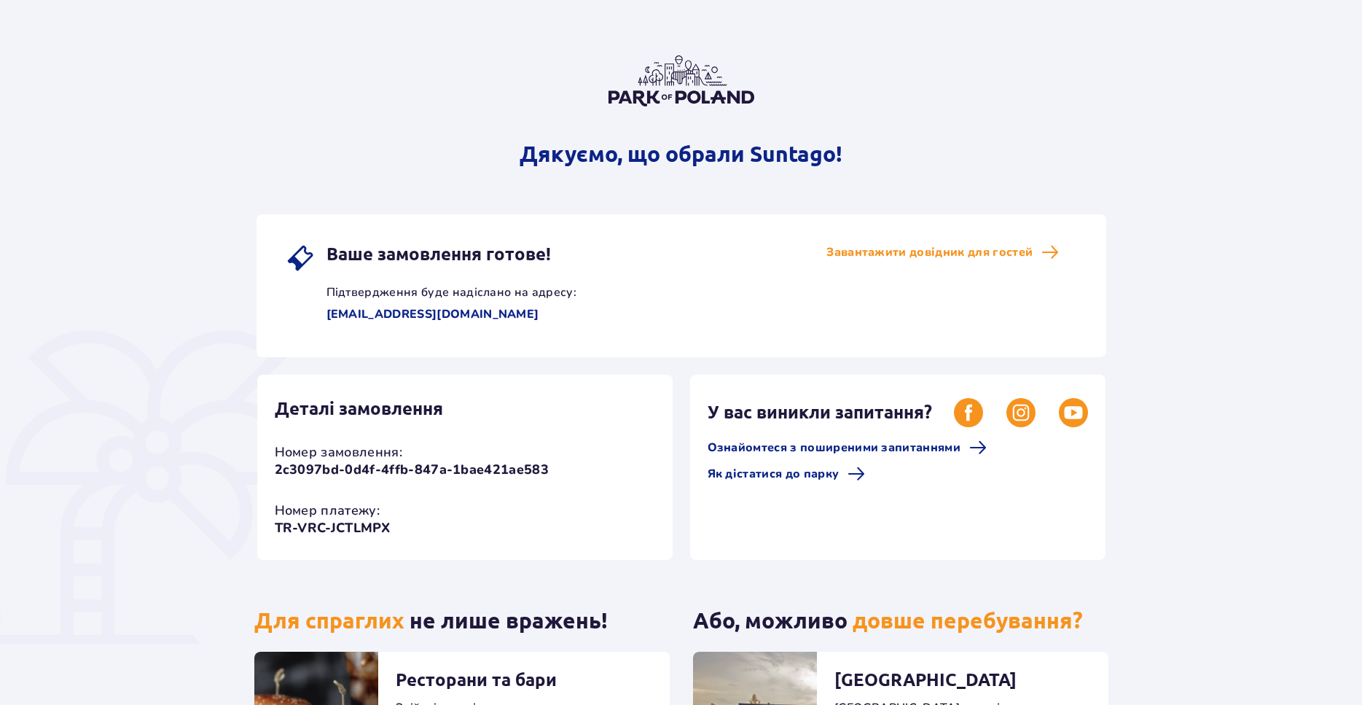
scroll to position [254, 0]
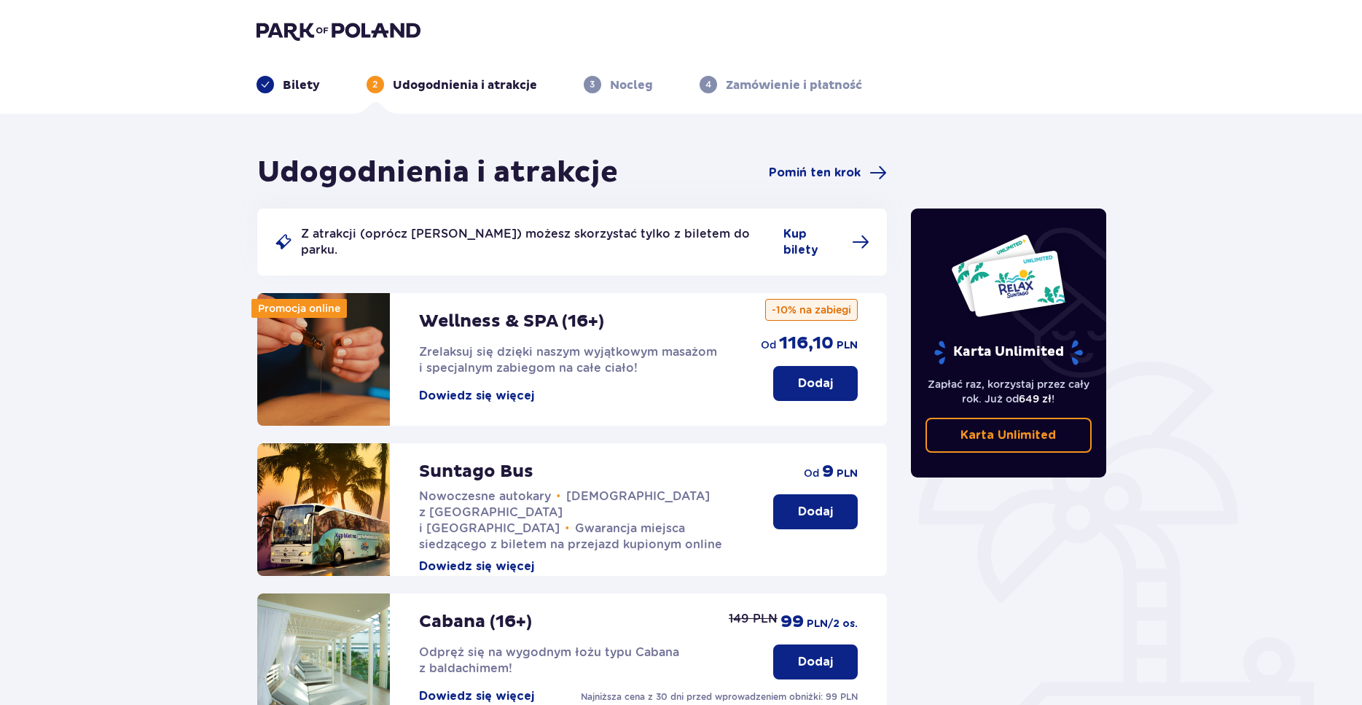
click at [836, 497] on button "Dodaj" at bounding box center [815, 511] width 85 height 35
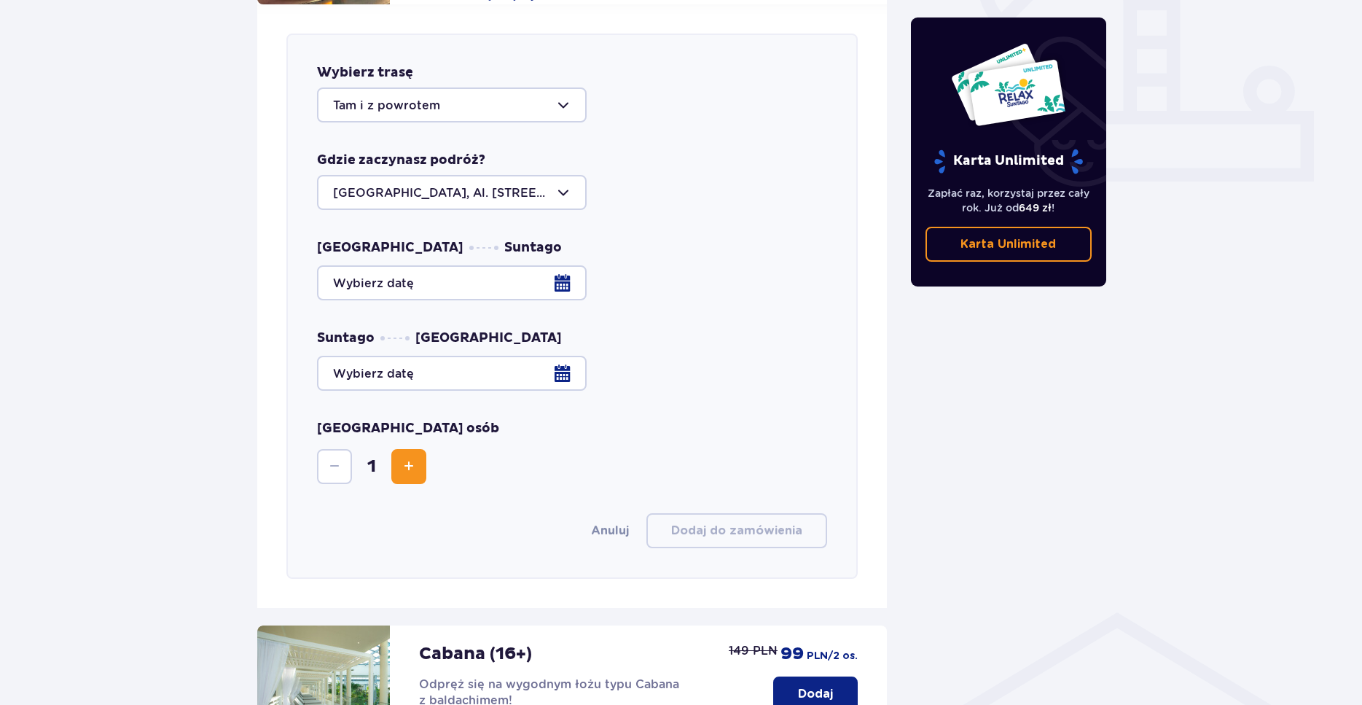
scroll to position [573, 0]
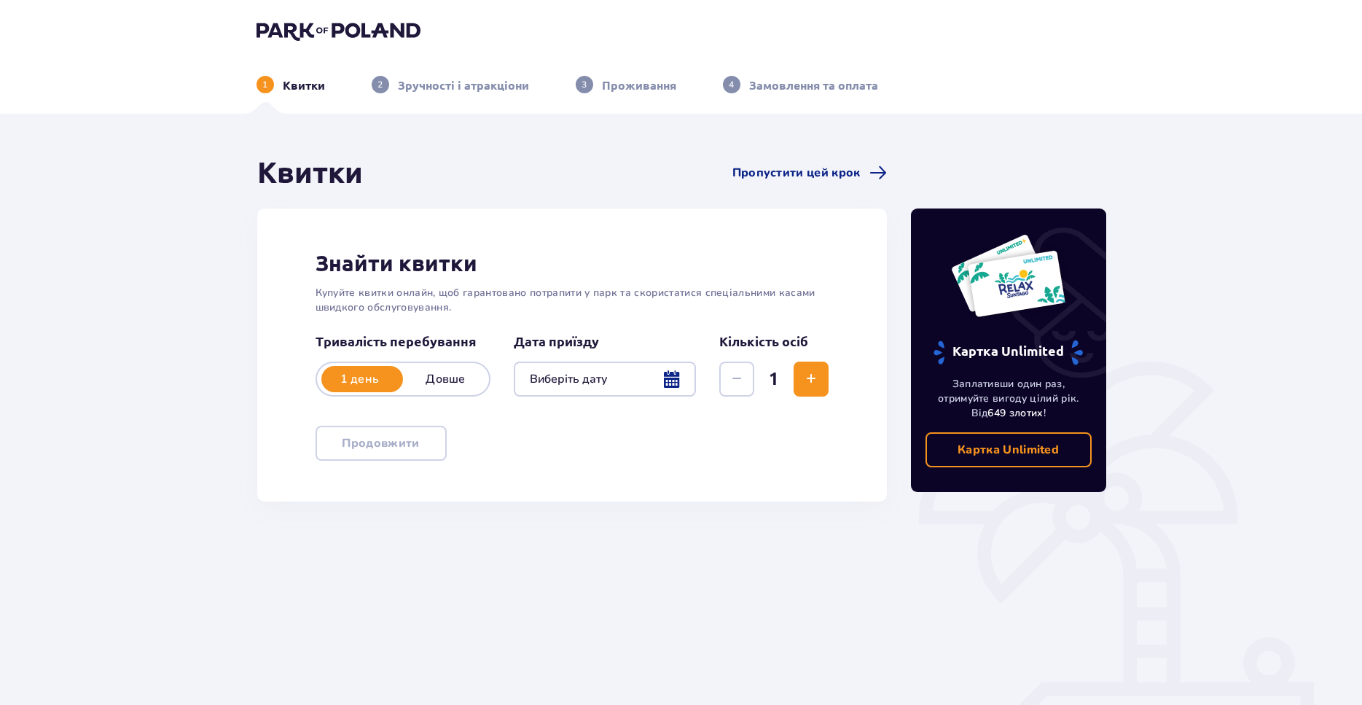
click at [383, 30] on img at bounding box center [339, 30] width 164 height 20
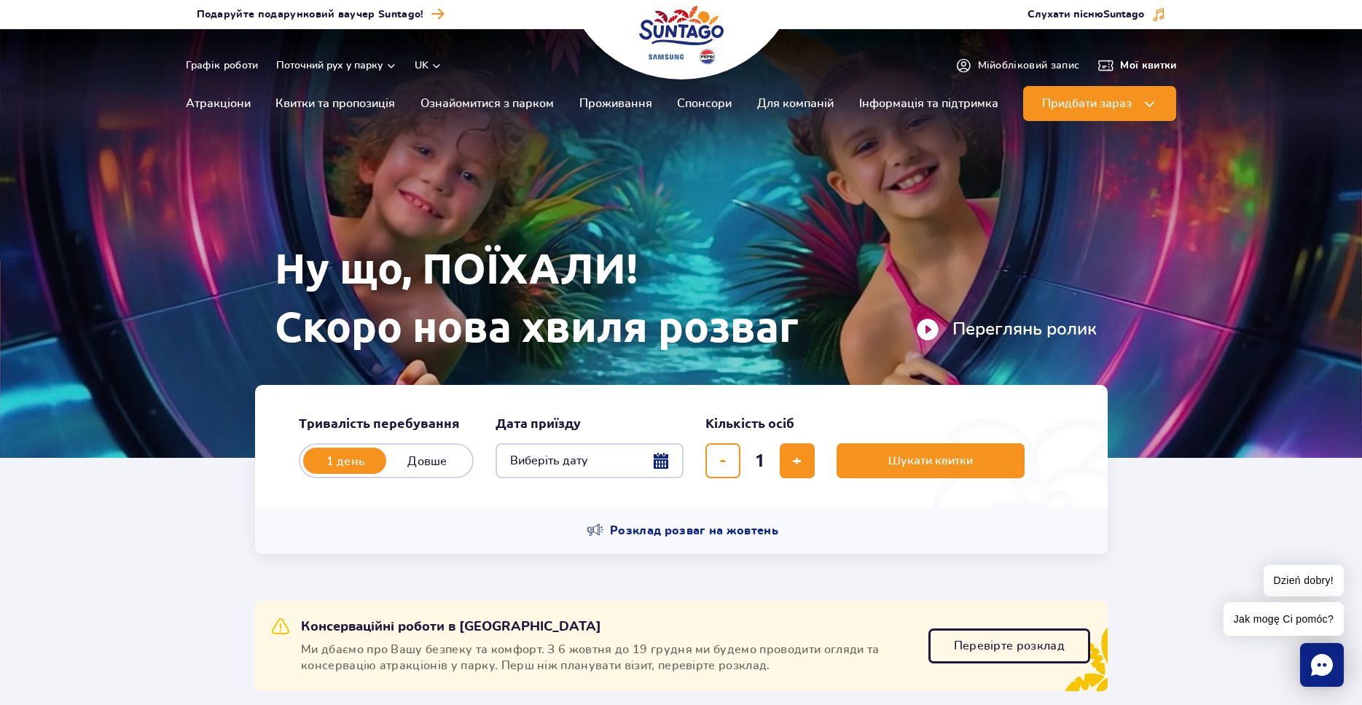
click at [1150, 59] on span "Мої квитки" at bounding box center [1148, 65] width 56 height 15
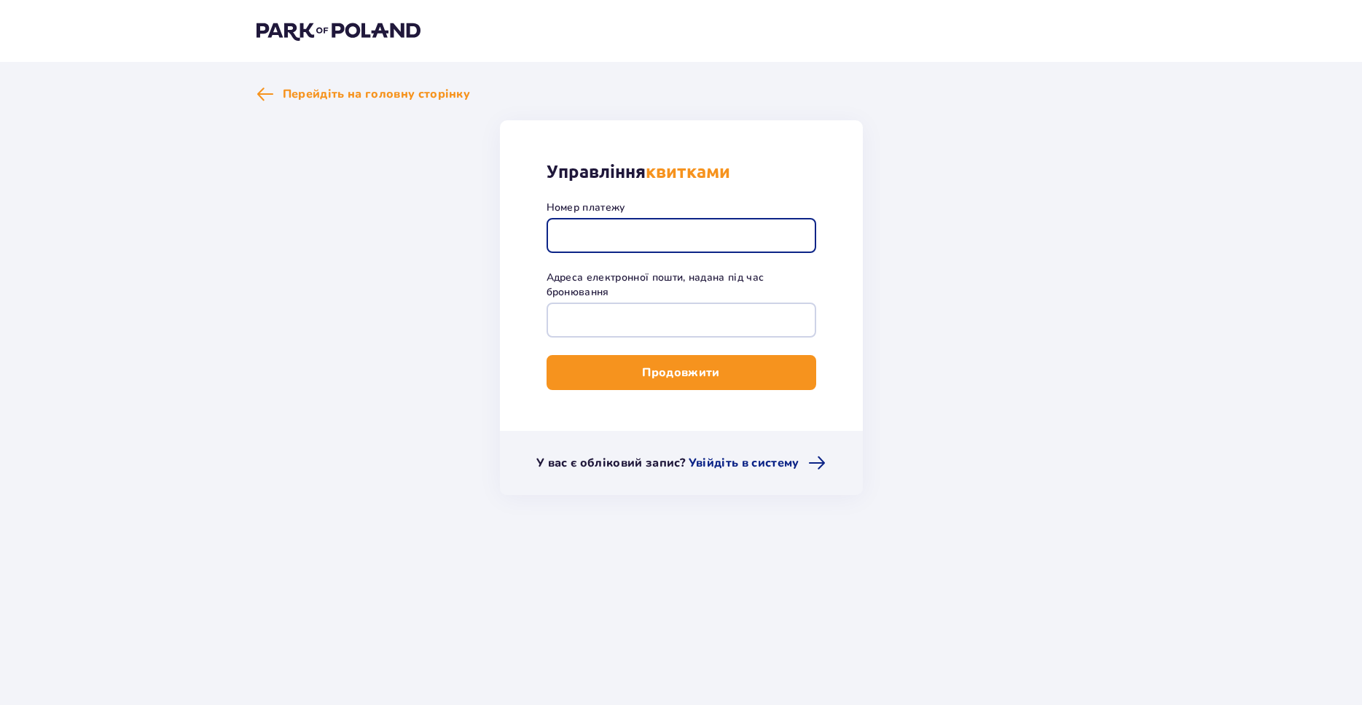
click at [617, 244] on input "Номер платежу" at bounding box center [682, 235] width 270 height 35
click at [276, 92] on span "Перейдіть на головну сторінку" at bounding box center [364, 93] width 214 height 17
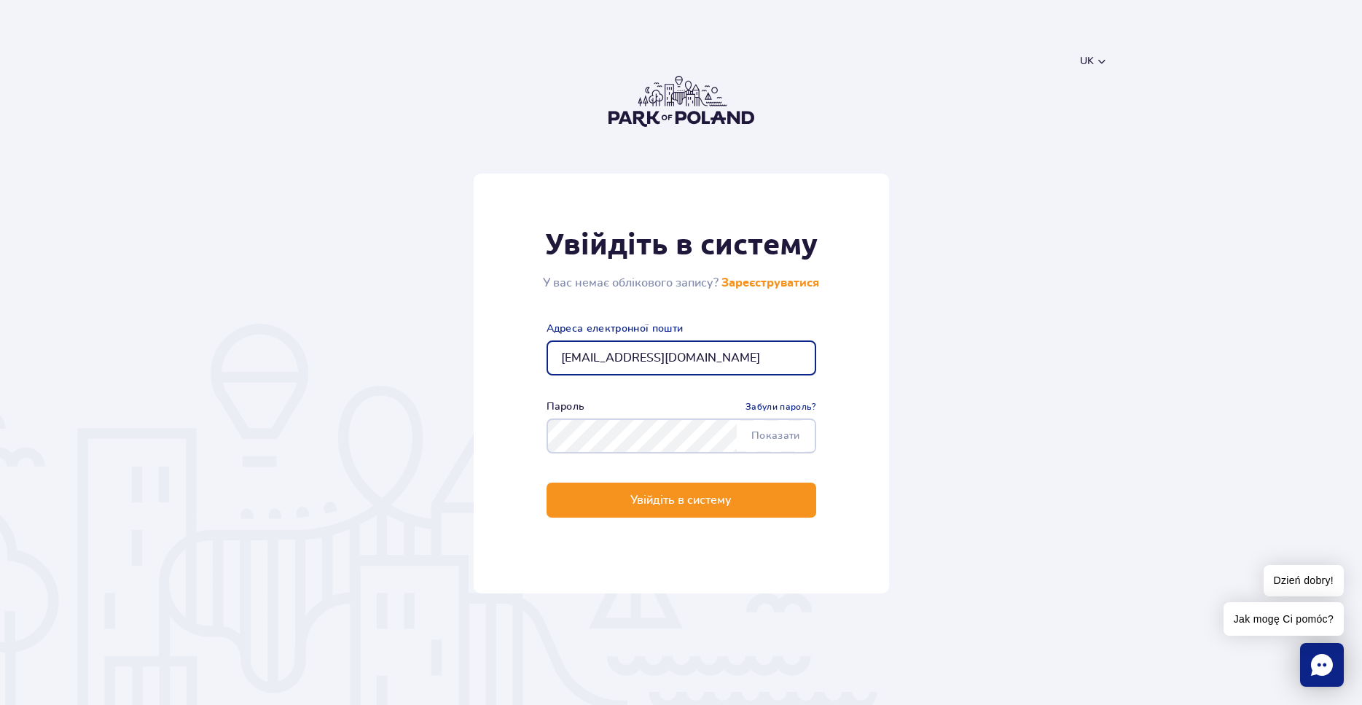
type input "[EMAIL_ADDRESS][DOMAIN_NAME]"
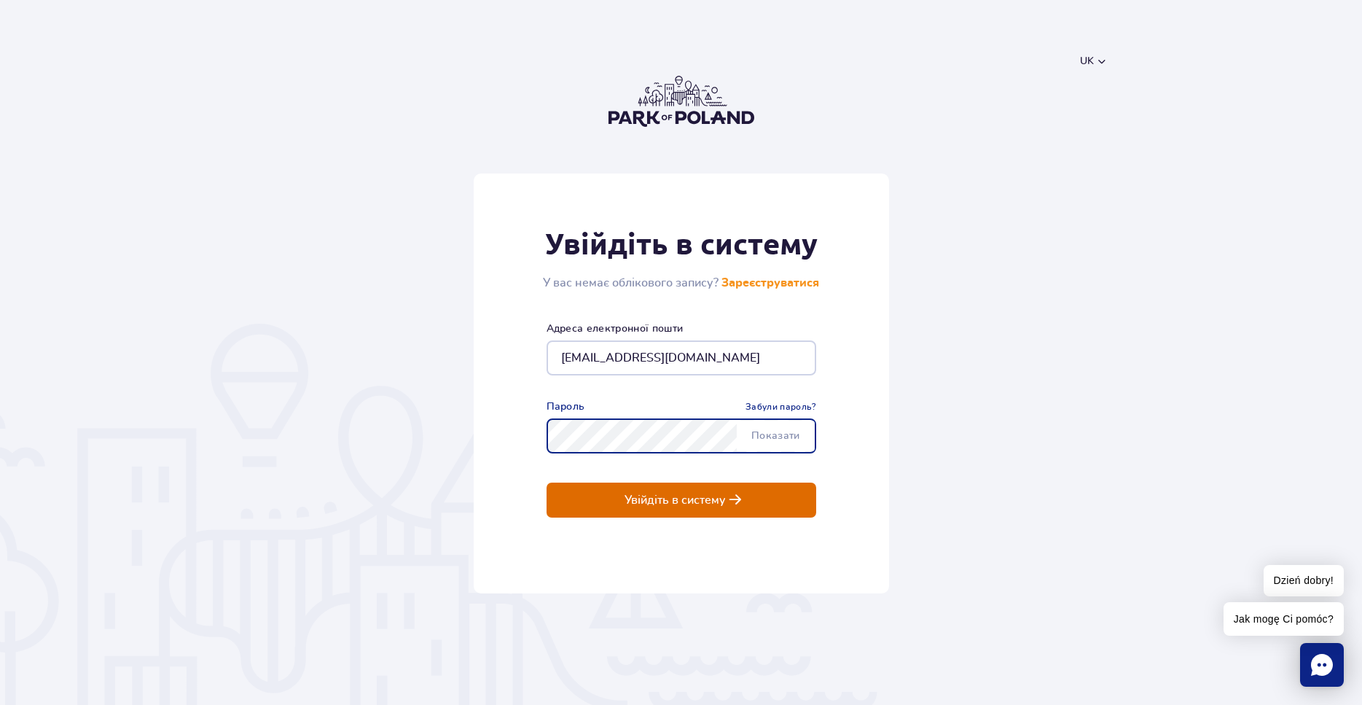
click at [735, 502] on span "submit" at bounding box center [736, 499] width 12 height 12
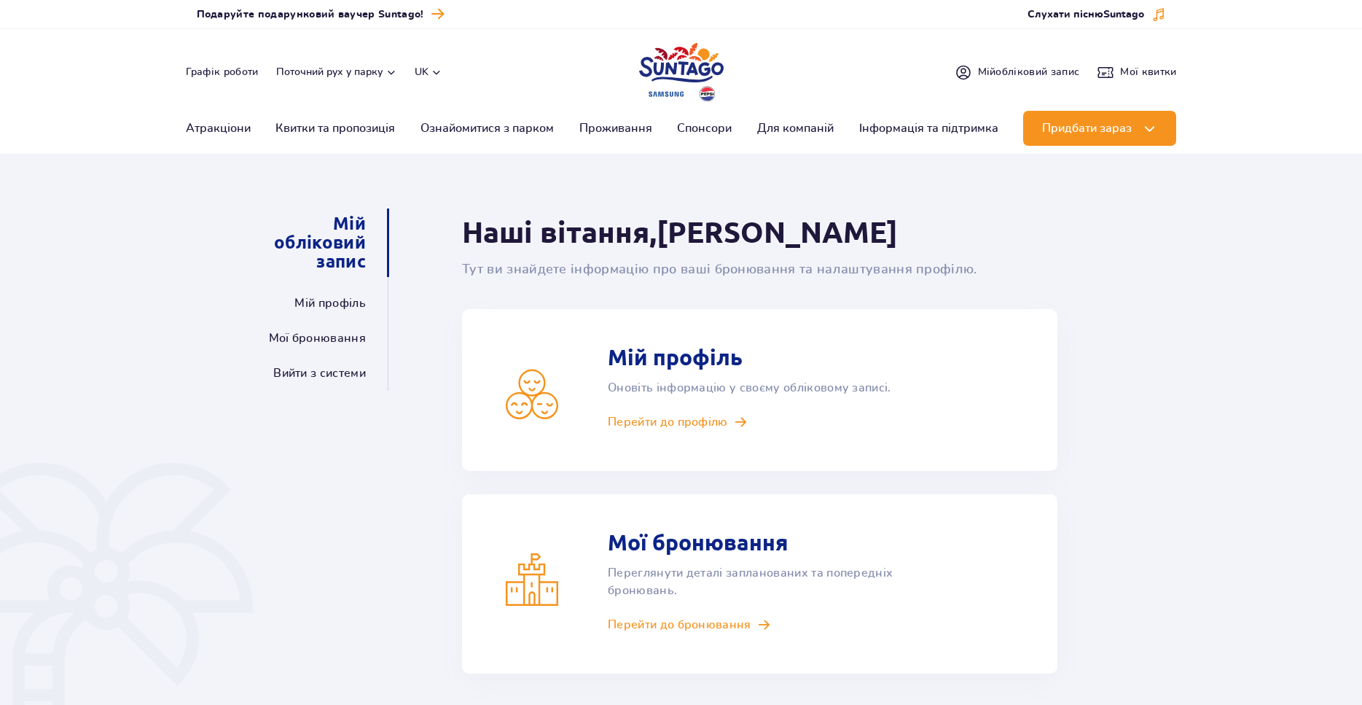
click at [1168, 287] on div "Мій обліковий запис Мій профіль Мої бронювання Вийти з системи Наші вітання, Da…" at bounding box center [681, 491] width 1362 height 657
click at [303, 343] on link "Мої бронювання" at bounding box center [317, 338] width 97 height 35
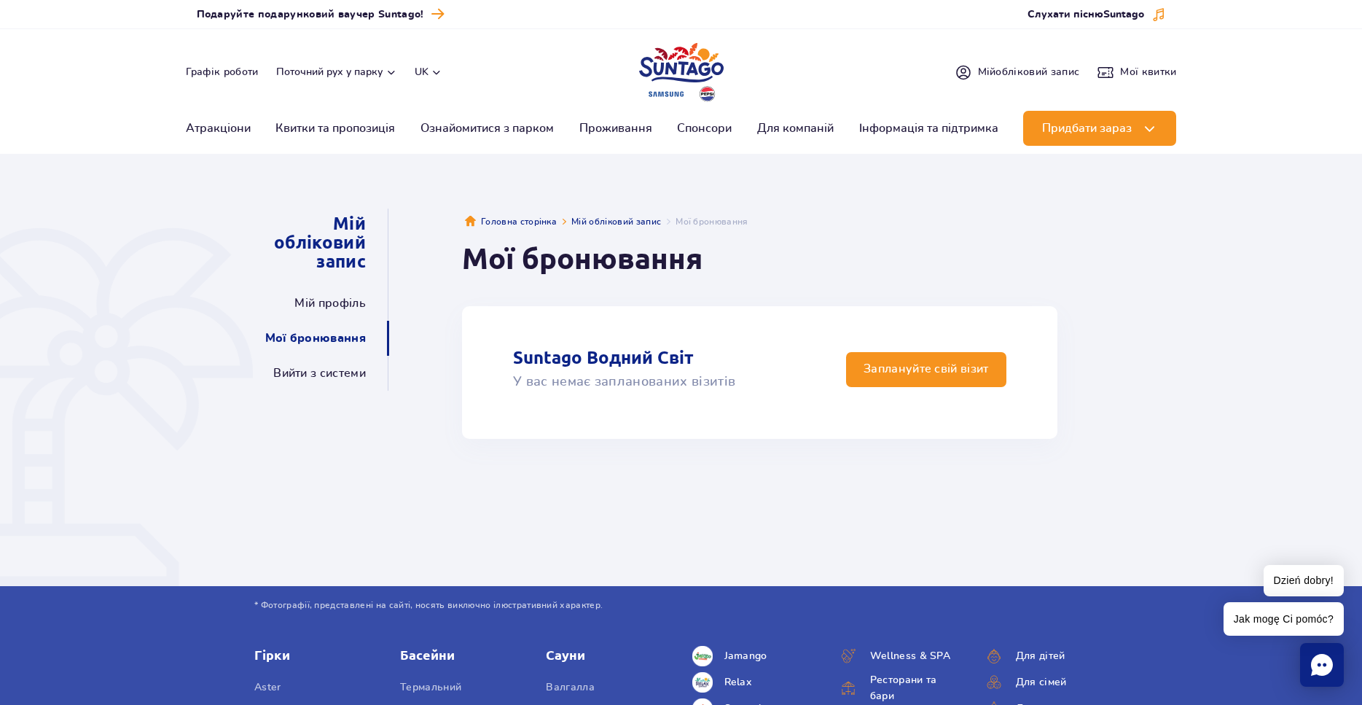
click at [624, 378] on p "У вас немає запланованих візитів" at bounding box center [624, 382] width 222 height 20
click at [330, 297] on link "Мій профіль" at bounding box center [329, 303] width 71 height 35
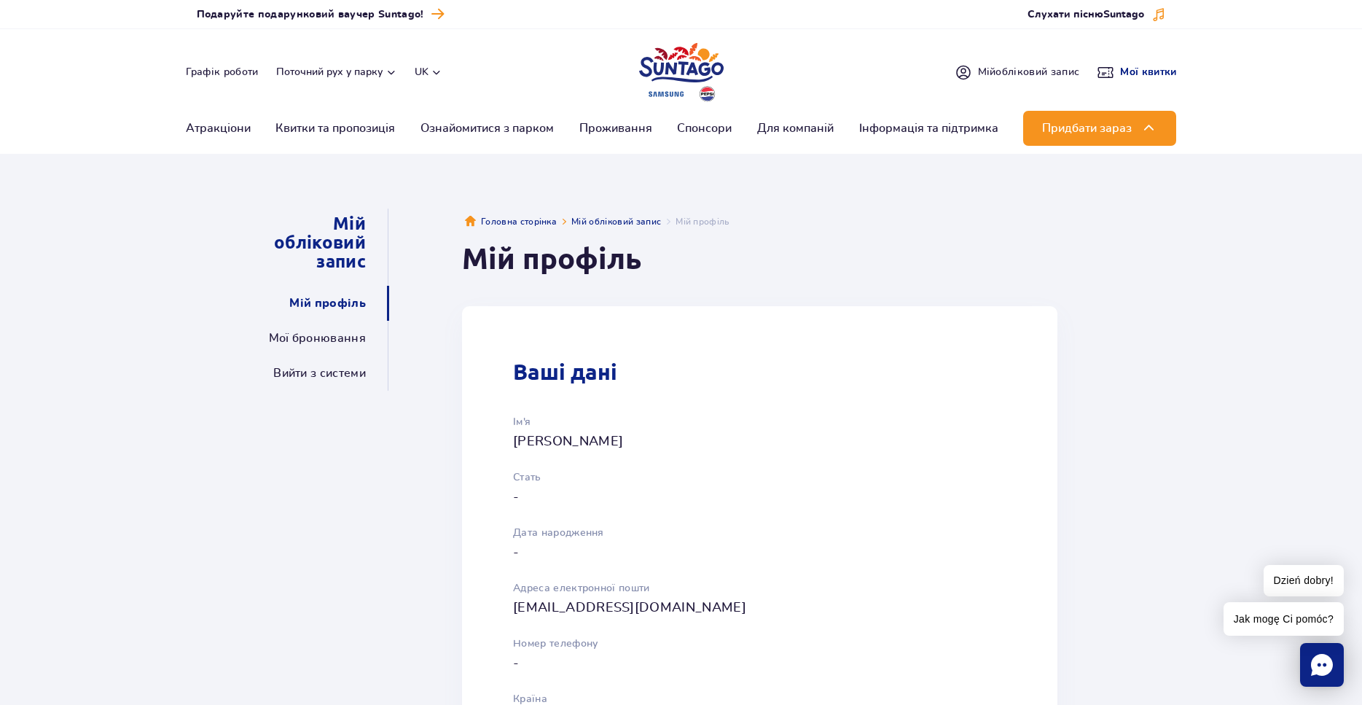
click at [1146, 69] on span "Мої квитки" at bounding box center [1148, 72] width 56 height 15
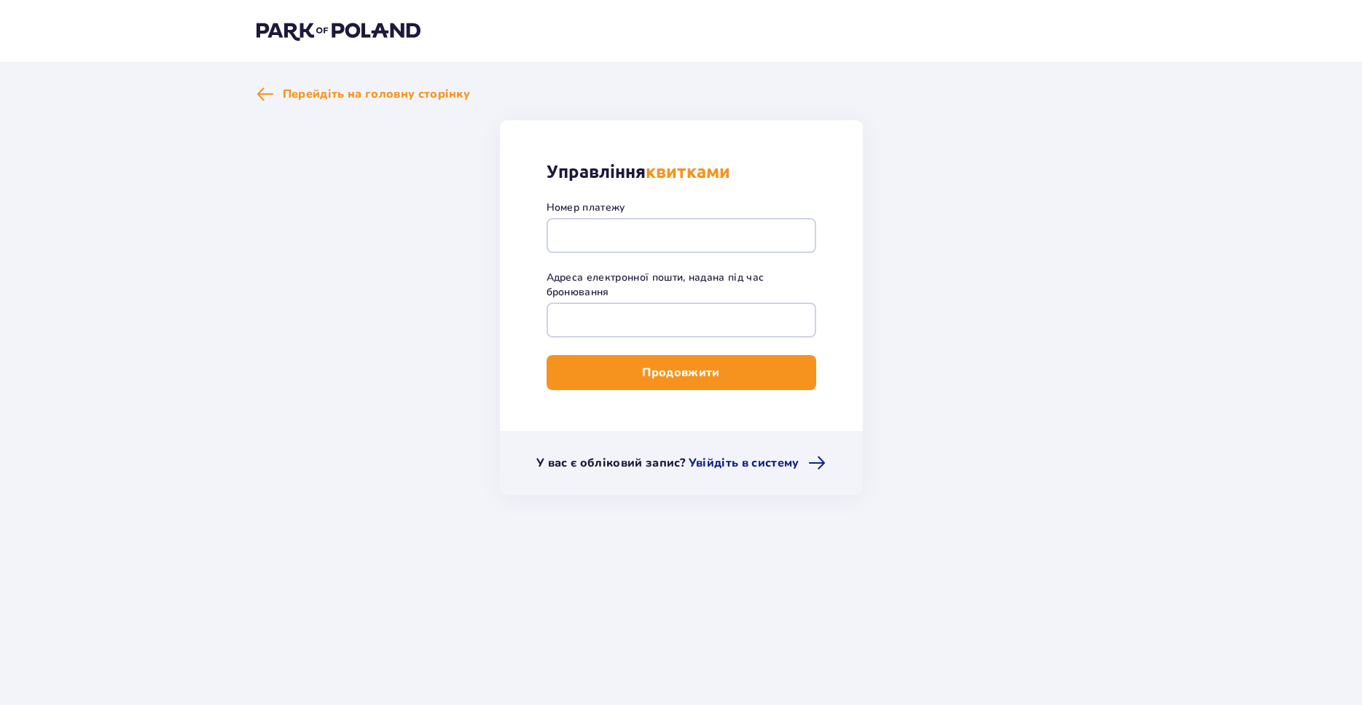
click at [633, 215] on div "Номер платежу" at bounding box center [682, 226] width 270 height 52
click at [621, 228] on input "Номер платежу" at bounding box center [682, 235] width 270 height 35
type input "T"
click at [610, 233] on input "Номер платежу" at bounding box center [682, 235] width 270 height 35
paste input "TR-VRC-JCTLMPX"
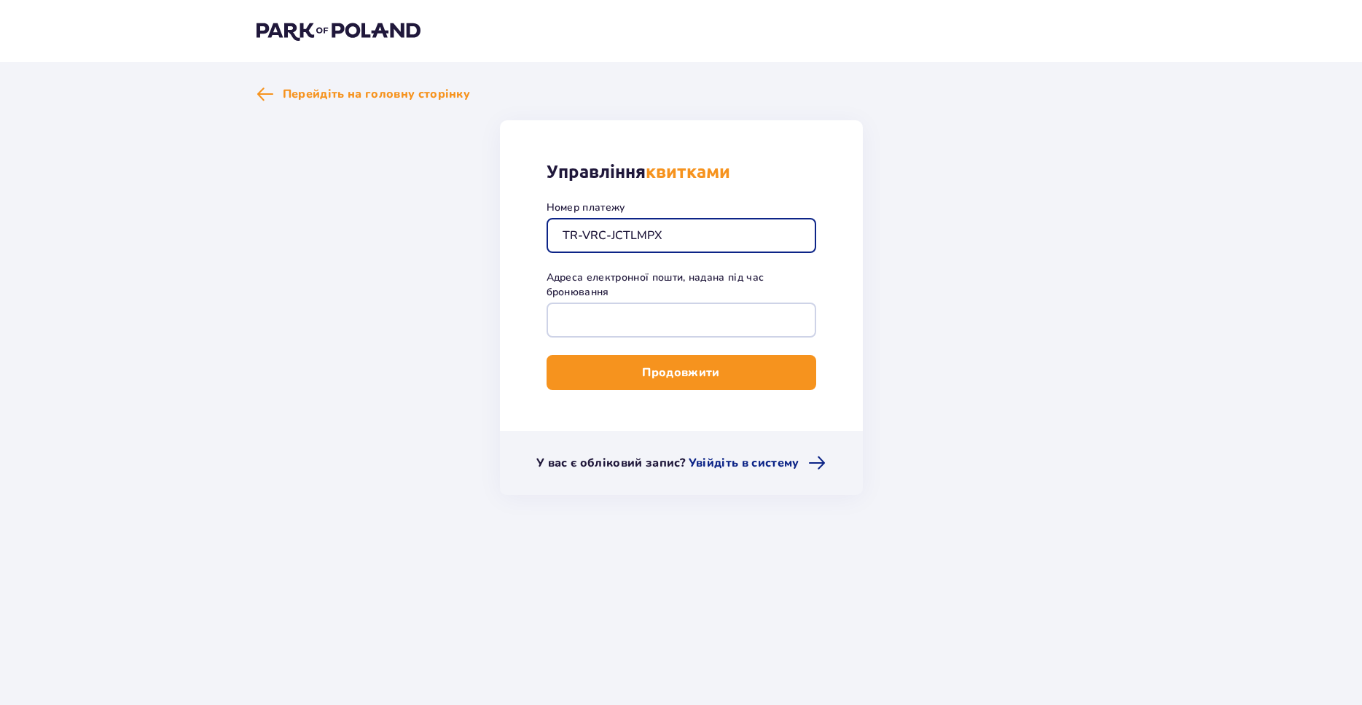
type input "TR-VRC-JCTLMPX"
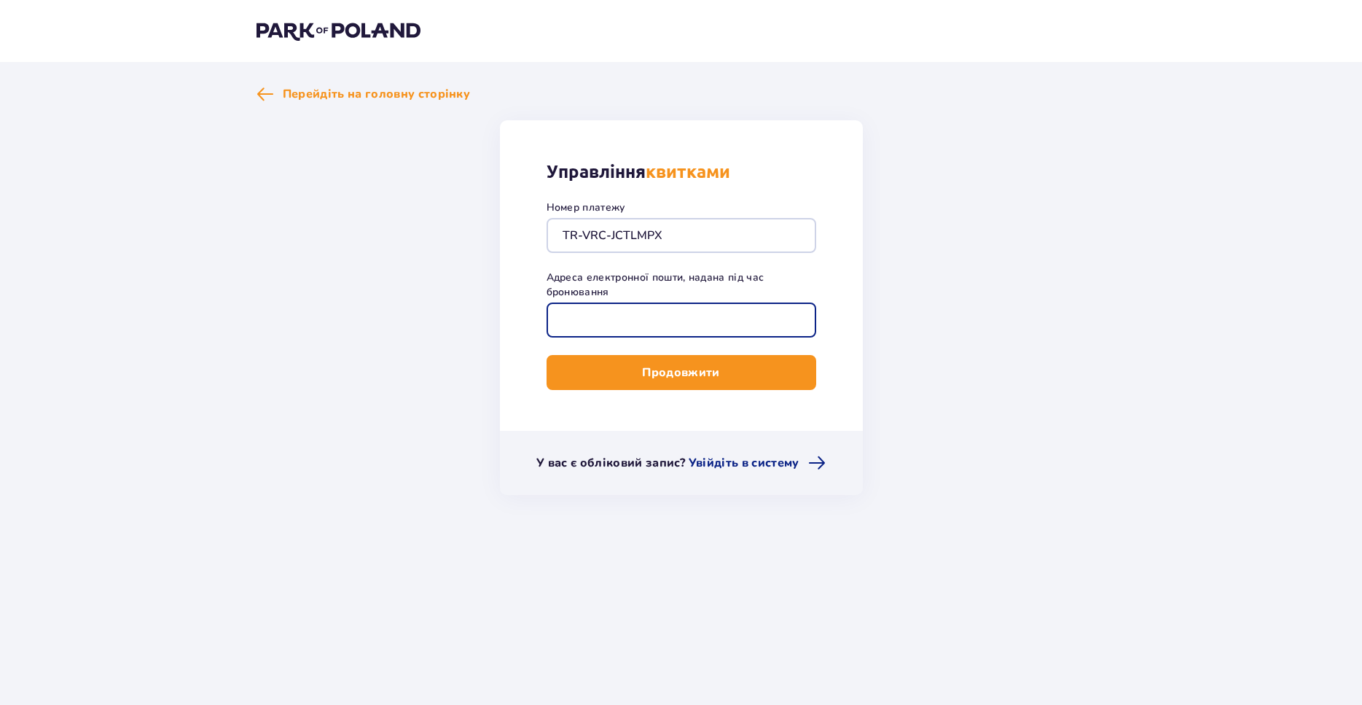
click at [631, 312] on input "Адреса електронної пошти, надана під час бронювання" at bounding box center [682, 320] width 270 height 35
type input "[EMAIL_ADDRESS][DOMAIN_NAME]"
click at [692, 378] on p "Продовжити" at bounding box center [680, 372] width 77 height 16
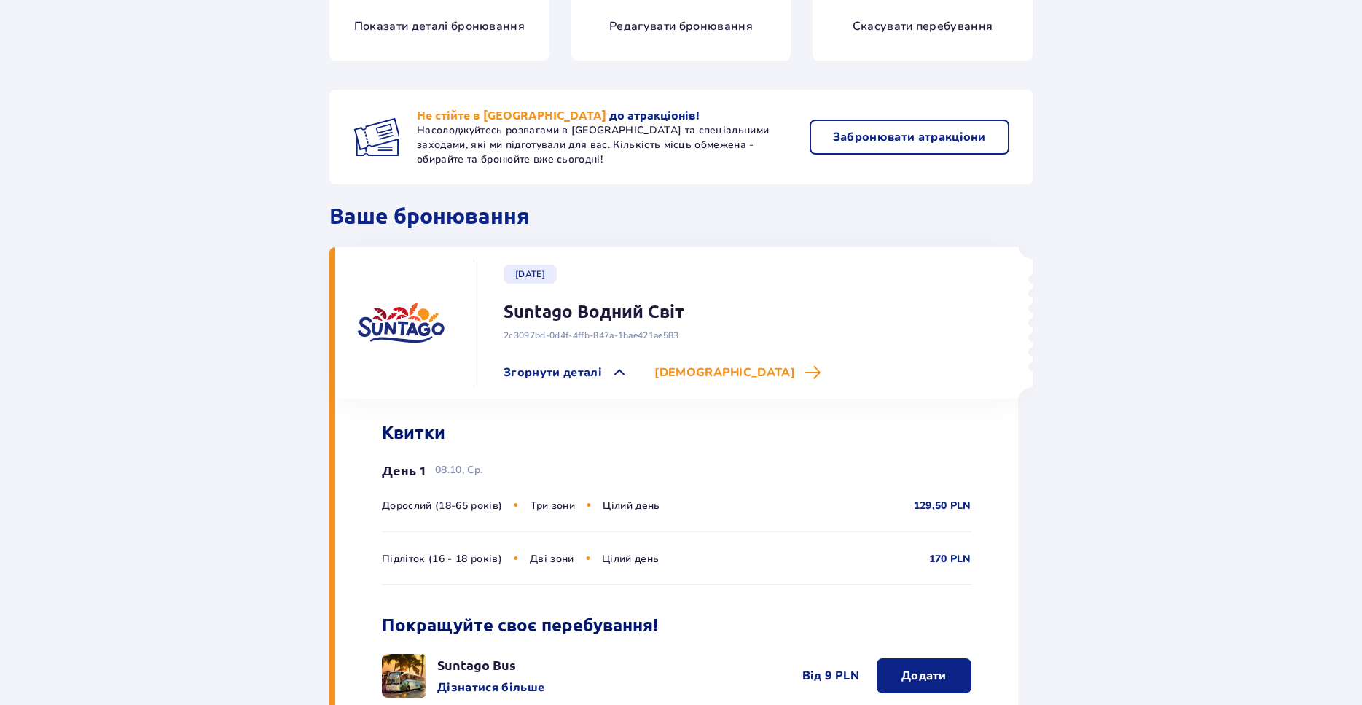
scroll to position [372, 0]
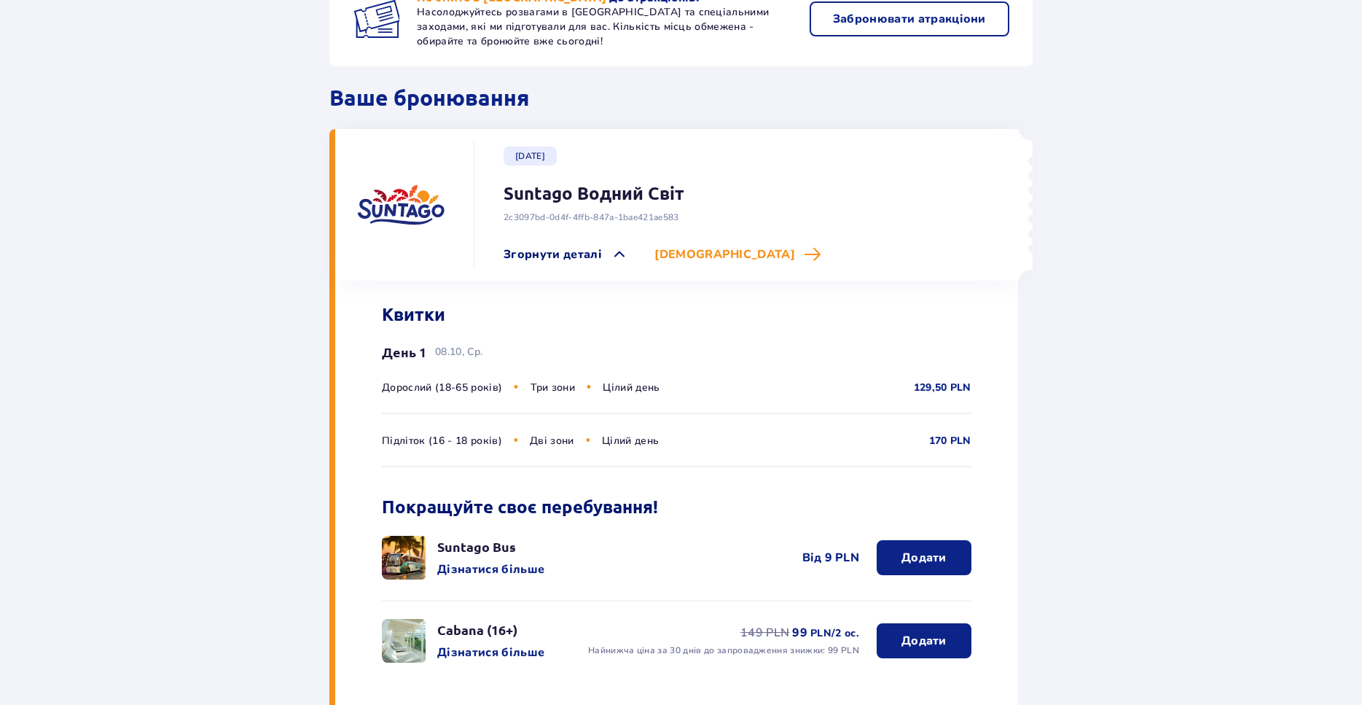
click at [593, 249] on span "Згорнути деталі" at bounding box center [553, 254] width 98 height 16
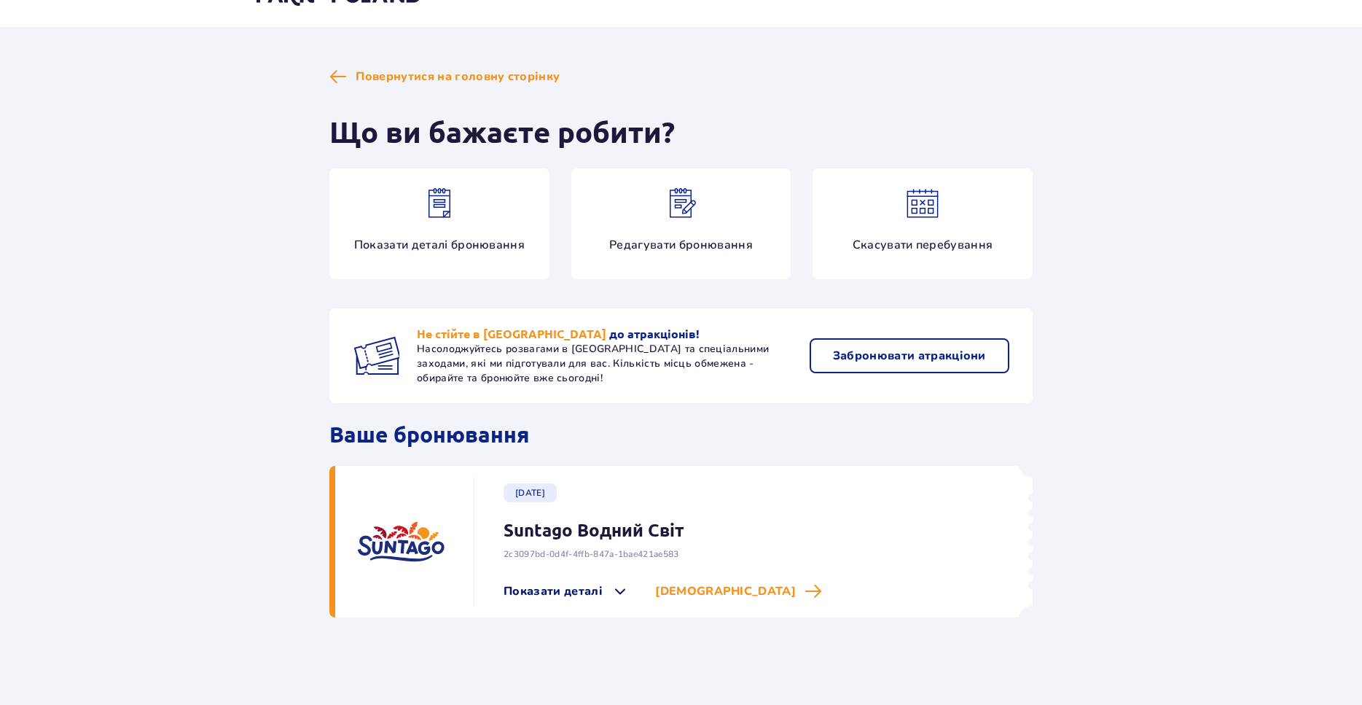
scroll to position [35, 0]
click at [604, 588] on span "Показати деталі" at bounding box center [566, 590] width 125 height 17
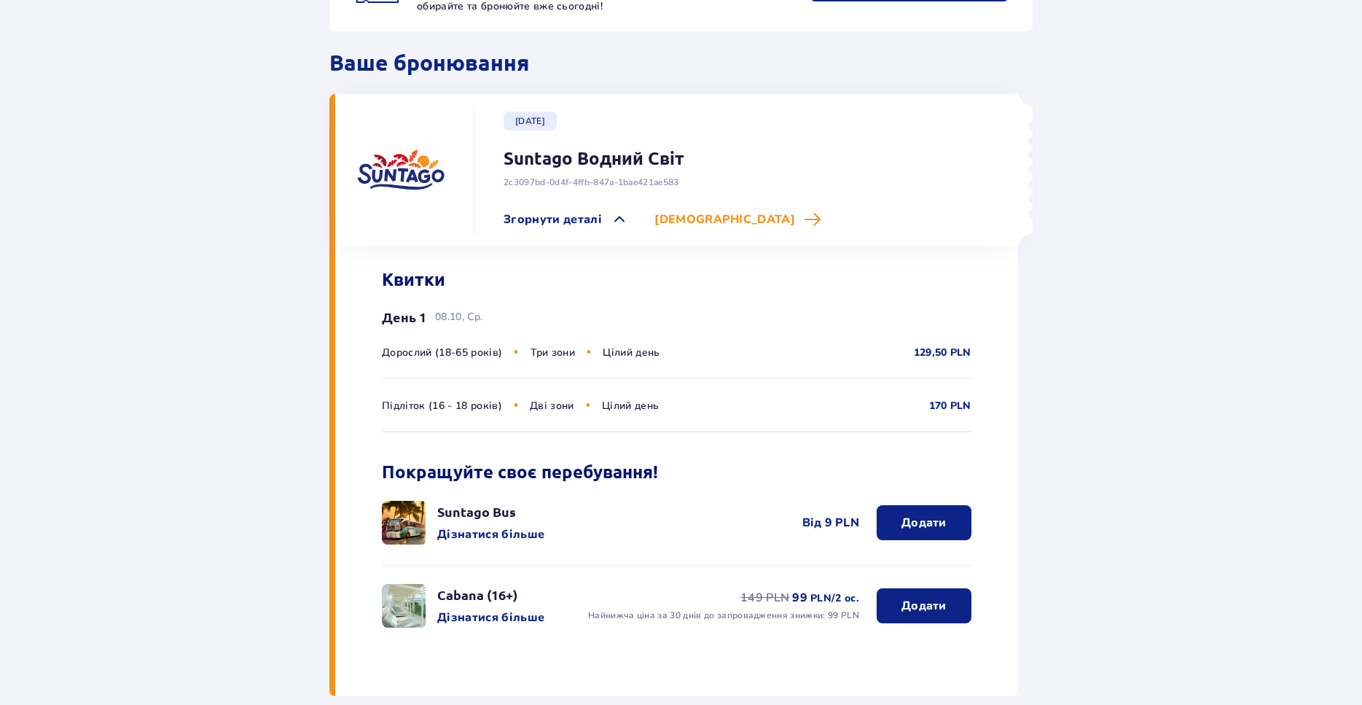
scroll to position [485, 0]
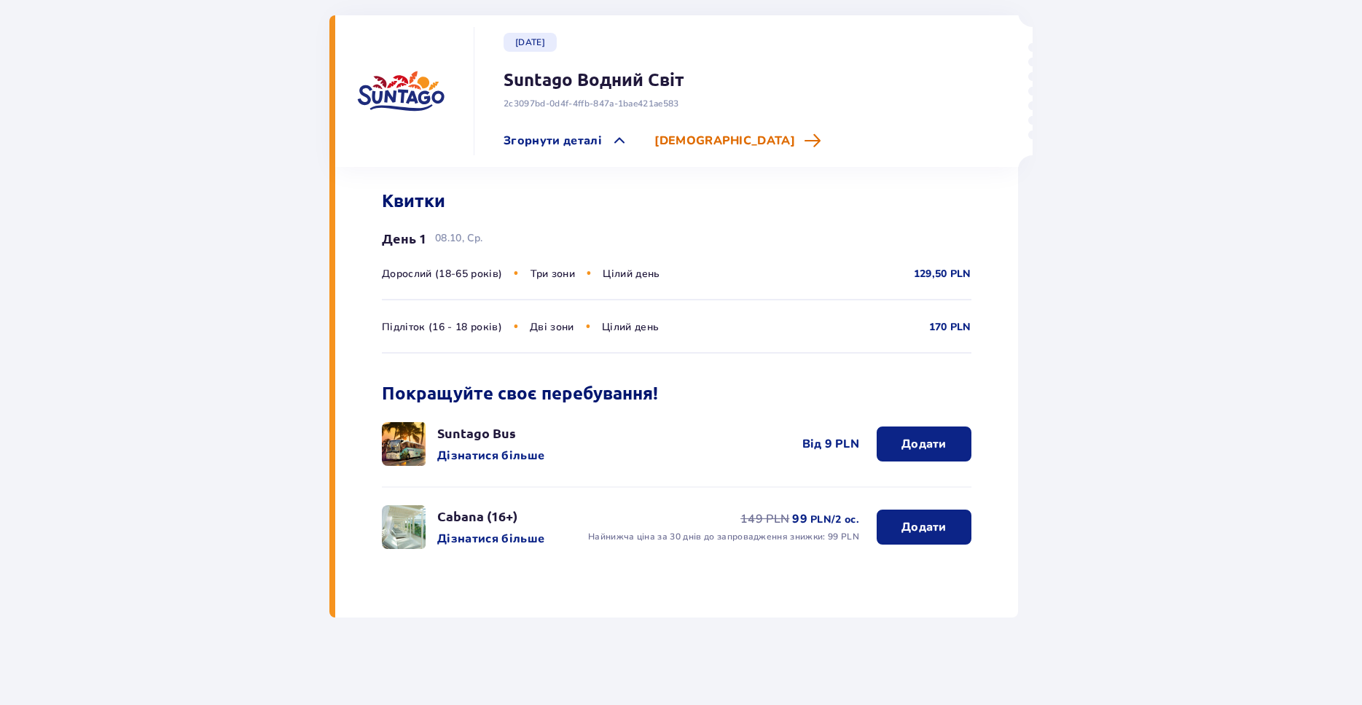
click at [695, 136] on span "Керувати" at bounding box center [725, 141] width 141 height 16
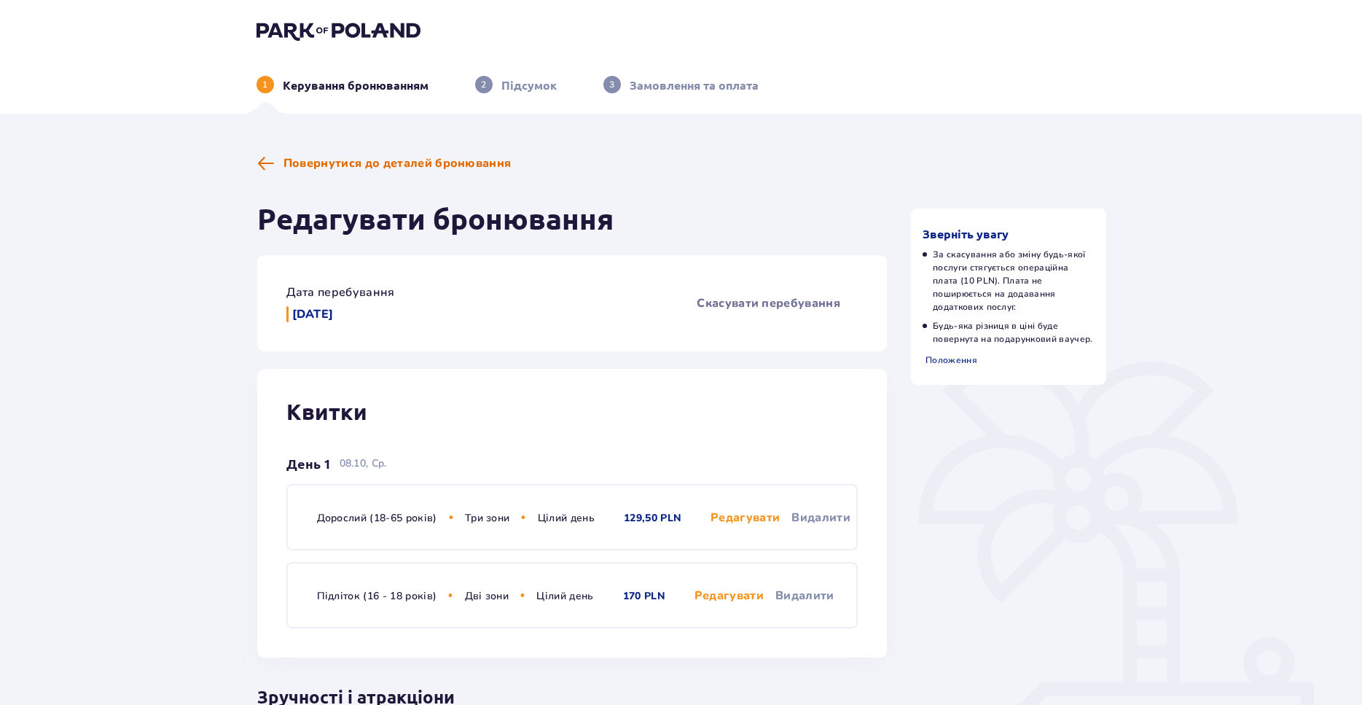
click at [344, 165] on span "Повернутися до деталей бронювання" at bounding box center [398, 163] width 228 height 16
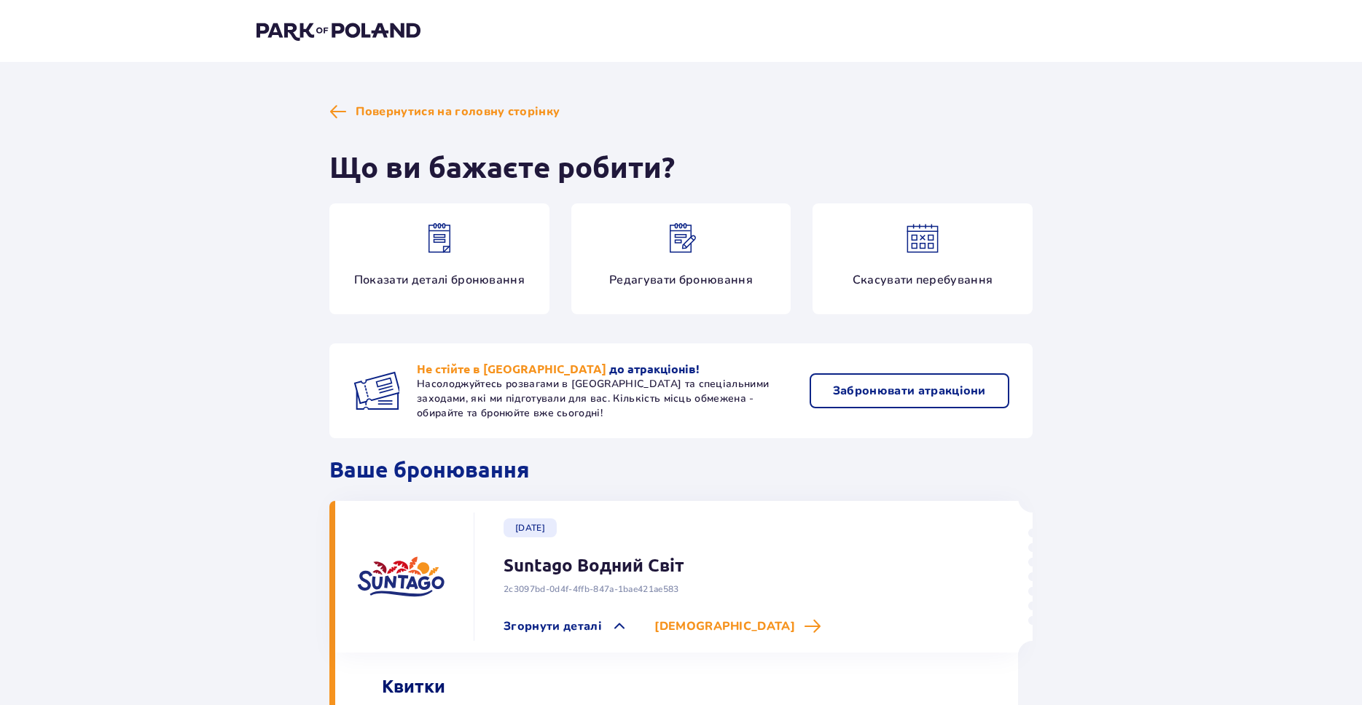
click at [913, 391] on p "Забронювати атракціони" at bounding box center [909, 391] width 153 height 16
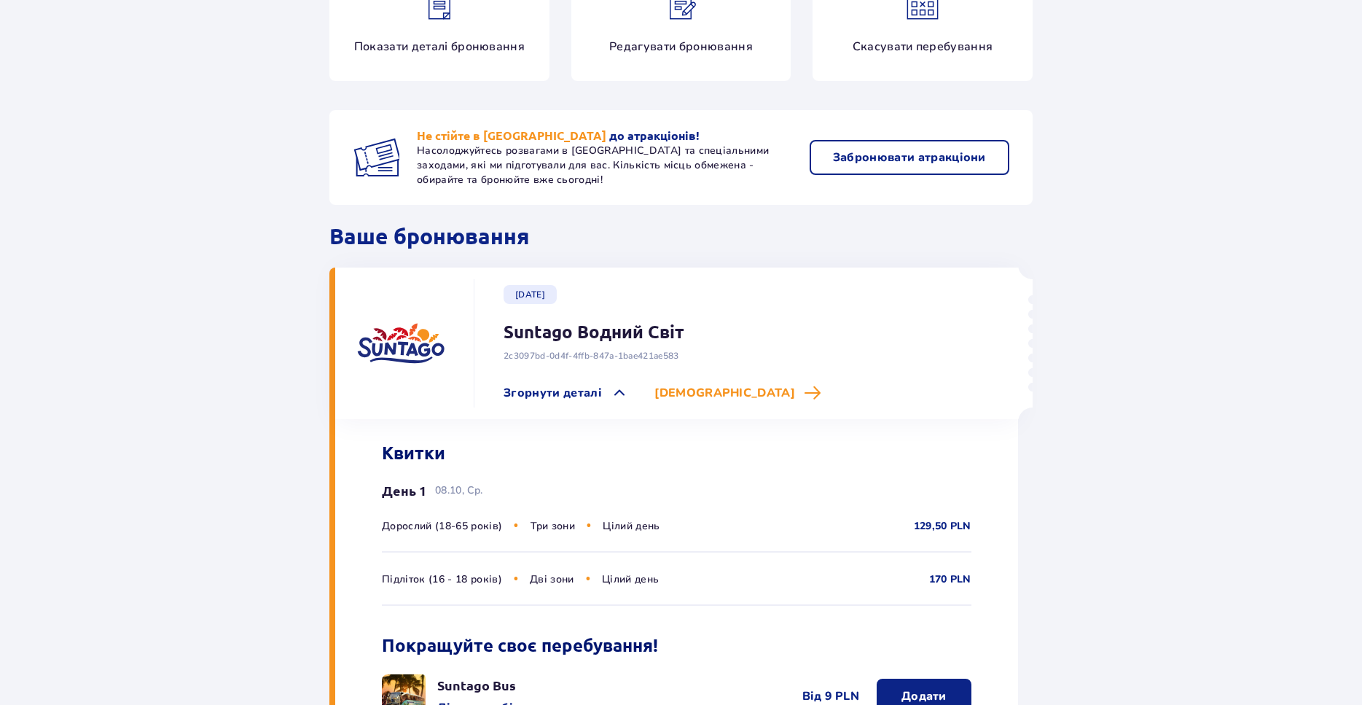
scroll to position [114, 0]
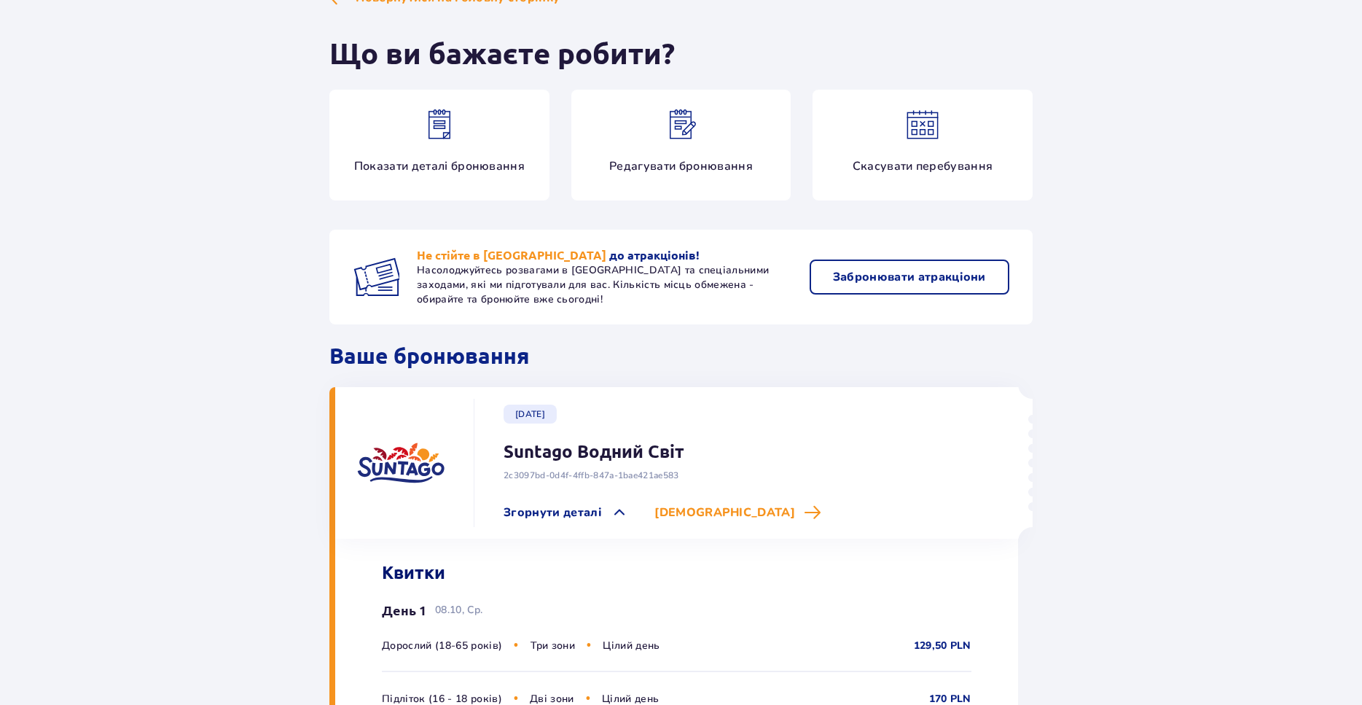
click at [468, 163] on p "Показати деталі бронювання" at bounding box center [439, 166] width 171 height 16
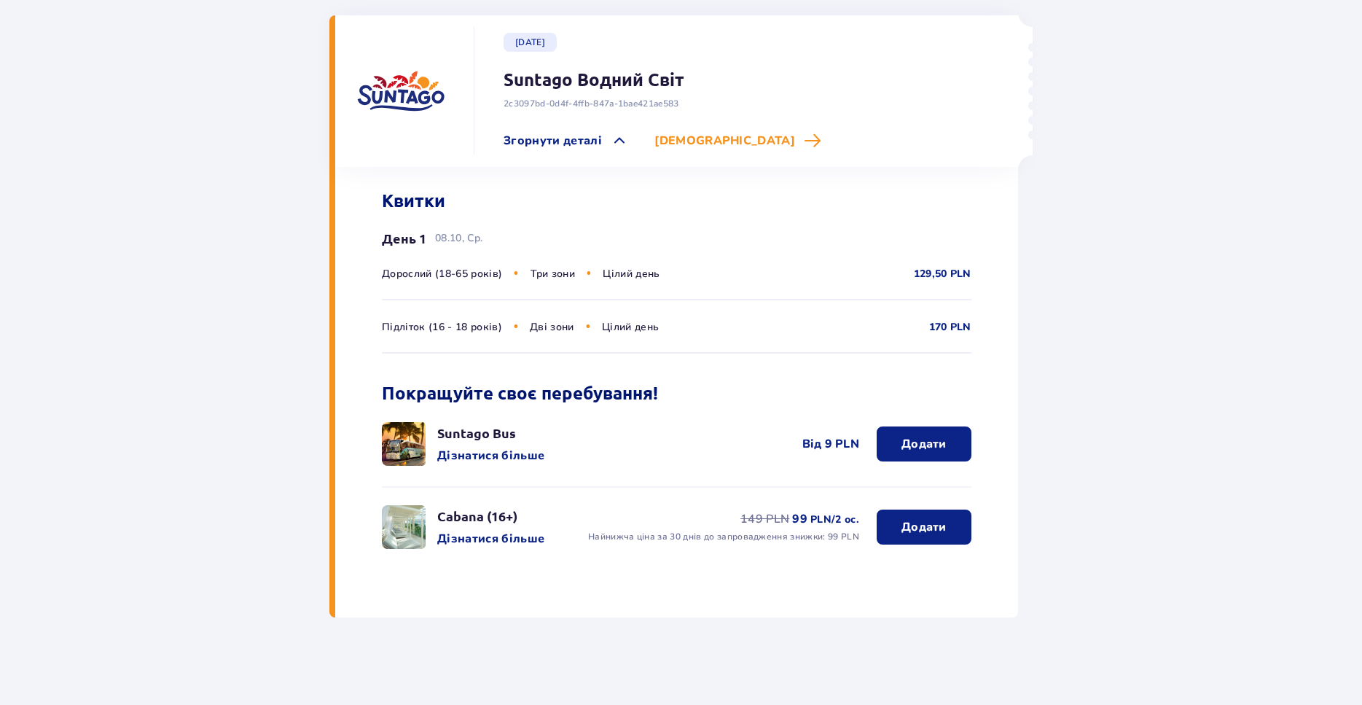
scroll to position [0, 0]
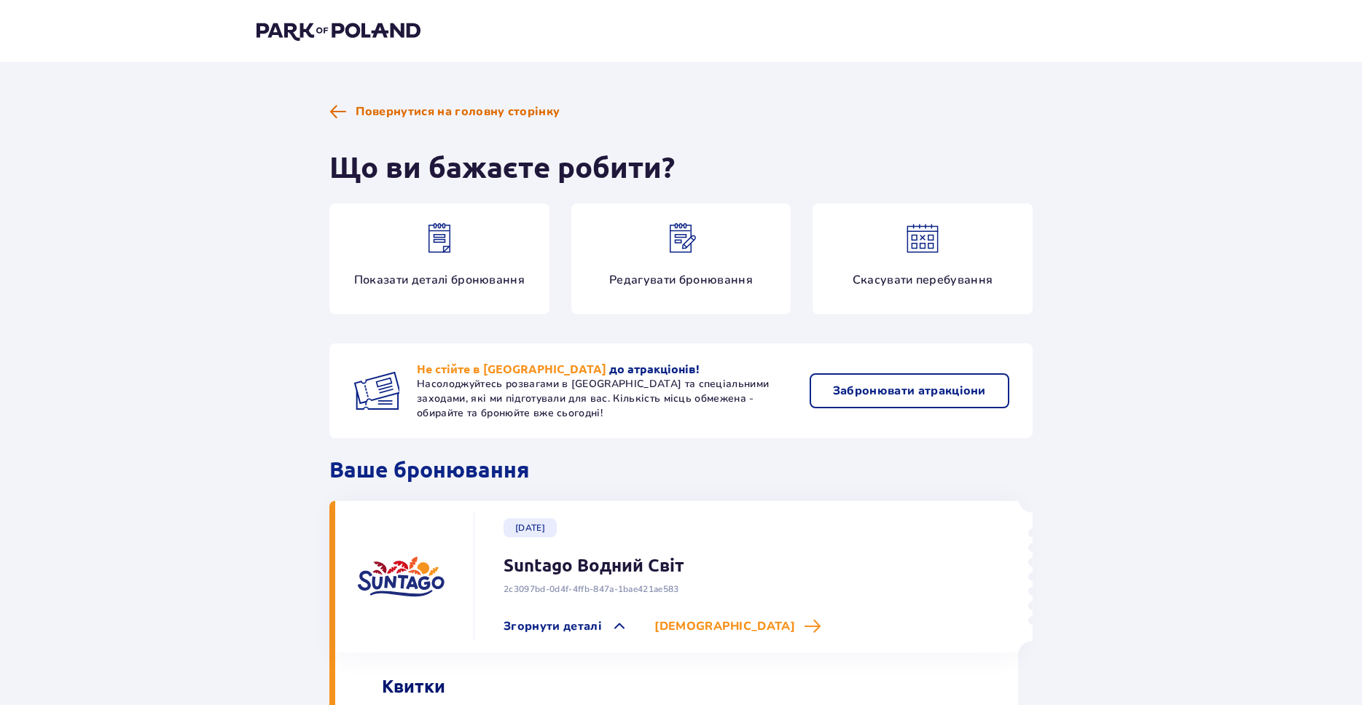
click at [432, 105] on span "Повернутися на головну сторінку" at bounding box center [458, 112] width 204 height 16
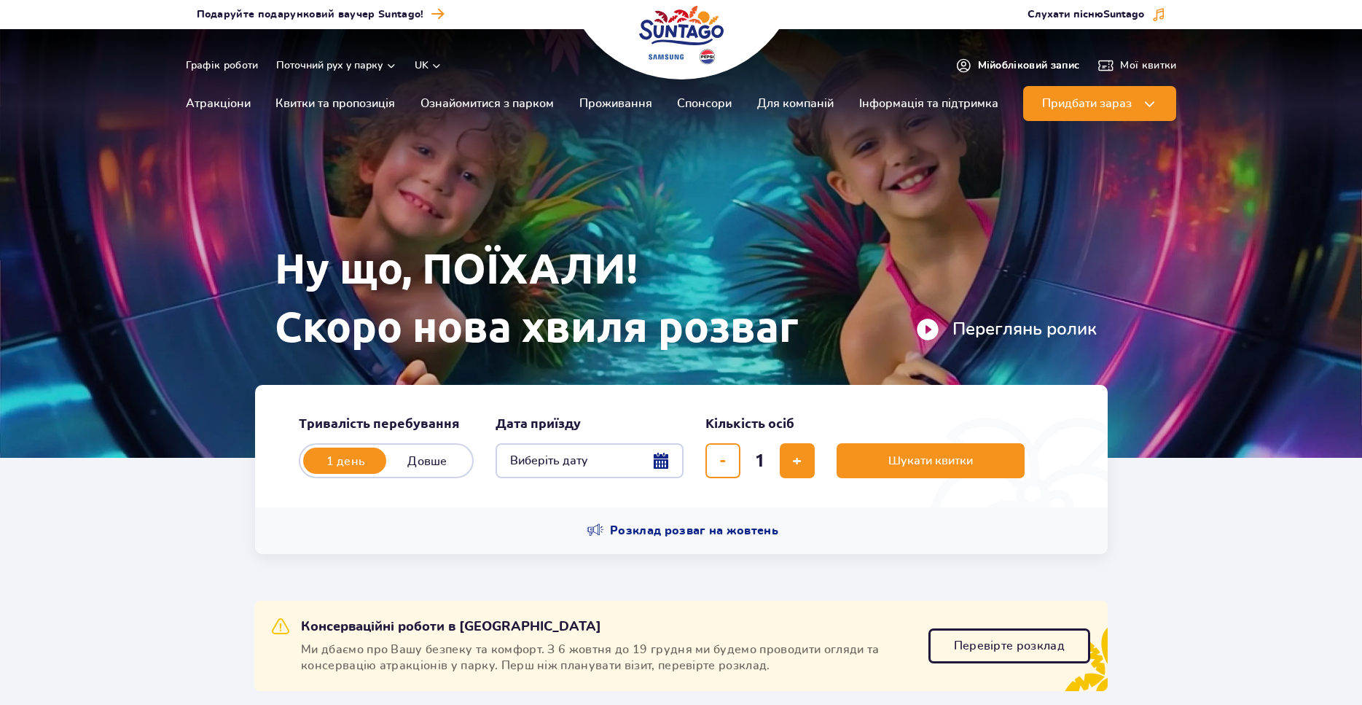
click at [991, 70] on span "Мій обліковий запис" at bounding box center [1029, 65] width 102 height 15
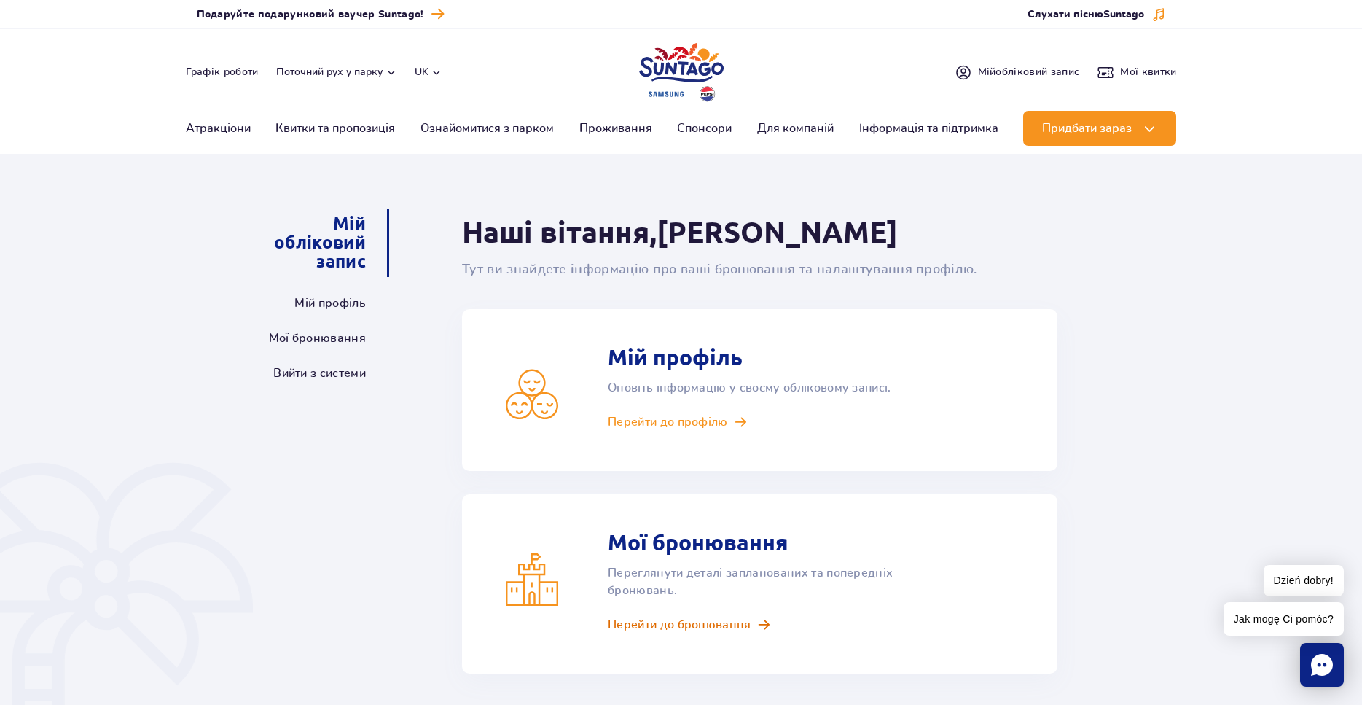
click at [687, 631] on span "Перейти до бронювання" at bounding box center [680, 625] width 144 height 16
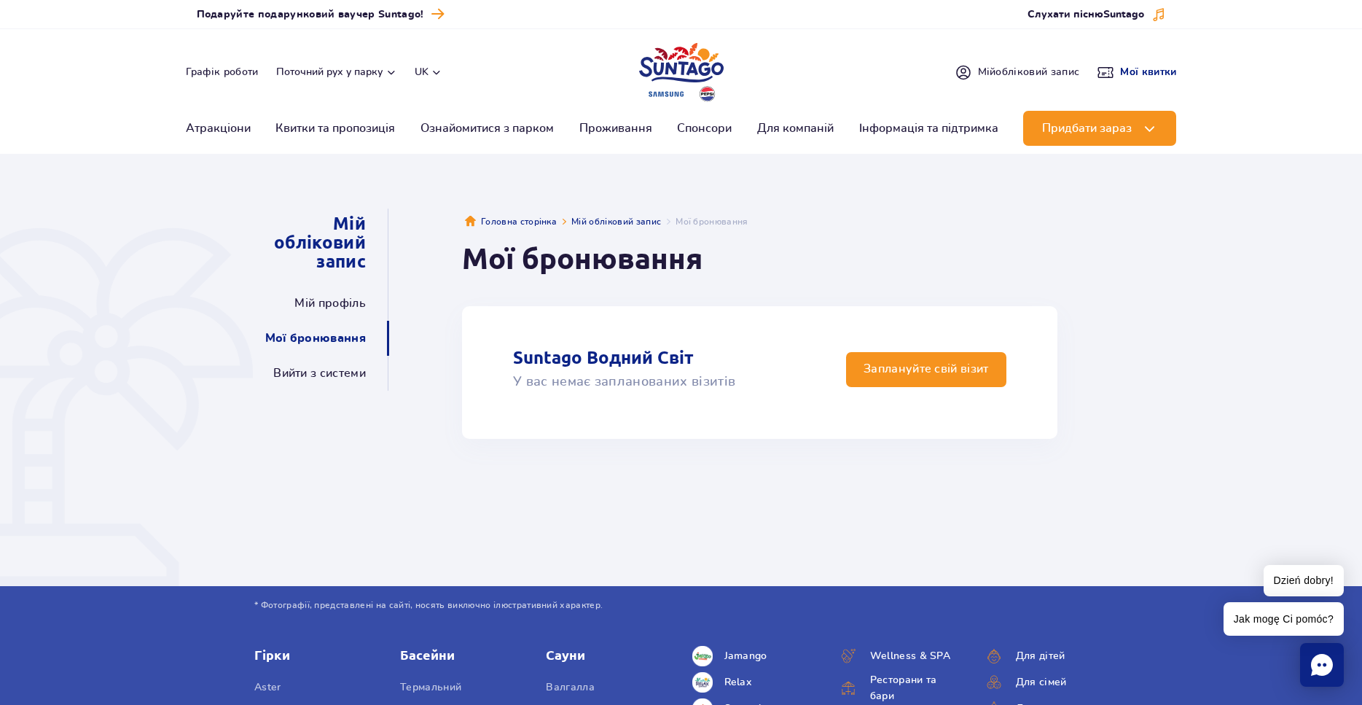
click at [1167, 67] on span "Мої квитки" at bounding box center [1148, 72] width 56 height 15
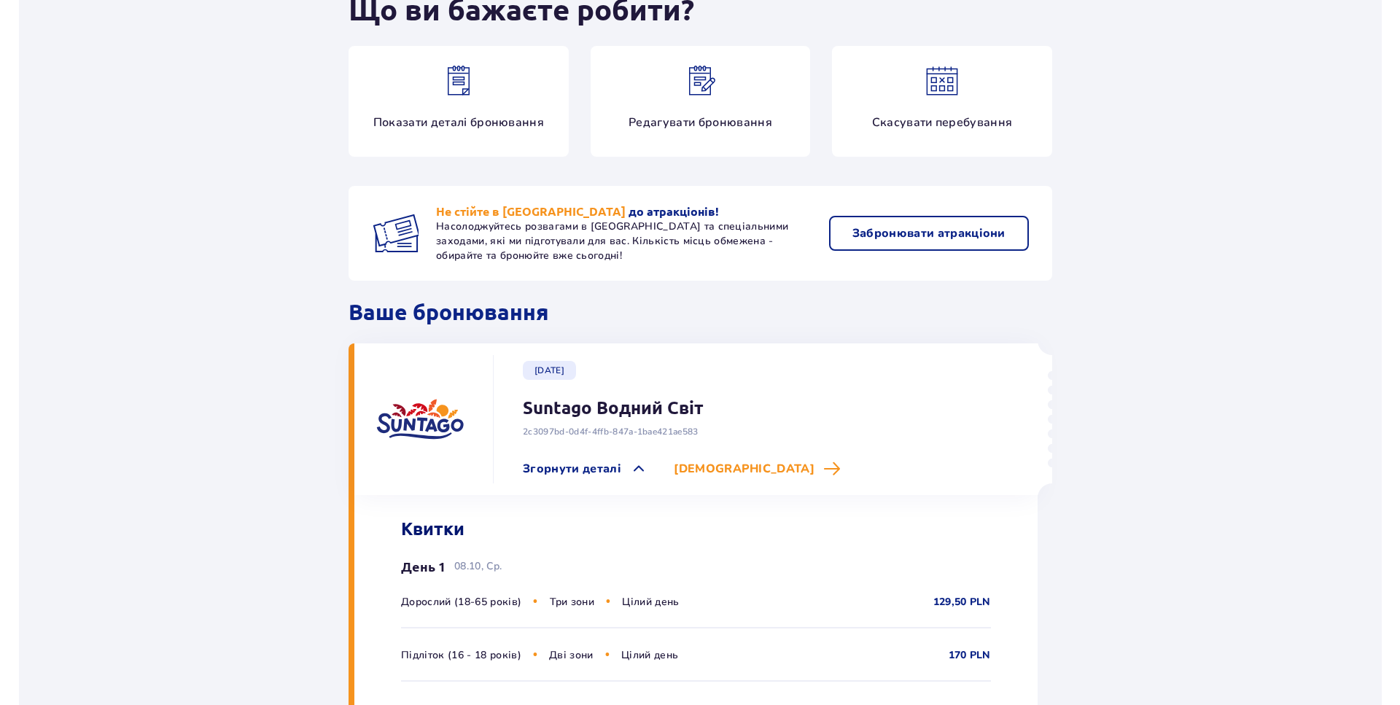
scroll to position [188, 0]
